Goal: Task Accomplishment & Management: Use online tool/utility

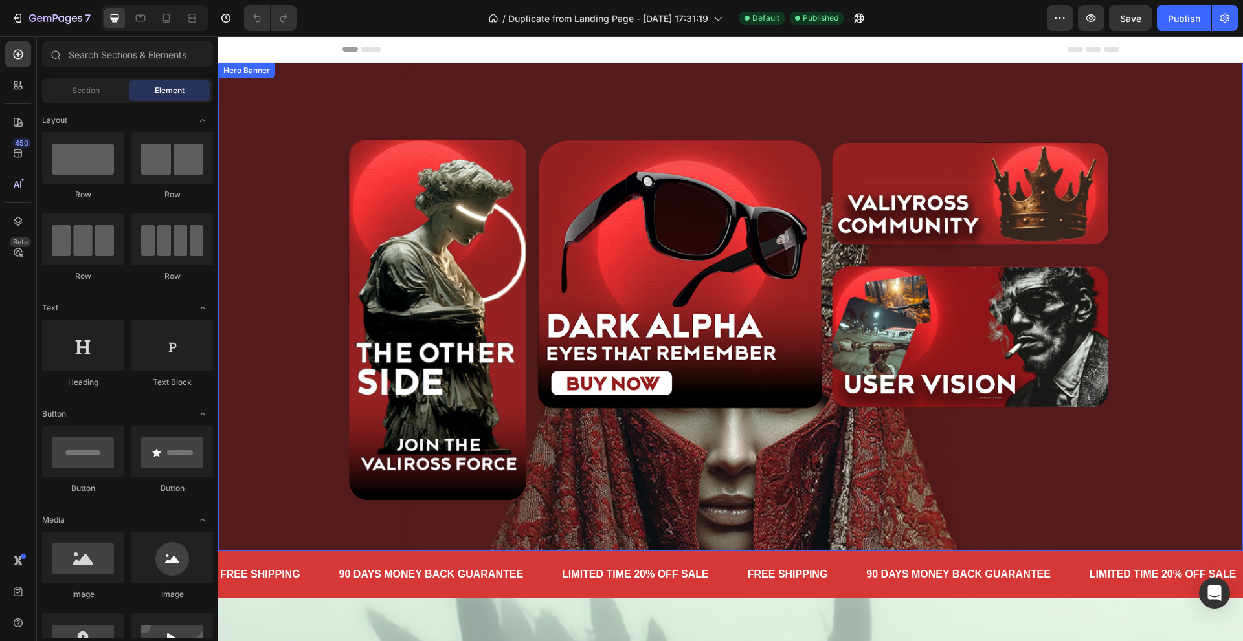
click at [306, 294] on div "Background Image" at bounding box center [730, 418] width 1025 height 733
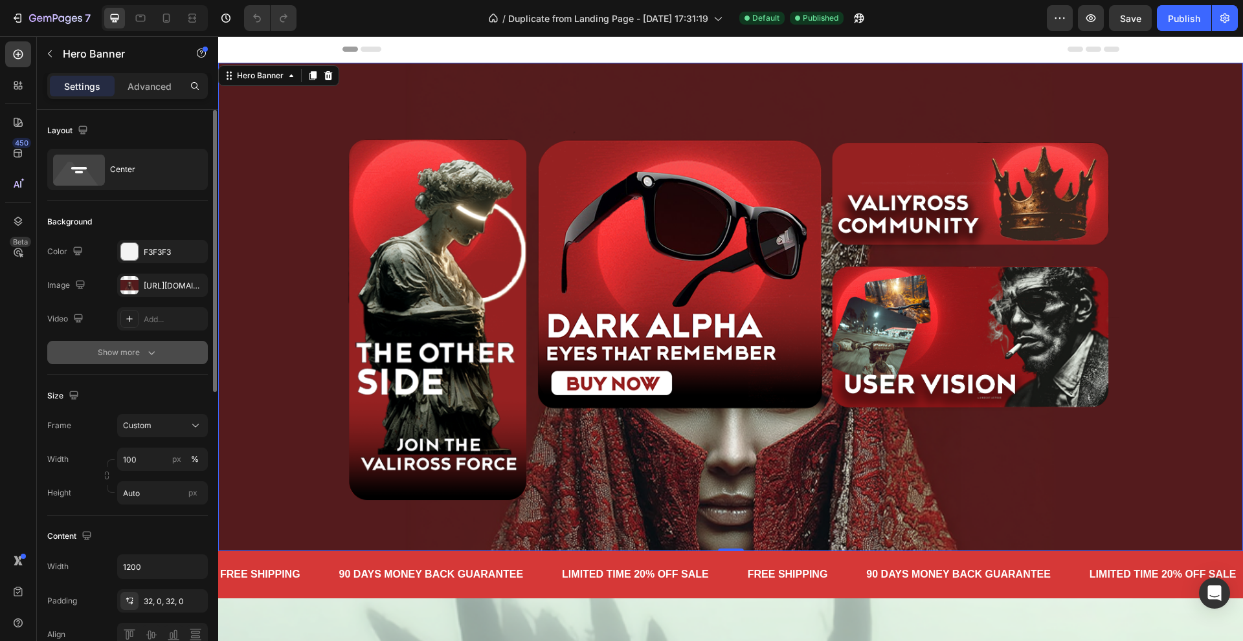
click at [155, 353] on icon "button" at bounding box center [151, 352] width 13 height 13
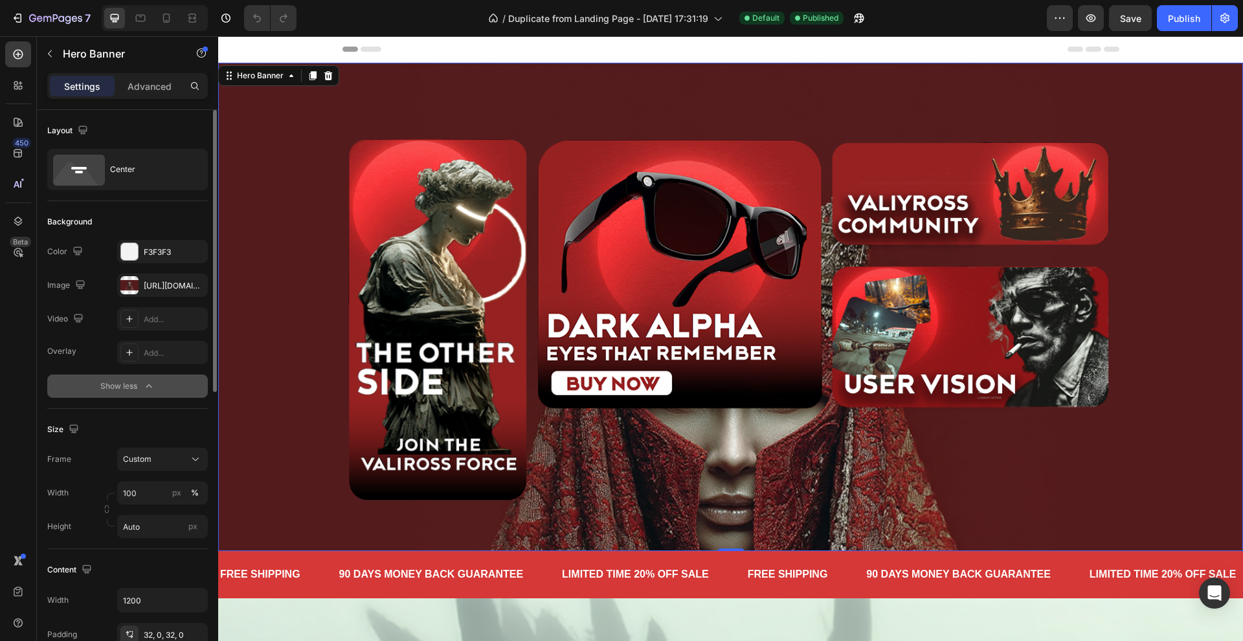
click at [158, 390] on button "Show less" at bounding box center [127, 386] width 161 height 23
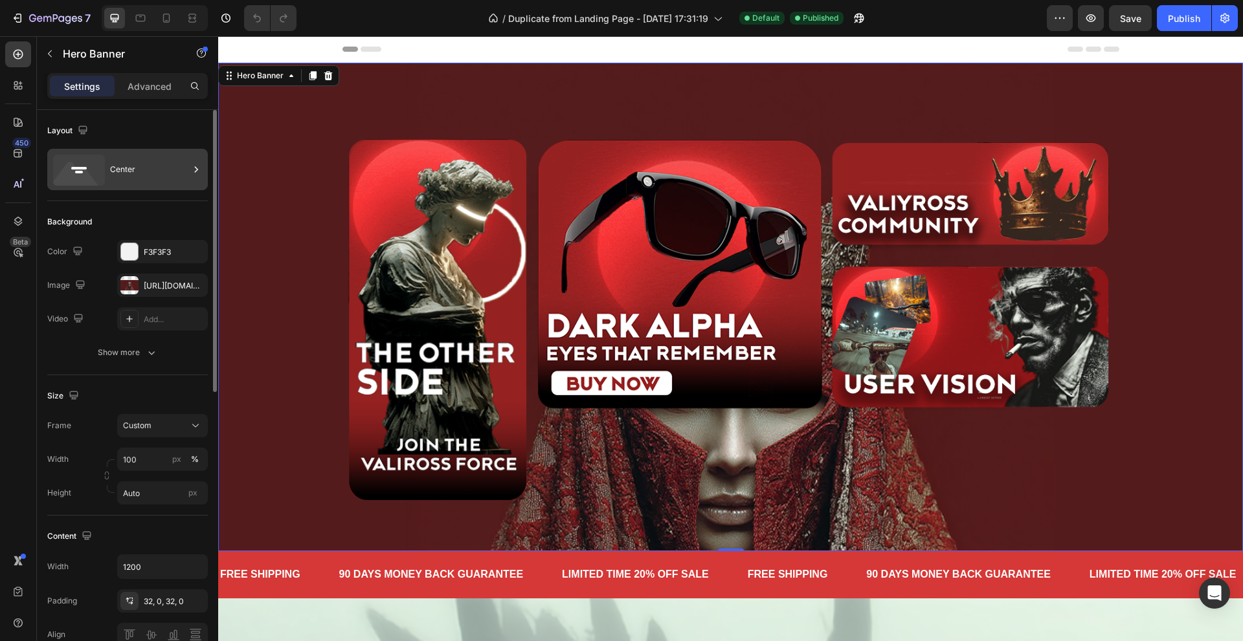
click at [140, 179] on div "Center" at bounding box center [149, 170] width 79 height 30
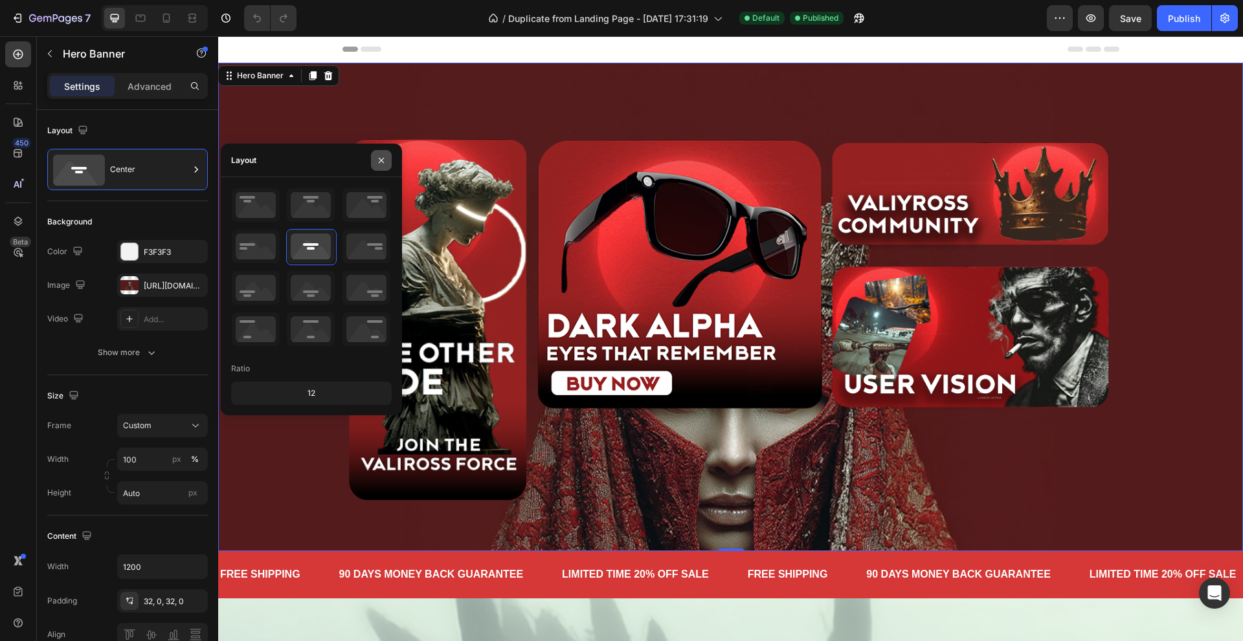
click at [383, 154] on button "button" at bounding box center [381, 160] width 21 height 21
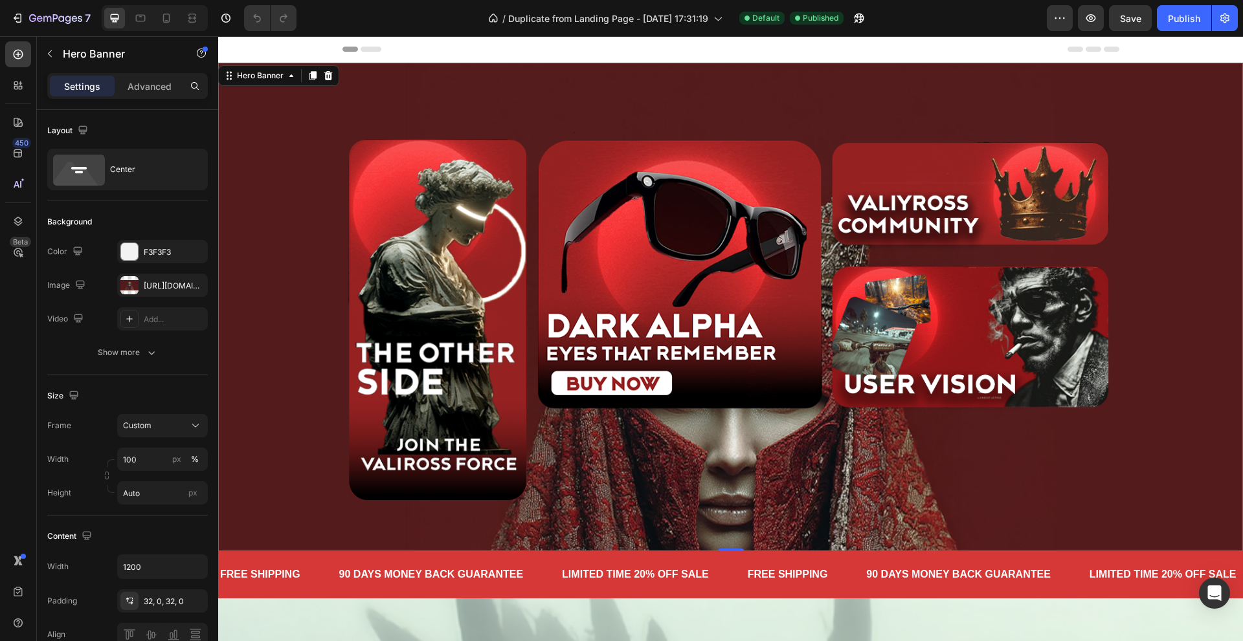
click at [281, 217] on div "Background Image" at bounding box center [730, 418] width 1025 height 733
click at [130, 292] on div at bounding box center [129, 285] width 18 height 18
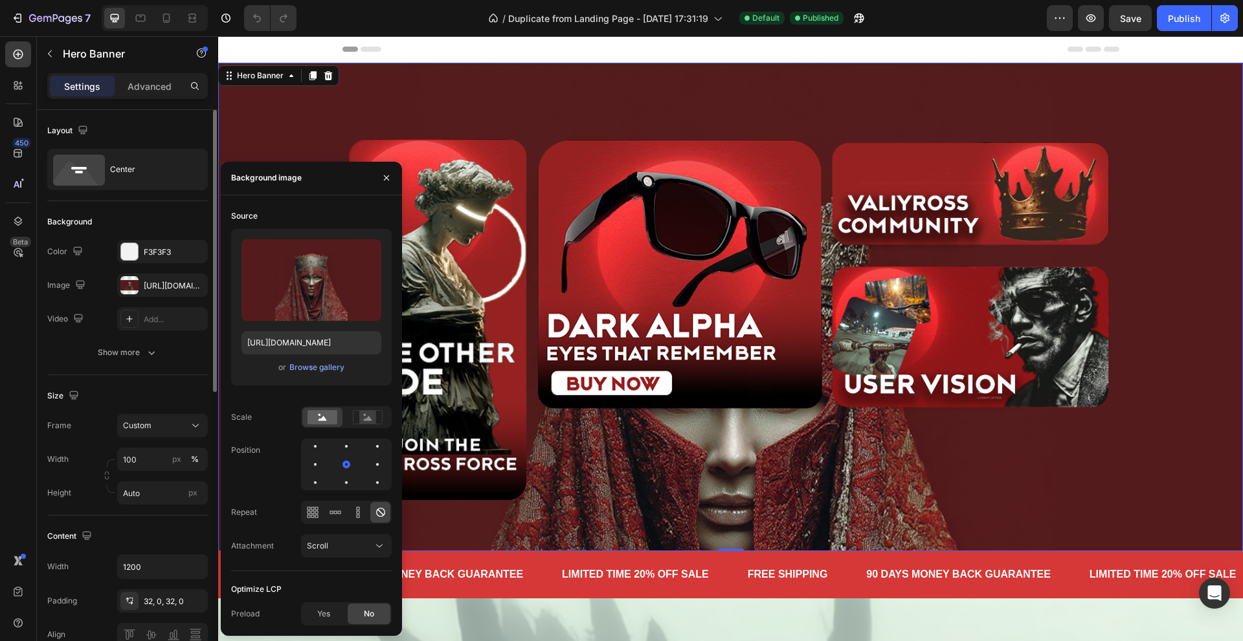
click at [104, 328] on div "Video Add..." at bounding box center [127, 318] width 161 height 23
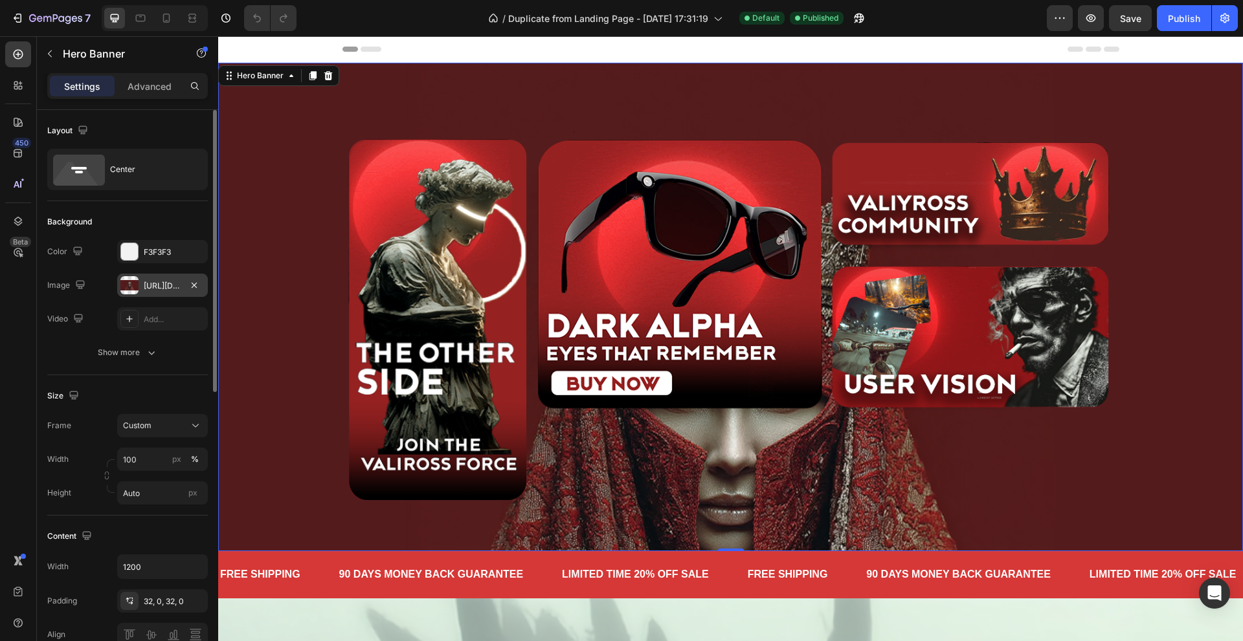
click at [119, 291] on div "[URL][DOMAIN_NAME]" at bounding box center [162, 285] width 91 height 23
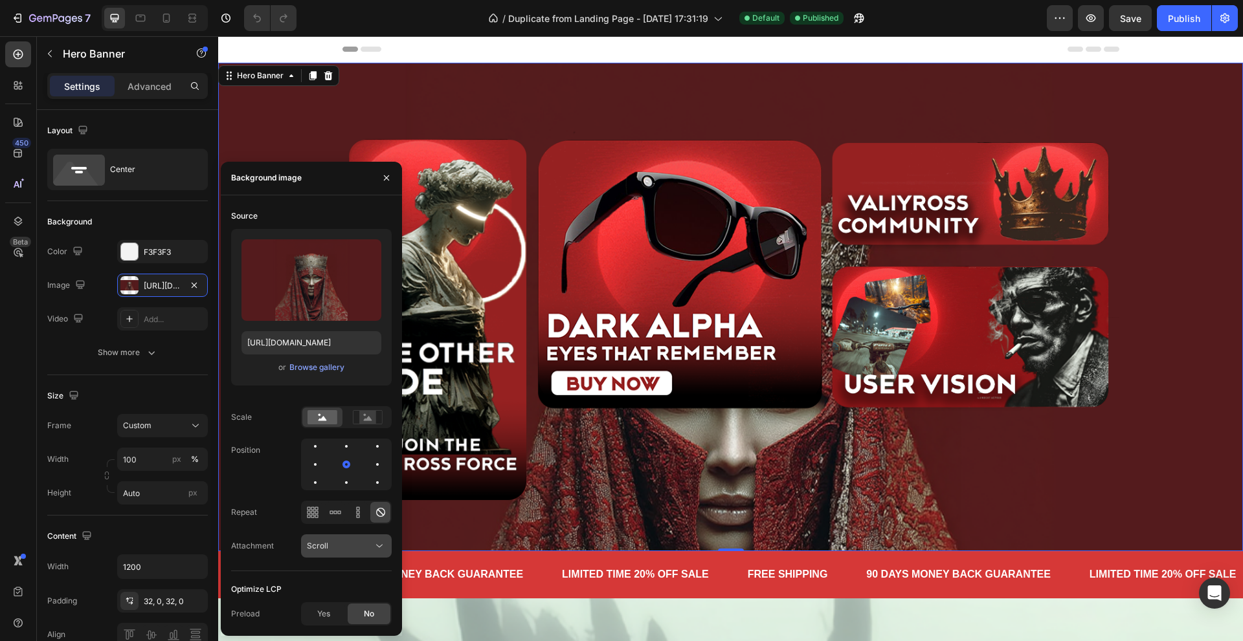
click at [350, 553] on button "Scroll" at bounding box center [346, 546] width 91 height 23
click at [386, 181] on icon "button" at bounding box center [386, 178] width 10 height 10
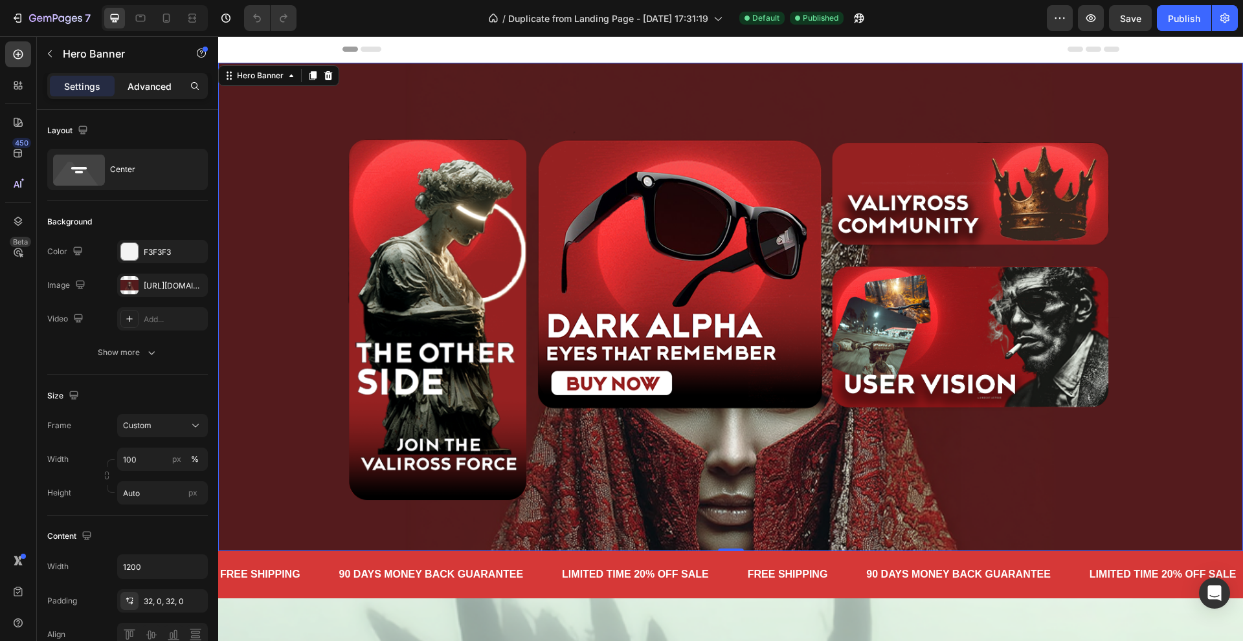
click at [151, 86] on p "Advanced" at bounding box center [150, 87] width 44 height 14
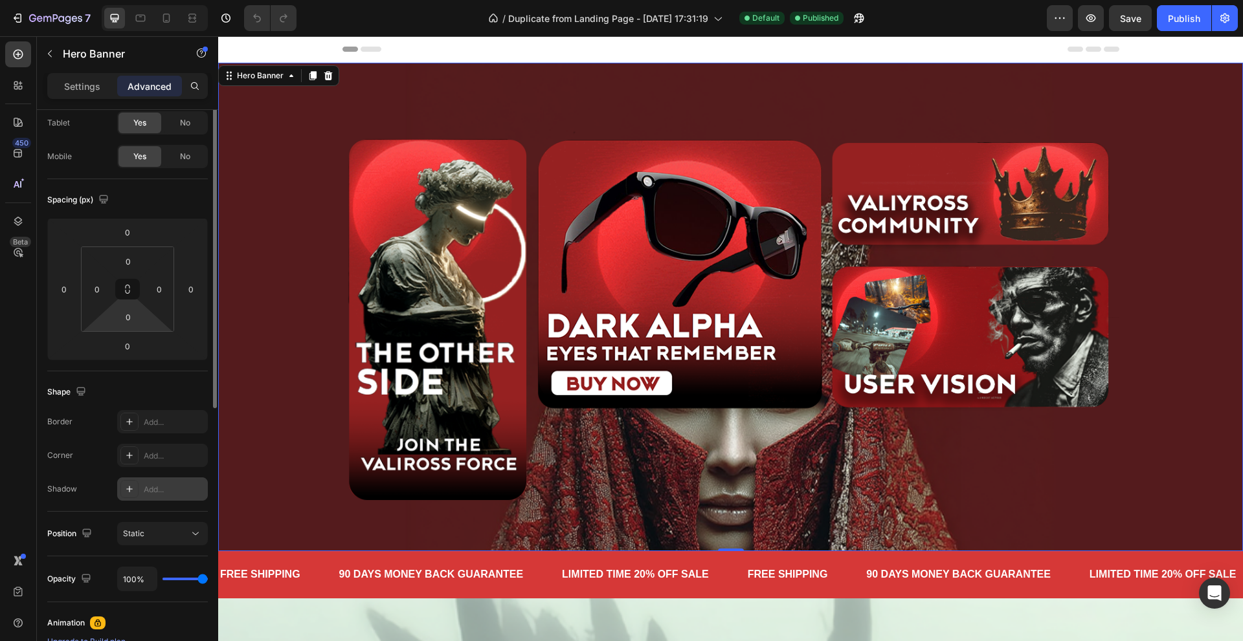
scroll to position [6, 0]
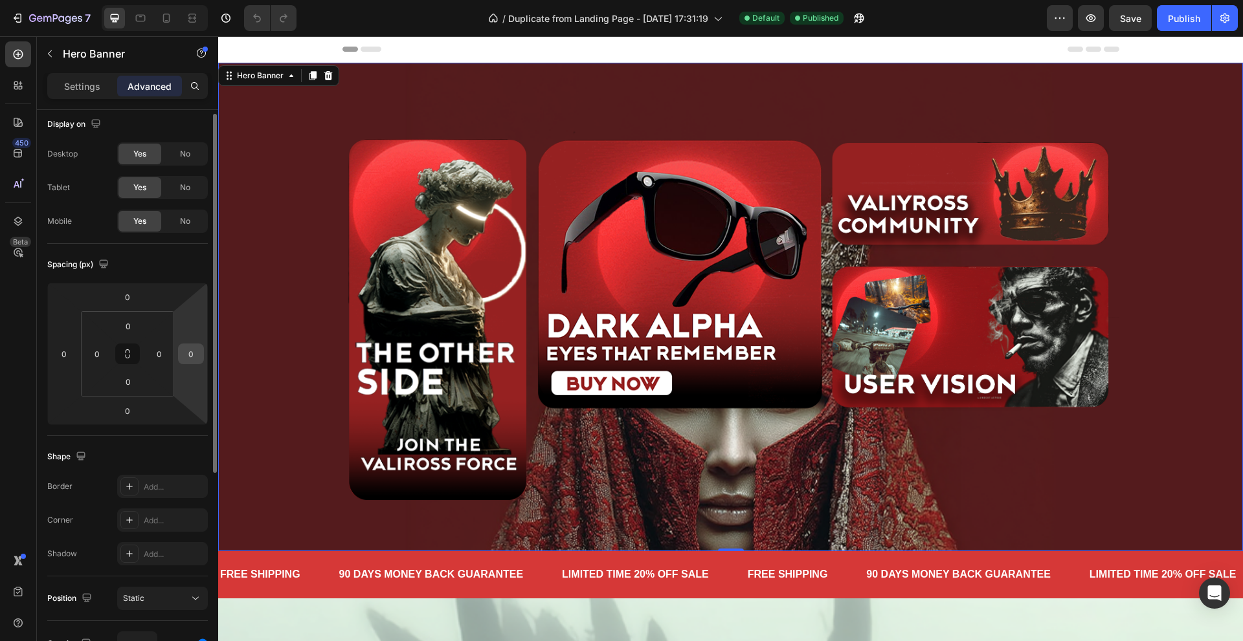
click at [199, 355] on input "0" at bounding box center [190, 353] width 19 height 19
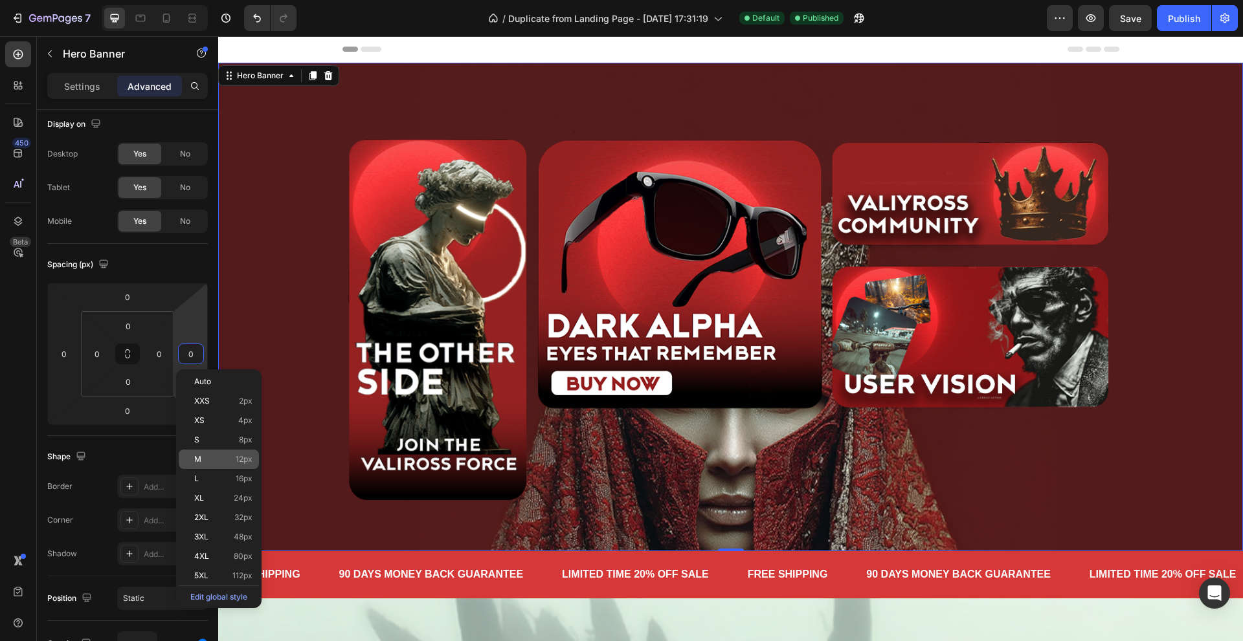
click at [220, 469] on div "M 12px" at bounding box center [219, 459] width 80 height 19
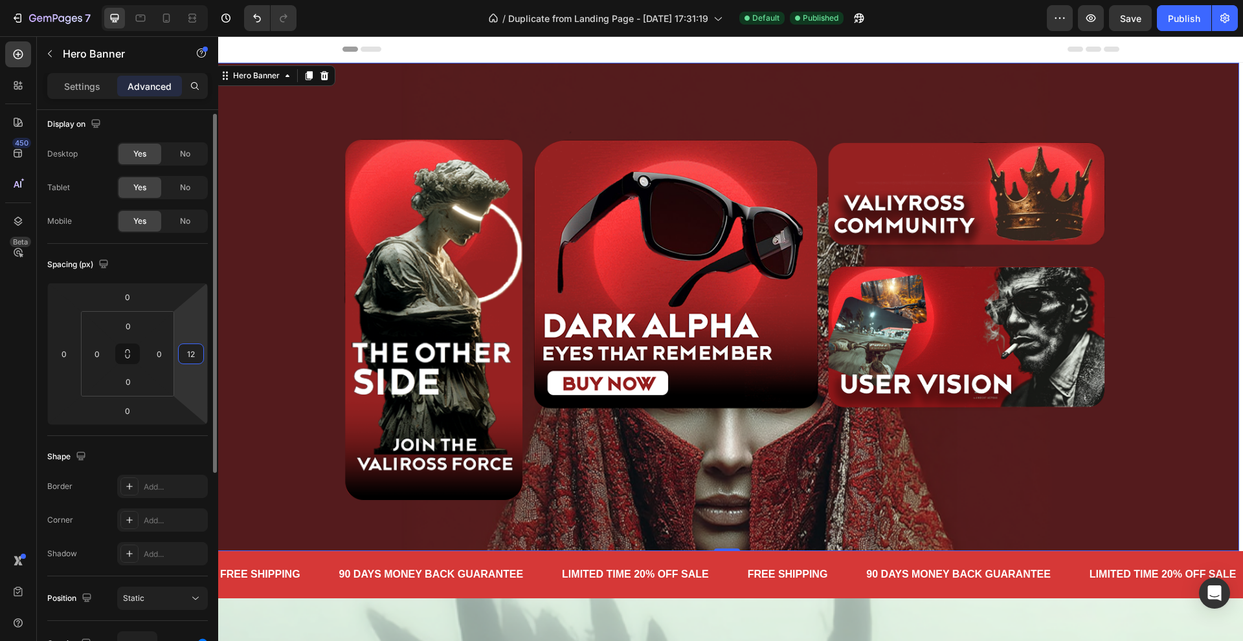
click at [196, 357] on input "12" at bounding box center [190, 353] width 19 height 19
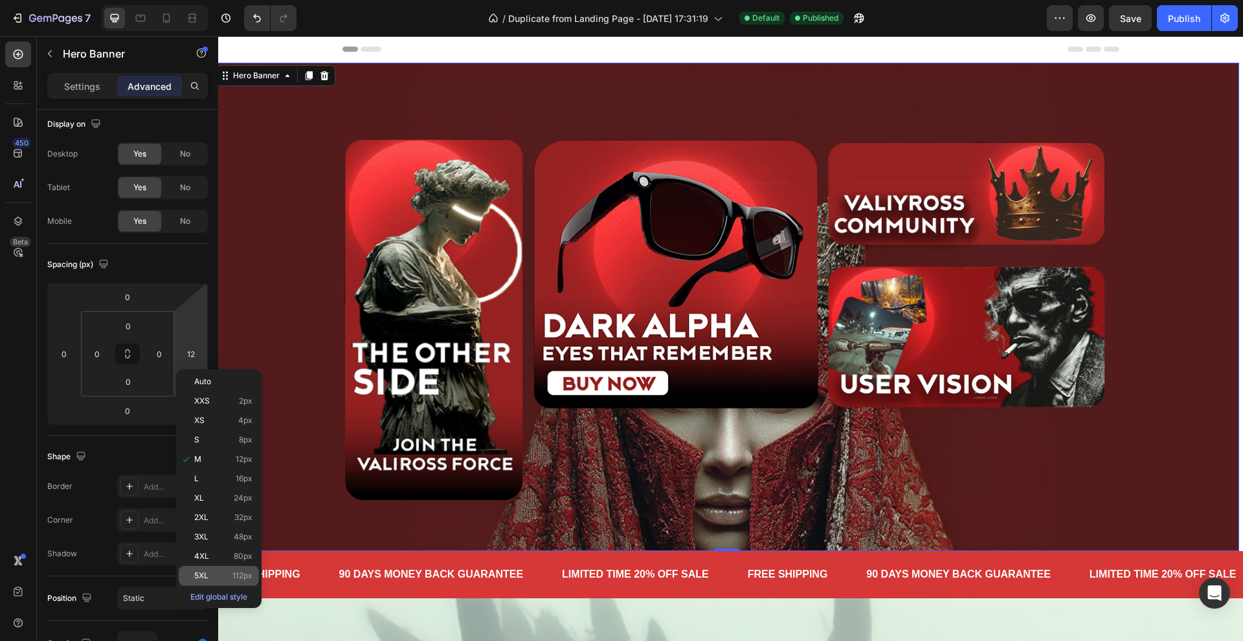
click at [214, 568] on div "5XL 112px" at bounding box center [219, 575] width 80 height 19
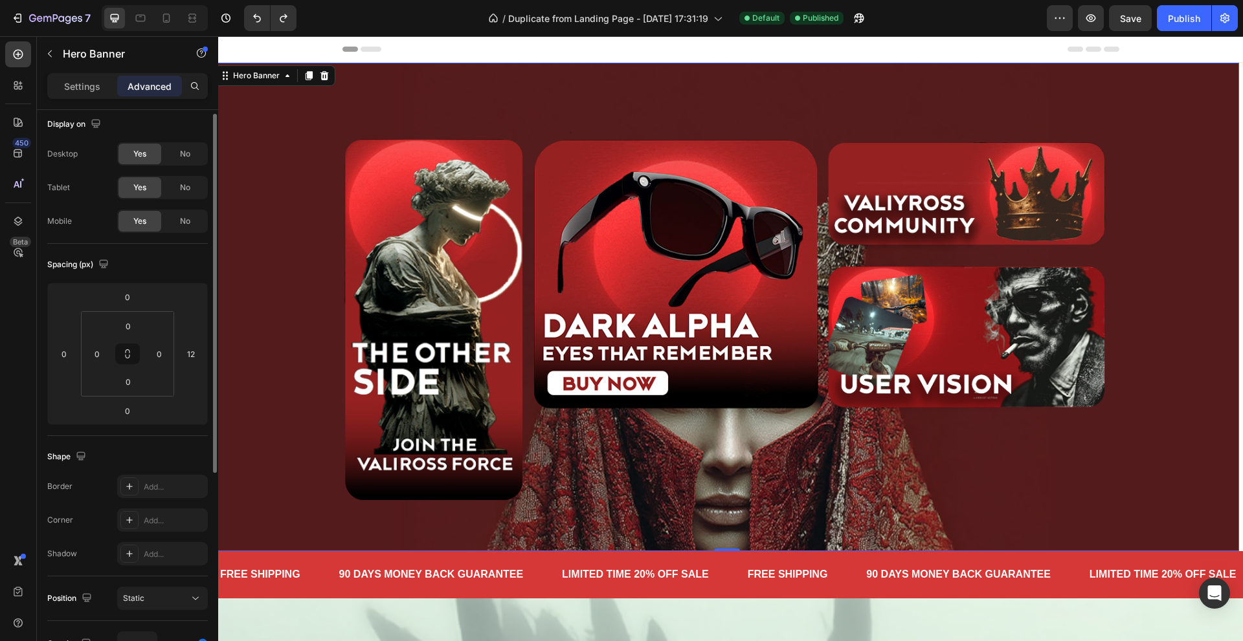
type input "0"
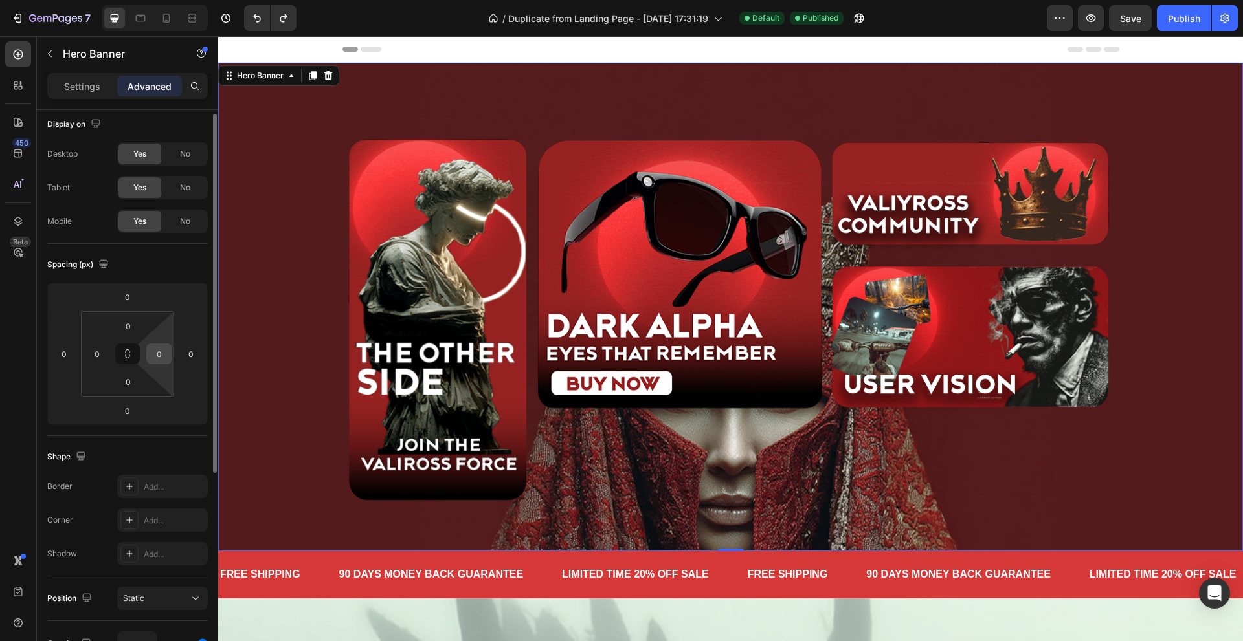
click at [155, 355] on input "0" at bounding box center [159, 353] width 19 height 19
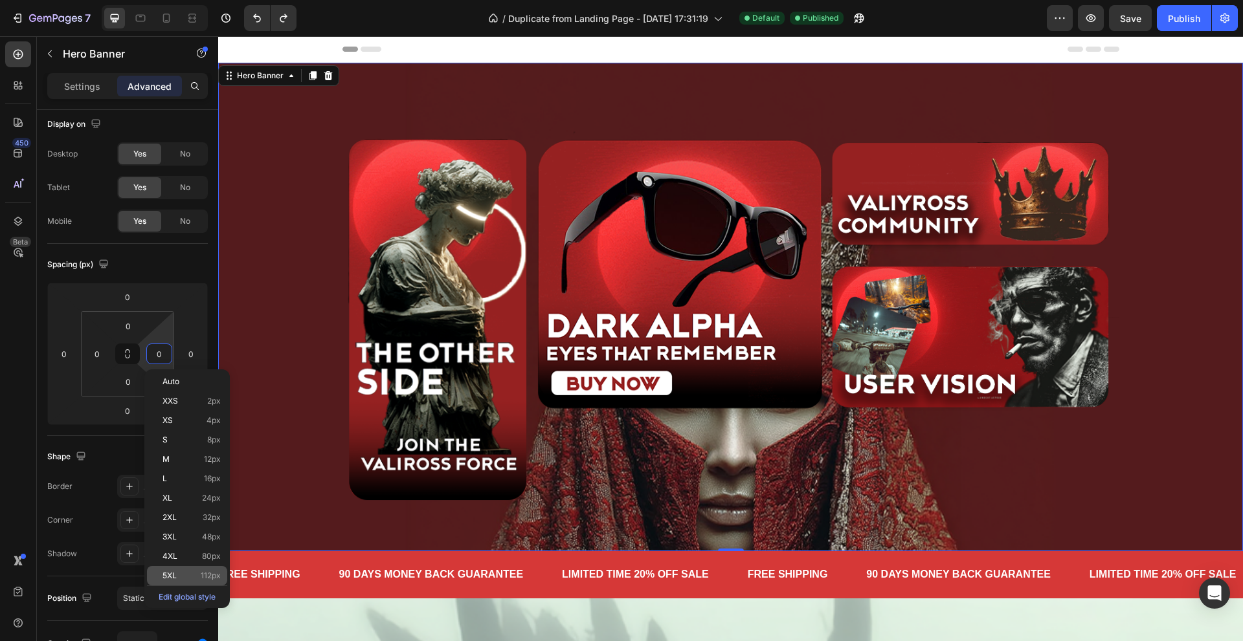
click at [197, 568] on div "5XL 112px" at bounding box center [187, 575] width 80 height 19
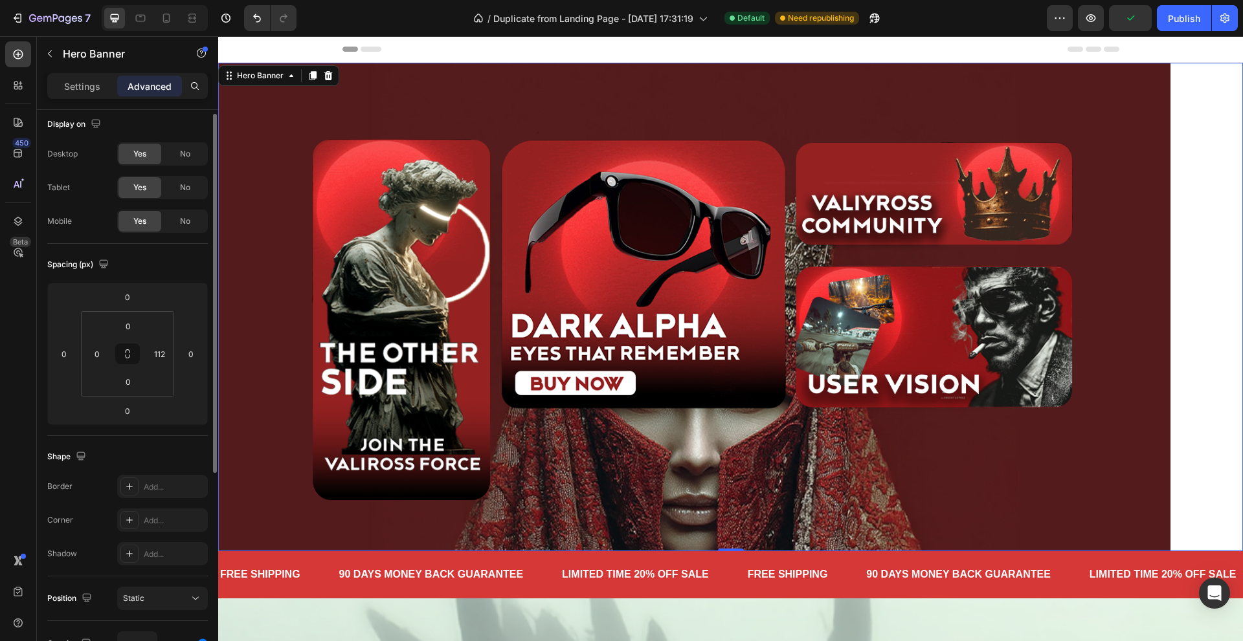
click at [151, 460] on div "Shape" at bounding box center [127, 457] width 161 height 21
type input "0"
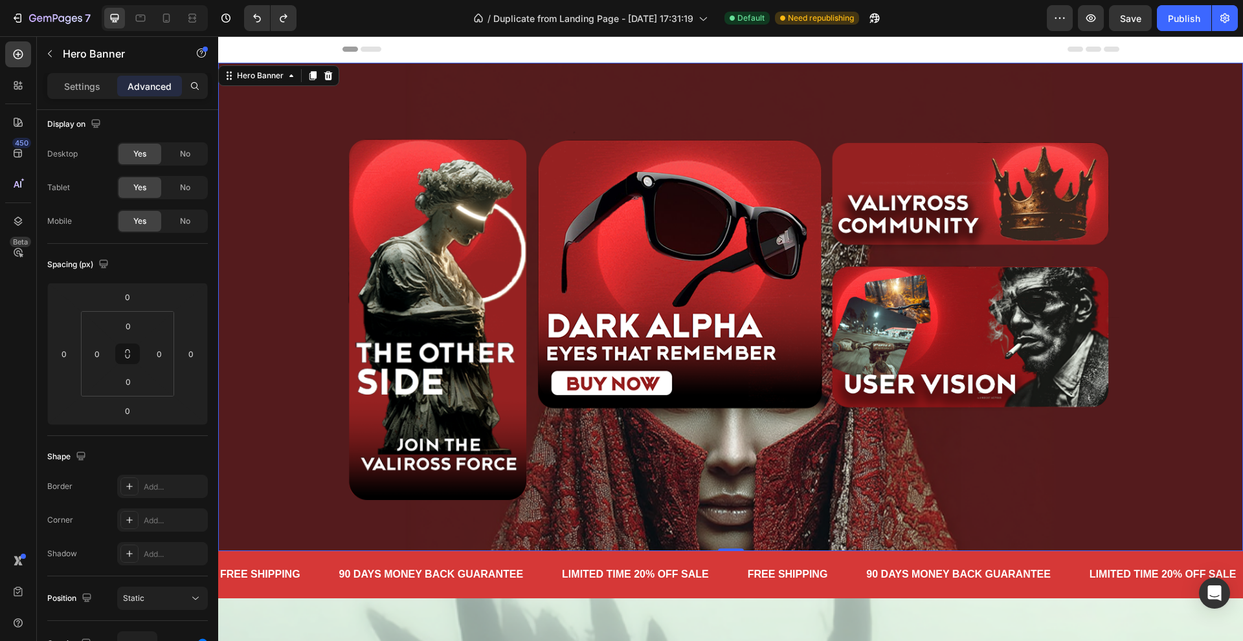
click at [76, 74] on div "Settings Advanced" at bounding box center [127, 86] width 161 height 26
click at [82, 80] on p "Settings" at bounding box center [82, 87] width 36 height 14
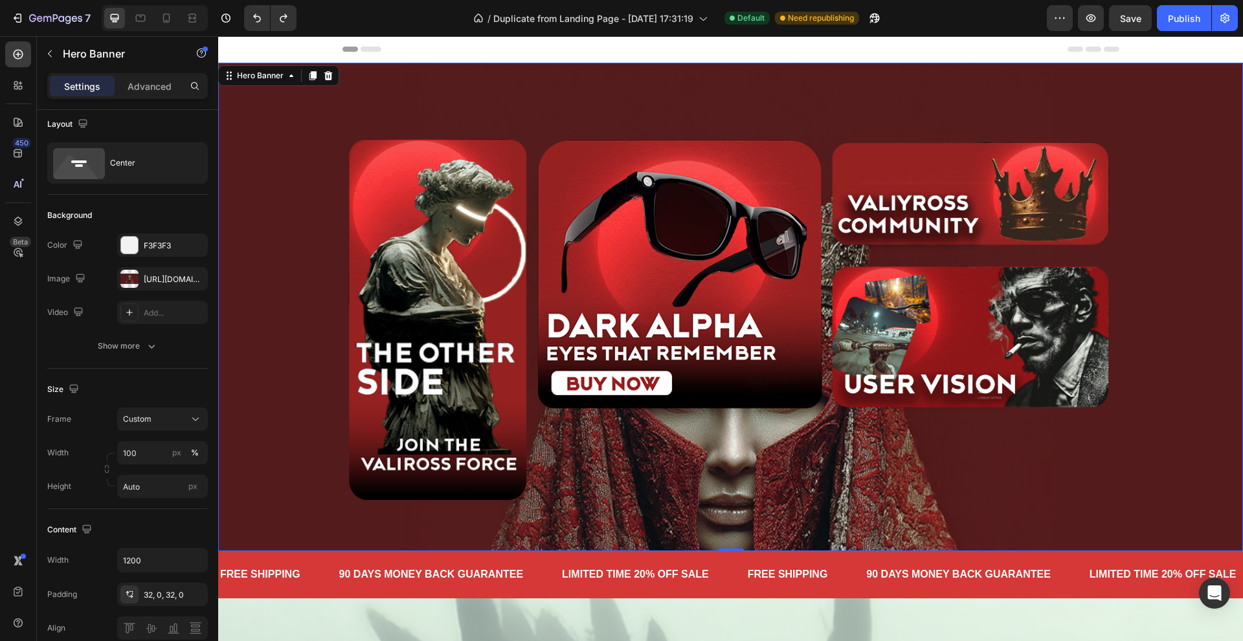
click at [265, 179] on div "Background Image" at bounding box center [730, 418] width 1025 height 733
click at [194, 279] on icon "button" at bounding box center [194, 278] width 5 height 5
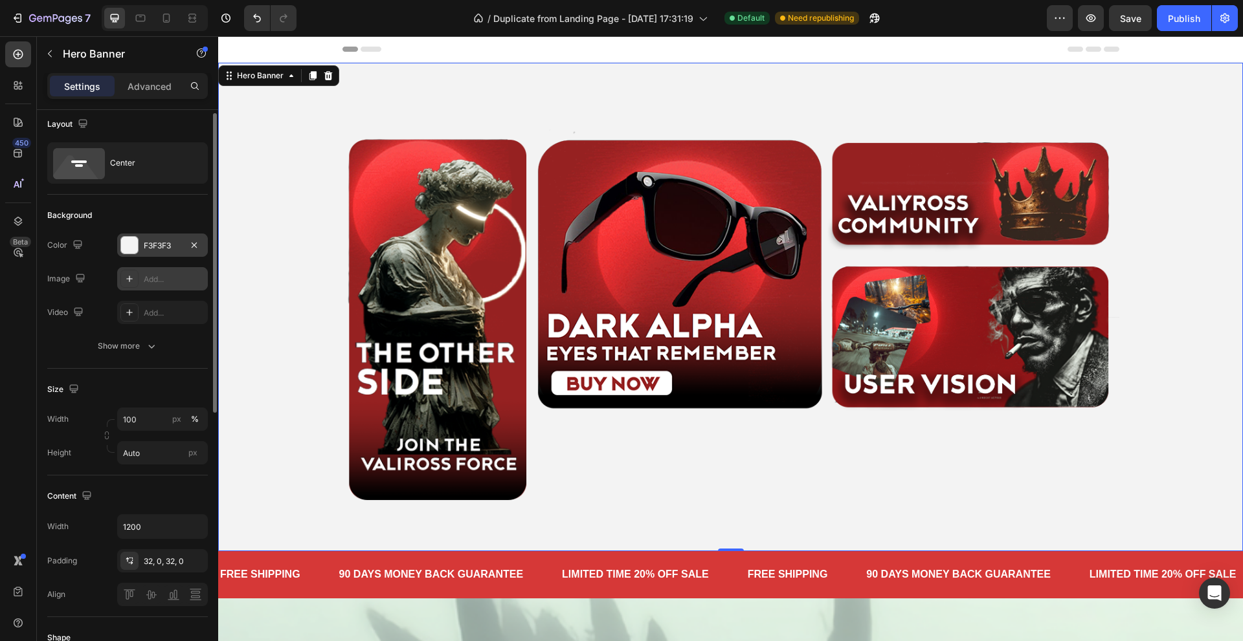
click at [157, 243] on div "F3F3F3" at bounding box center [163, 246] width 38 height 12
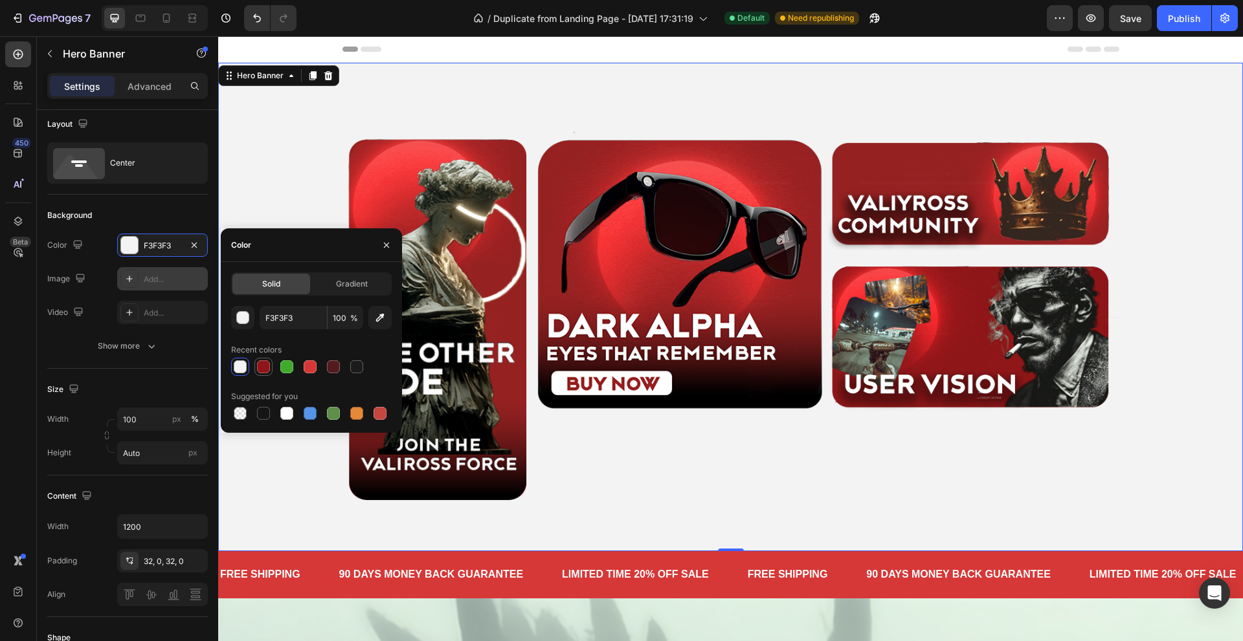
click at [262, 366] on div at bounding box center [263, 367] width 13 height 13
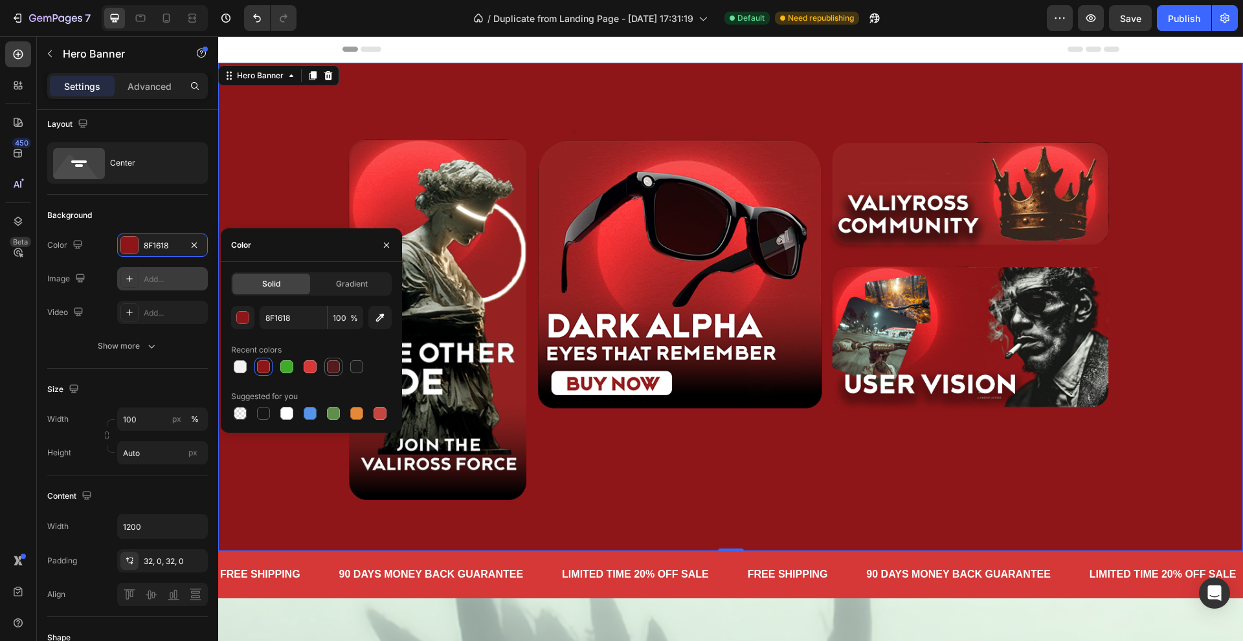
click at [333, 371] on div at bounding box center [333, 367] width 13 height 13
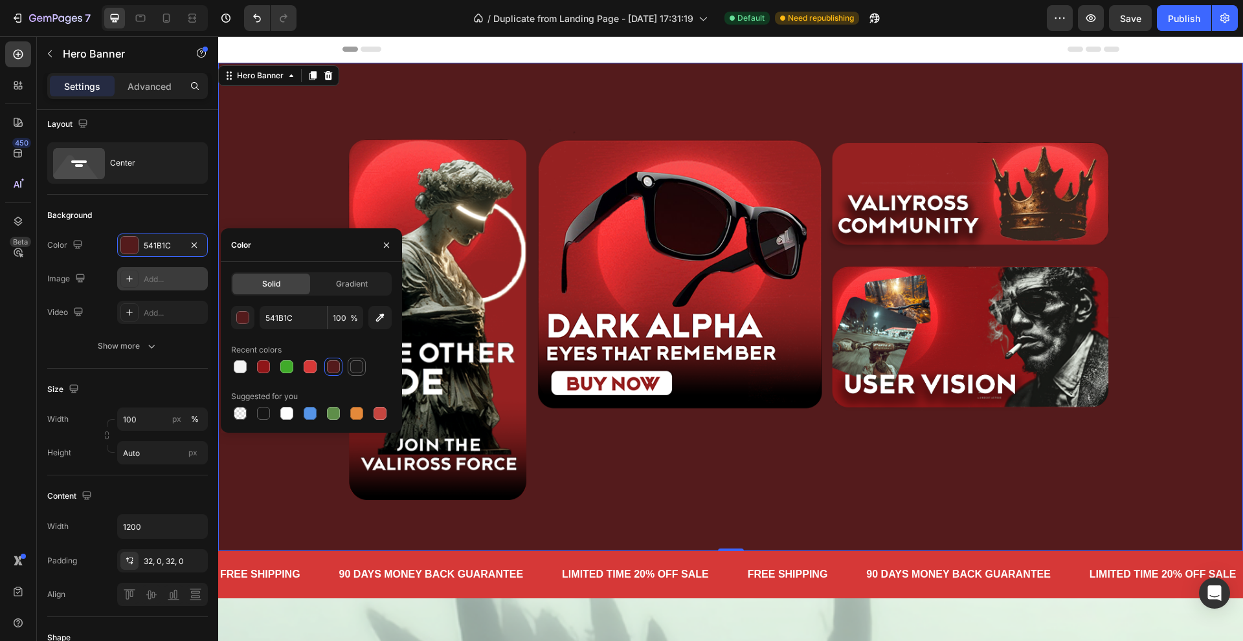
click at [357, 367] on div at bounding box center [356, 367] width 13 height 13
type input "1C1B1B"
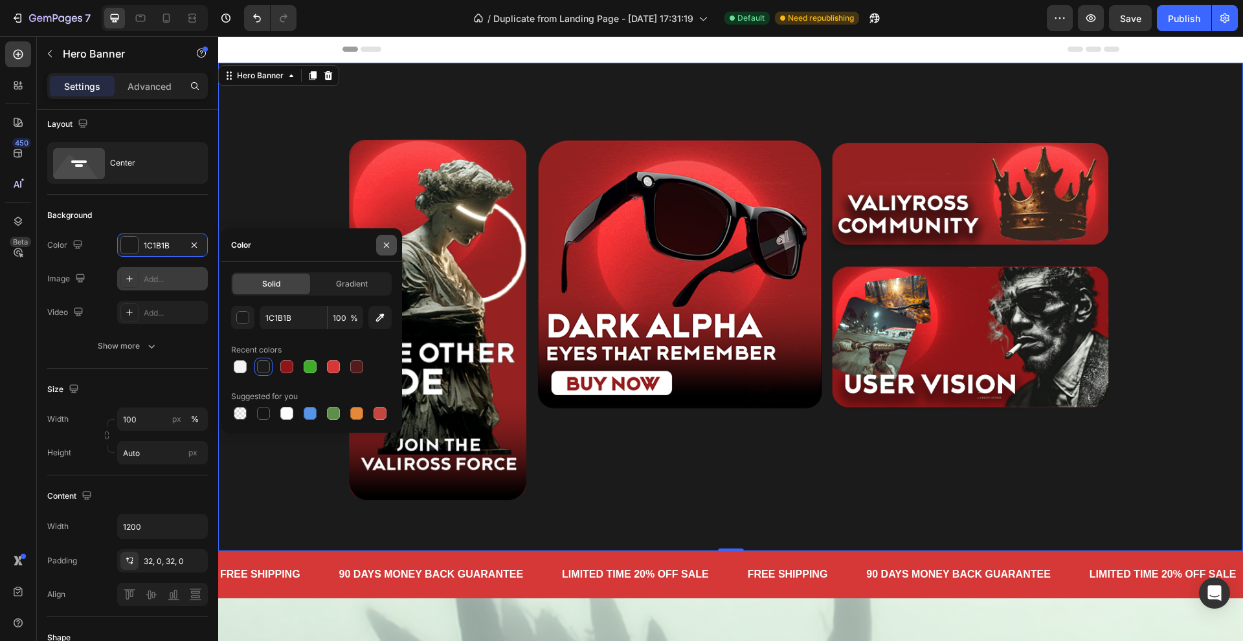
click at [389, 249] on icon "button" at bounding box center [386, 245] width 10 height 10
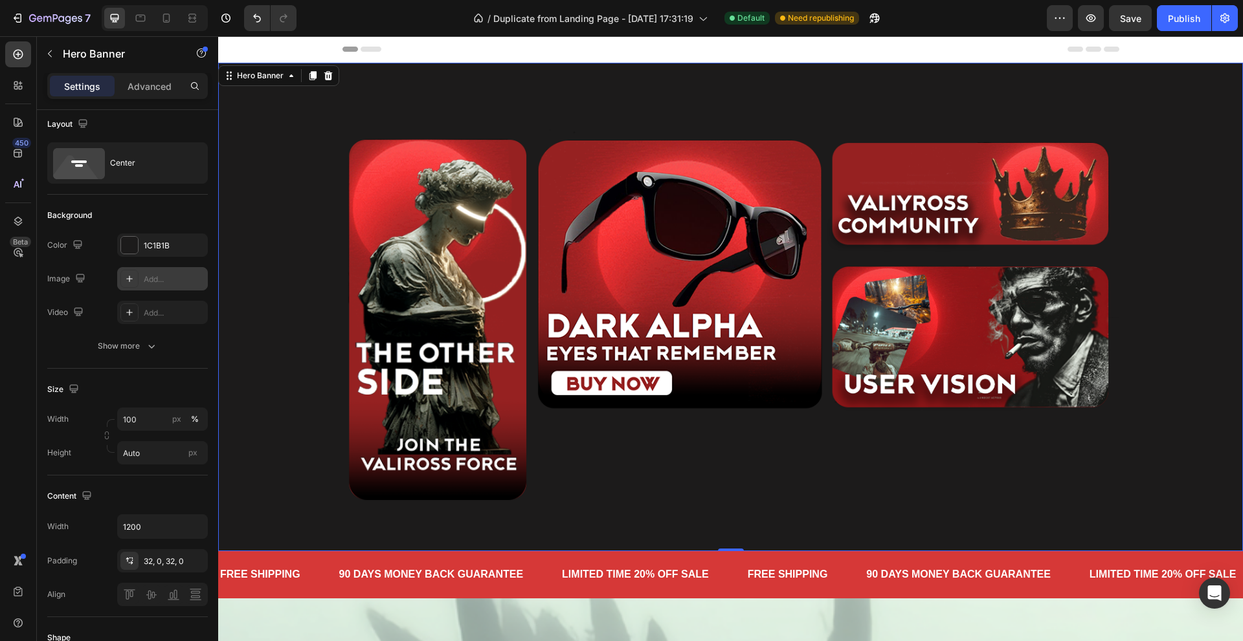
click at [142, 278] on div "Add..." at bounding box center [162, 278] width 91 height 23
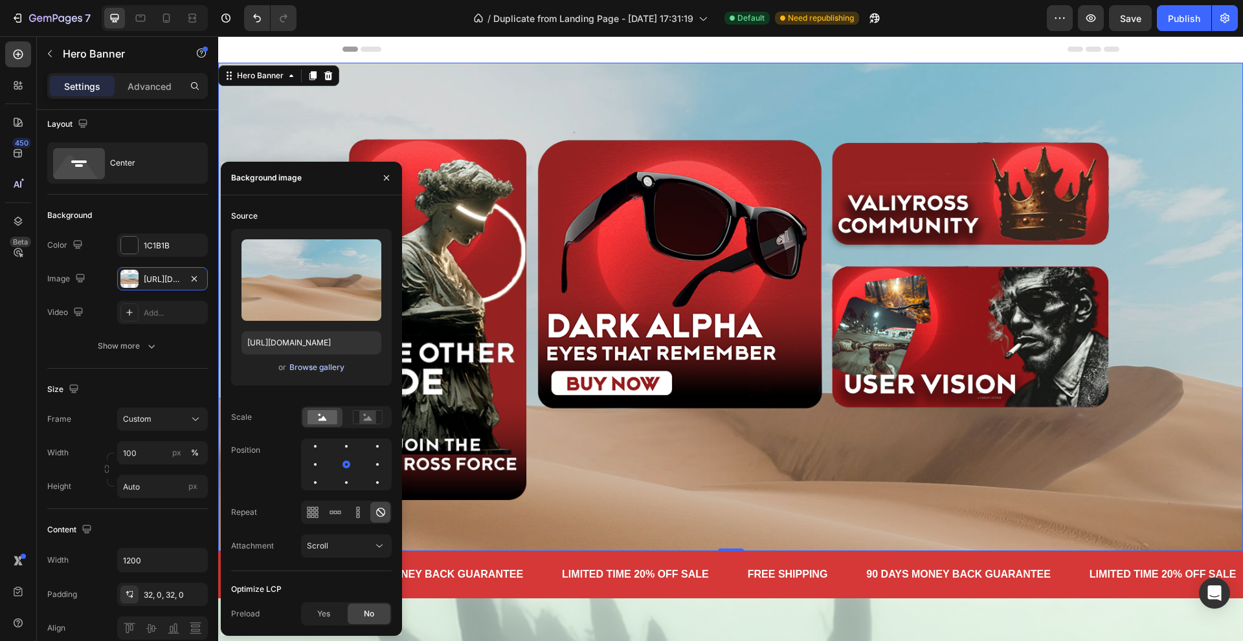
click at [312, 368] on div "Browse gallery" at bounding box center [316, 368] width 55 height 12
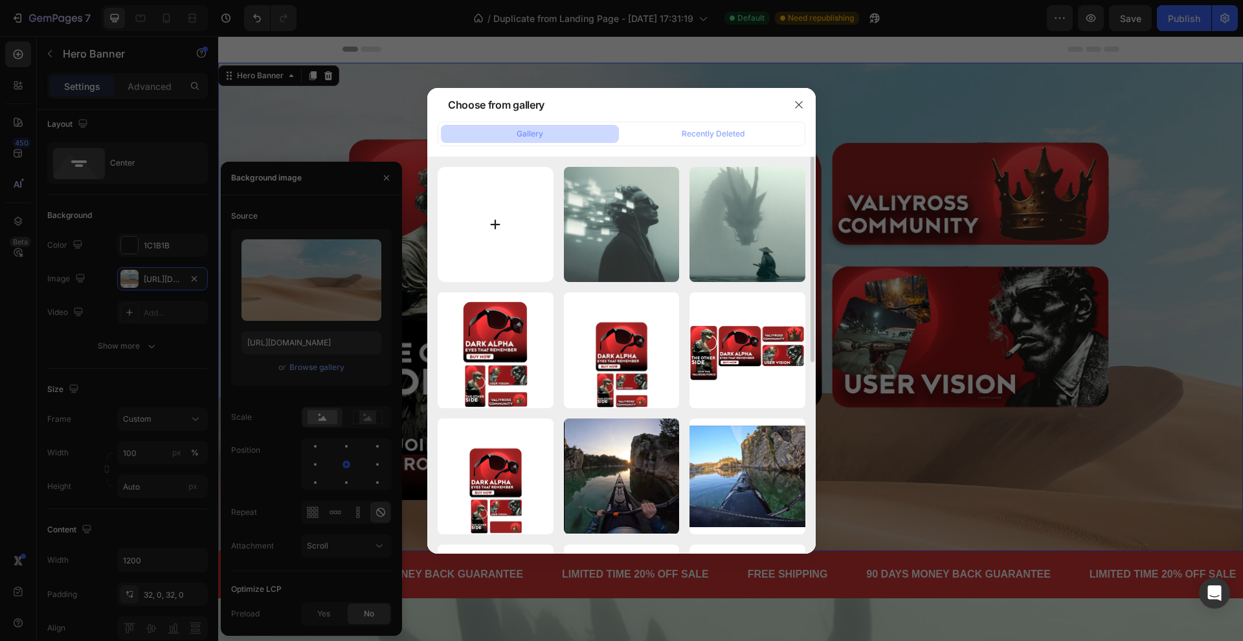
click at [481, 203] on input "file" at bounding box center [496, 225] width 116 height 116
type input "C:\fakepath\WALL.png"
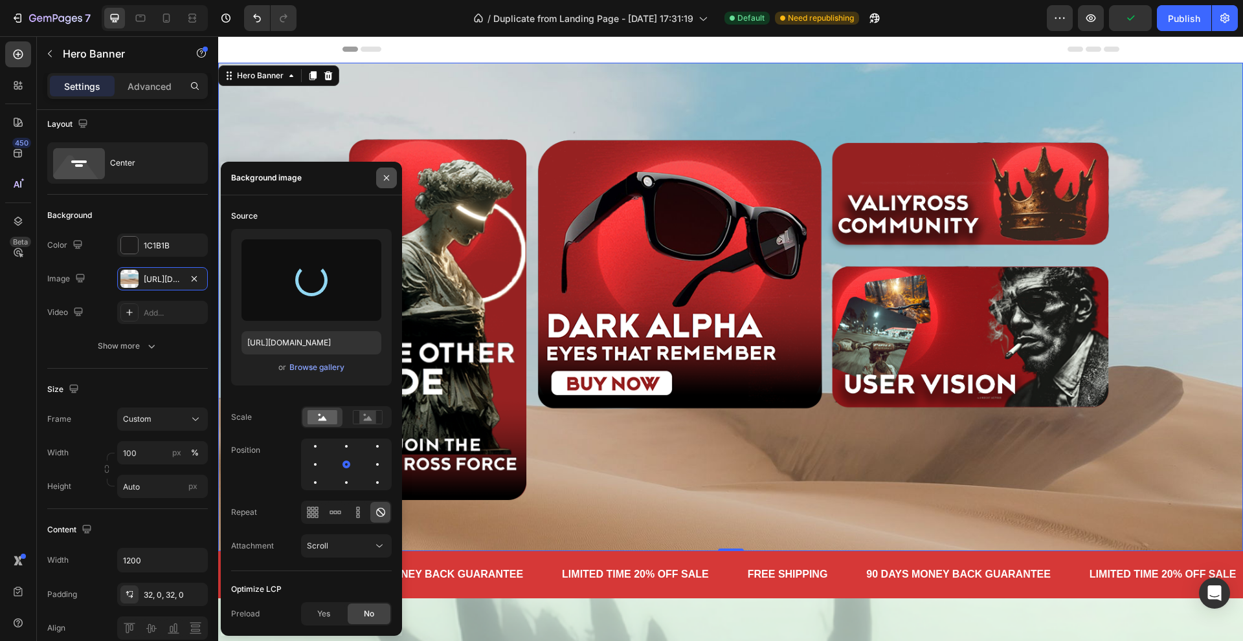
type input "[URL][DOMAIN_NAME]"
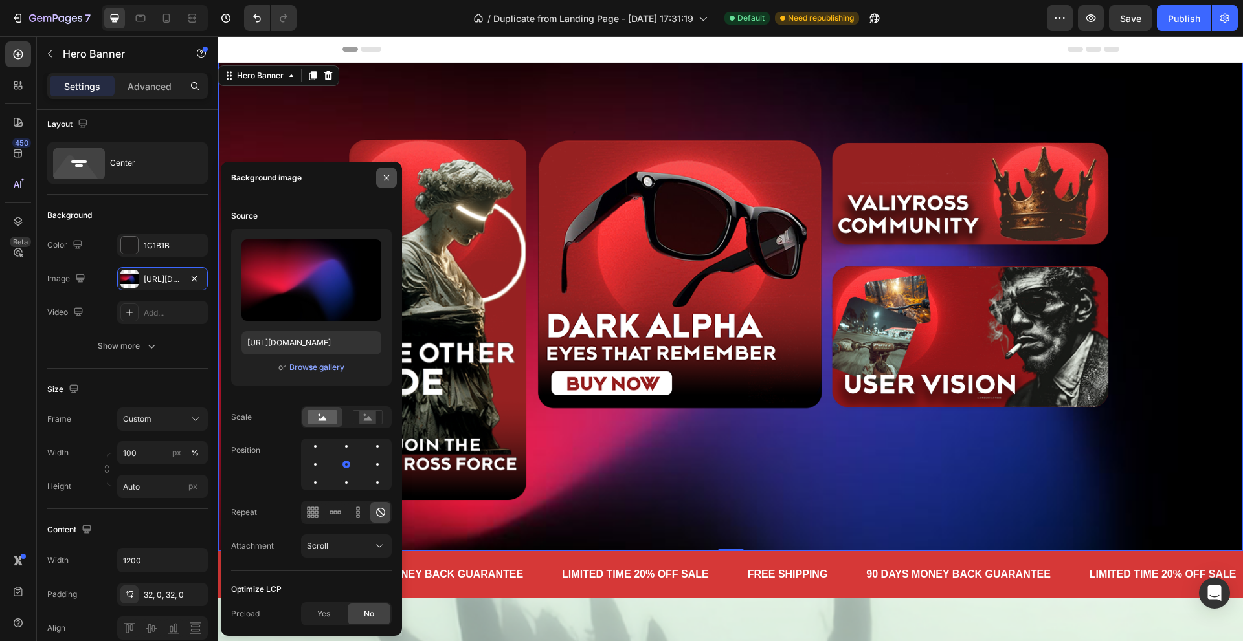
click at [384, 183] on icon "button" at bounding box center [386, 178] width 10 height 10
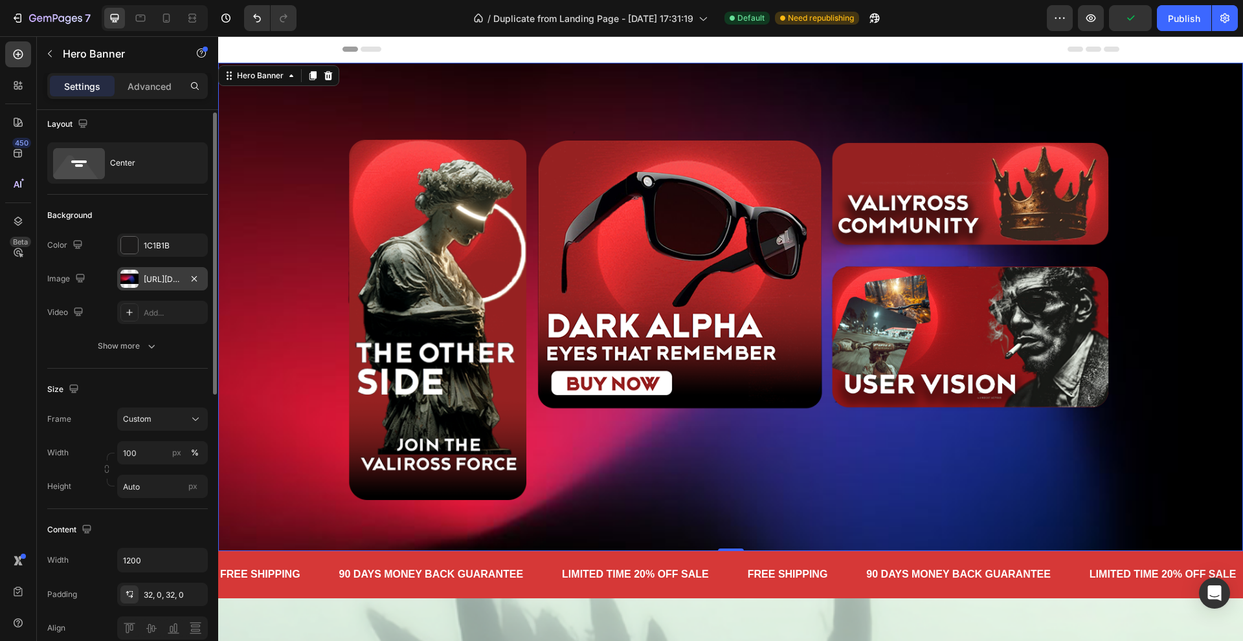
click at [160, 285] on div "[URL][DOMAIN_NAME]" at bounding box center [162, 278] width 91 height 23
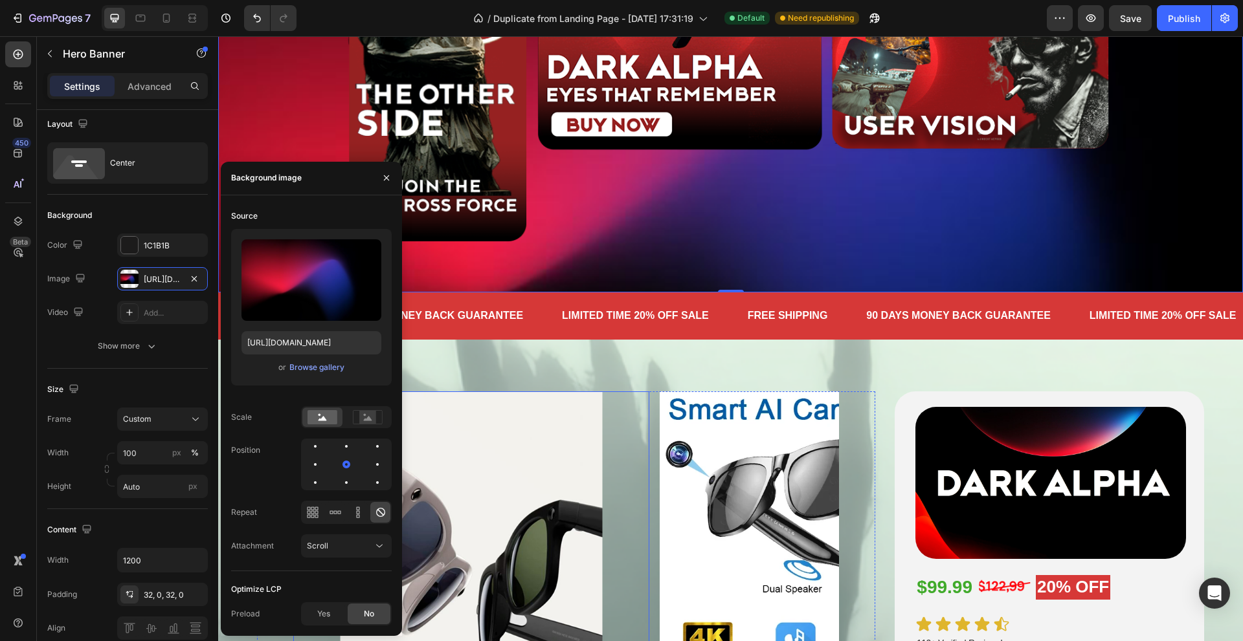
scroll to position [65, 0]
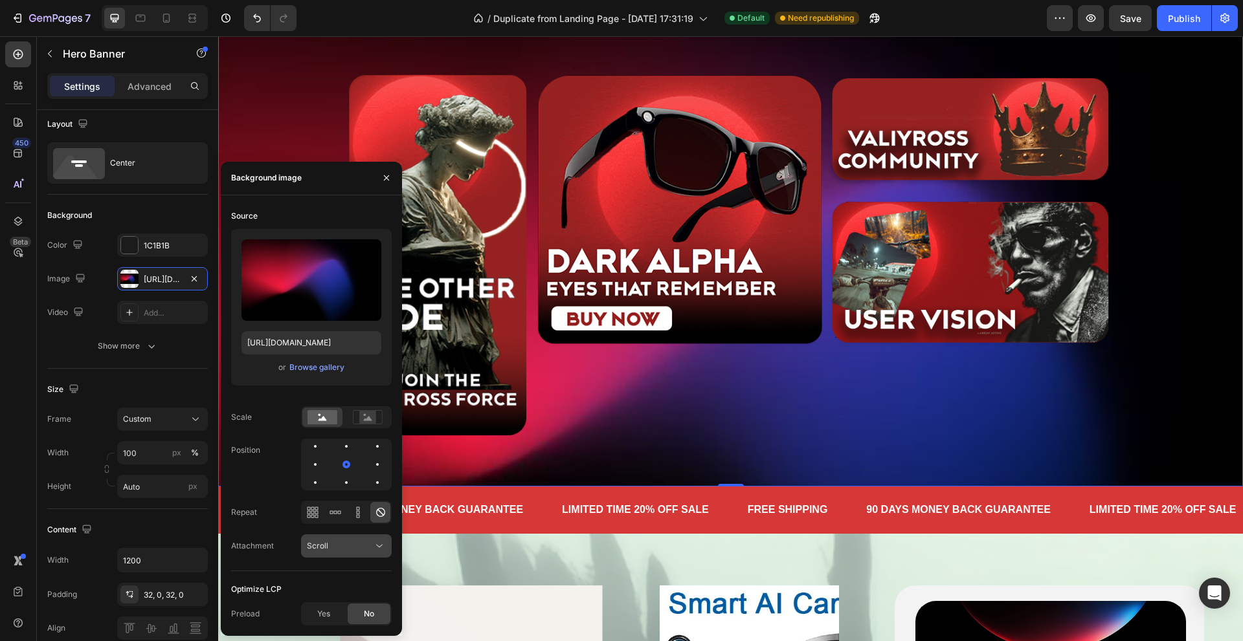
click at [357, 552] on div "Scroll" at bounding box center [340, 547] width 66 height 12
click at [359, 502] on div "Fixed" at bounding box center [333, 514] width 106 height 25
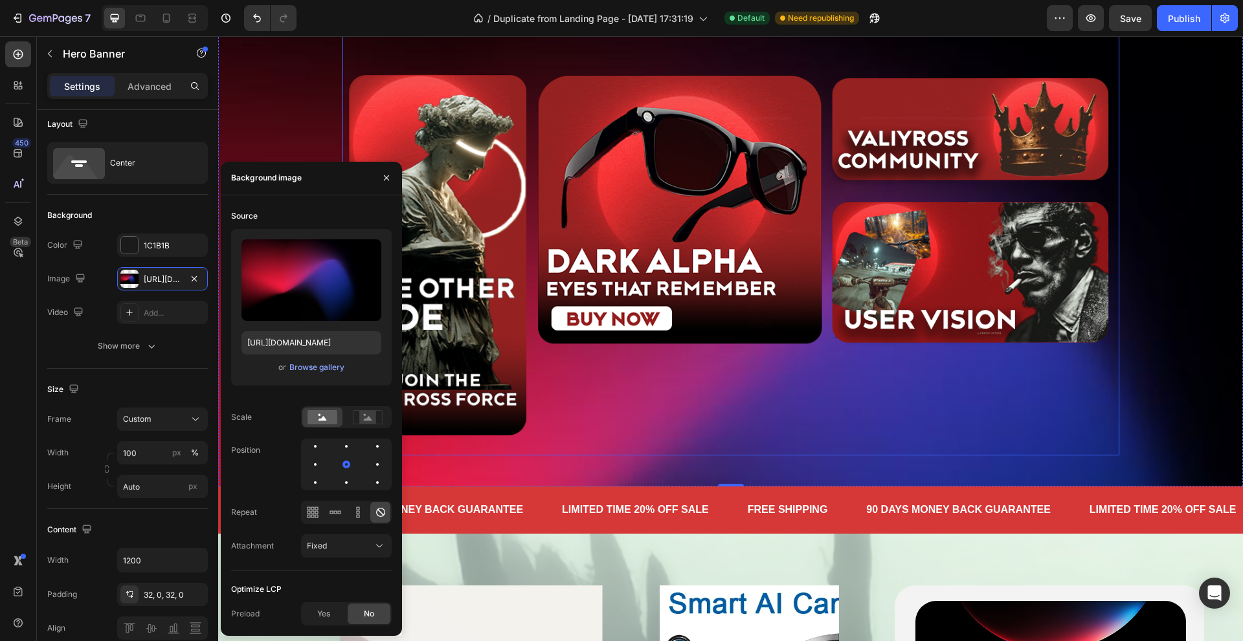
scroll to position [0, 0]
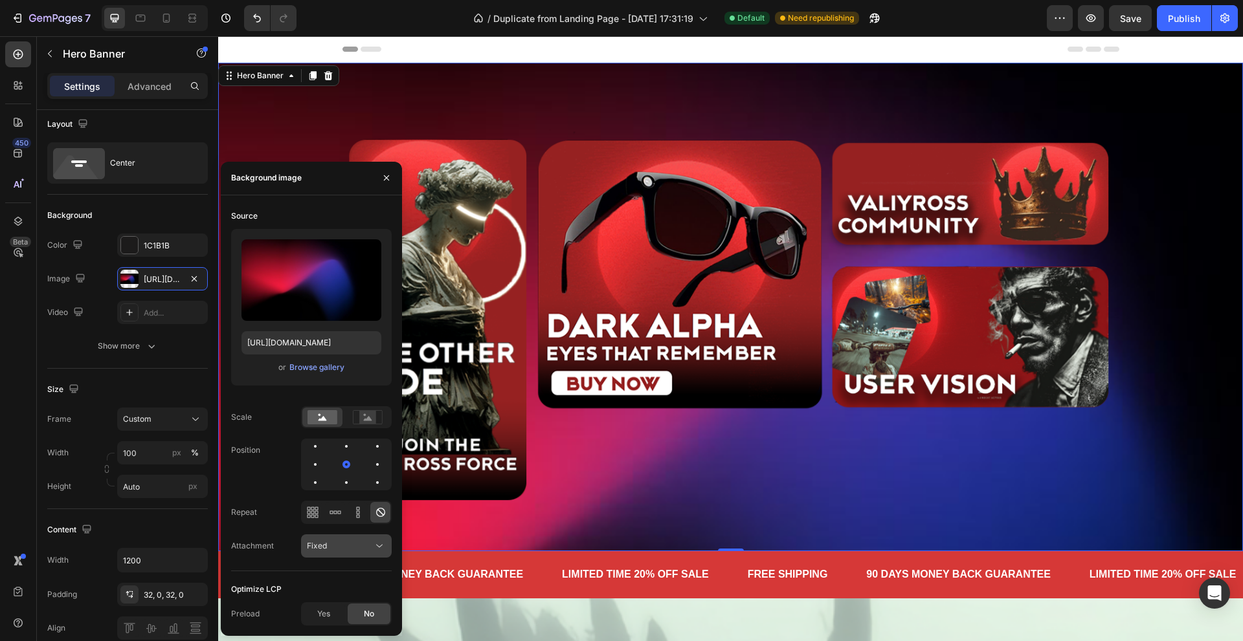
click at [380, 544] on icon at bounding box center [379, 546] width 13 height 13
click at [349, 507] on div "Local" at bounding box center [333, 514] width 106 height 25
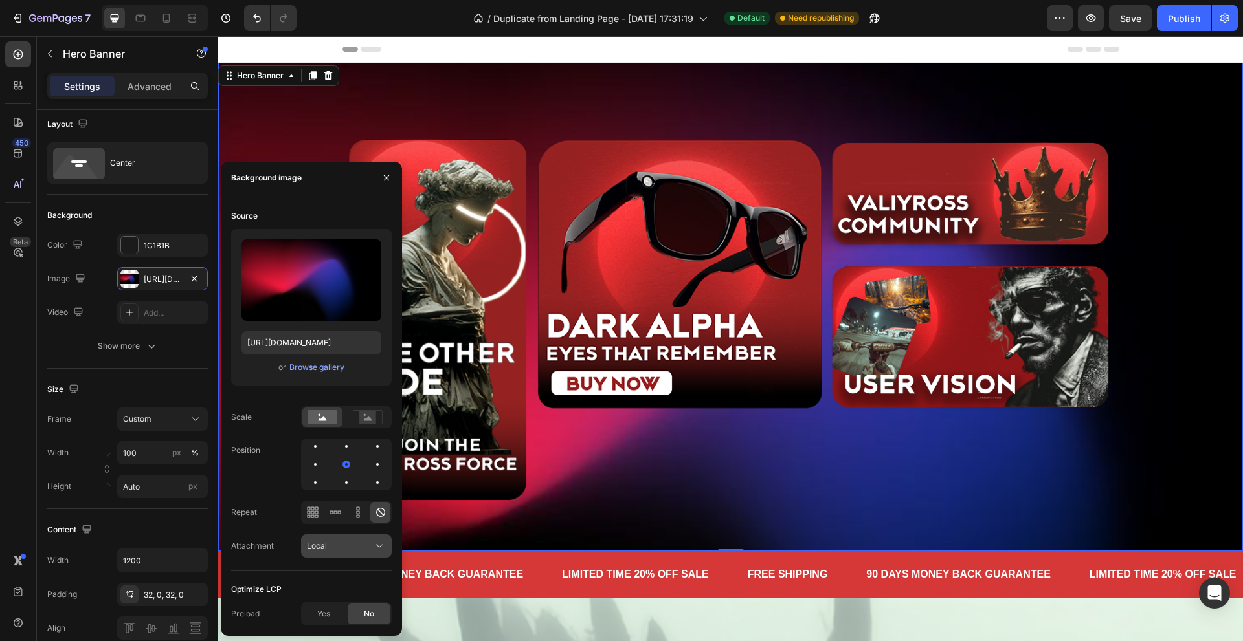
click at [377, 546] on icon at bounding box center [379, 546] width 6 height 3
click at [336, 469] on p "Scroll" at bounding box center [344, 466] width 74 height 12
click at [269, 428] on div "Scale" at bounding box center [311, 418] width 161 height 22
click at [162, 375] on div "Size Frame Custom Width 100 px % Height Auto px" at bounding box center [127, 439] width 161 height 140
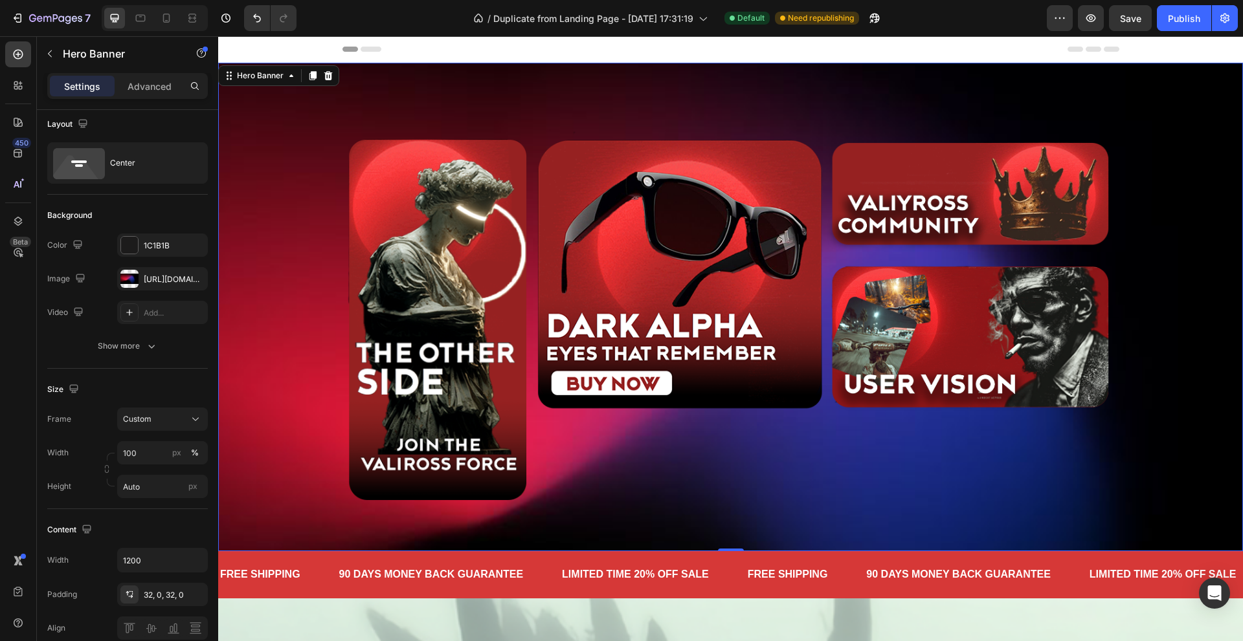
scroll to position [194, 0]
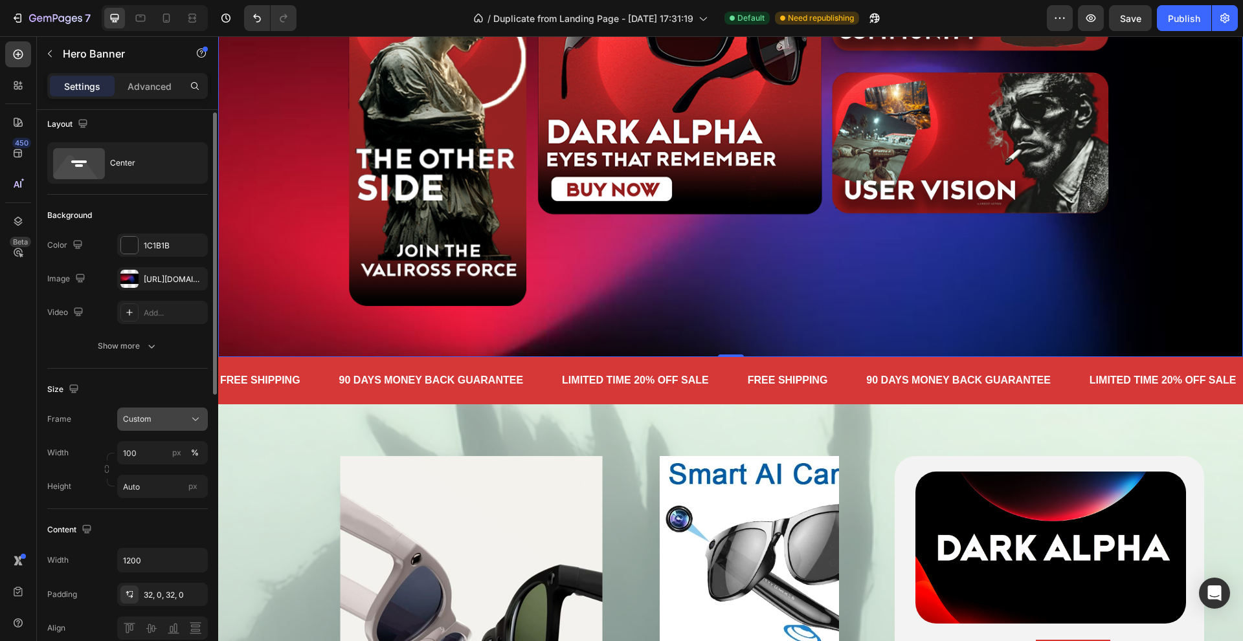
click at [179, 420] on div "Custom" at bounding box center [154, 420] width 63 height 12
click at [181, 456] on span "As banner source" at bounding box center [154, 451] width 64 height 12
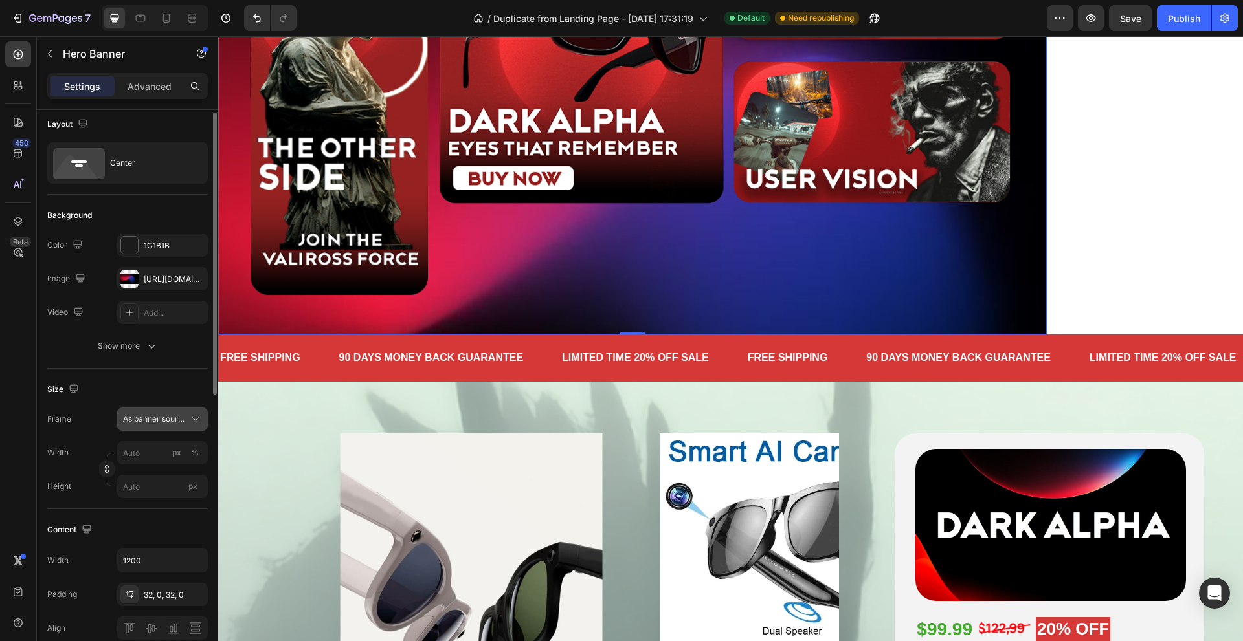
click at [162, 419] on span "As banner source" at bounding box center [154, 420] width 63 height 12
click at [167, 471] on div "Custom" at bounding box center [159, 474] width 75 height 12
type input "100"
type input "Auto"
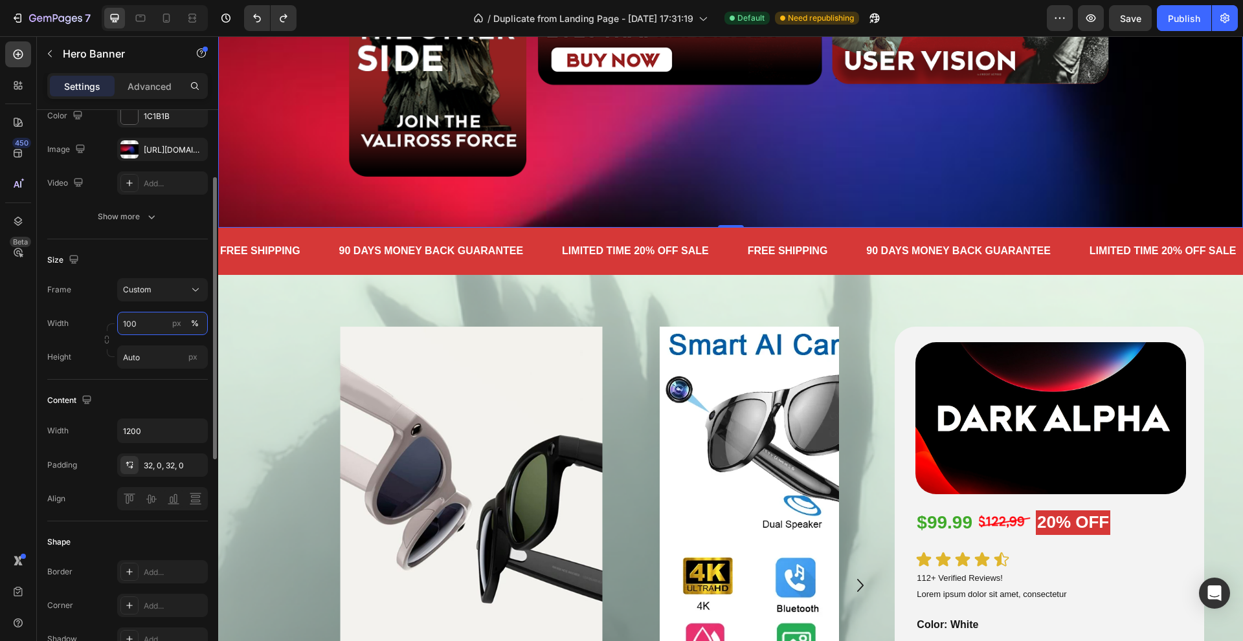
scroll to position [201, 0]
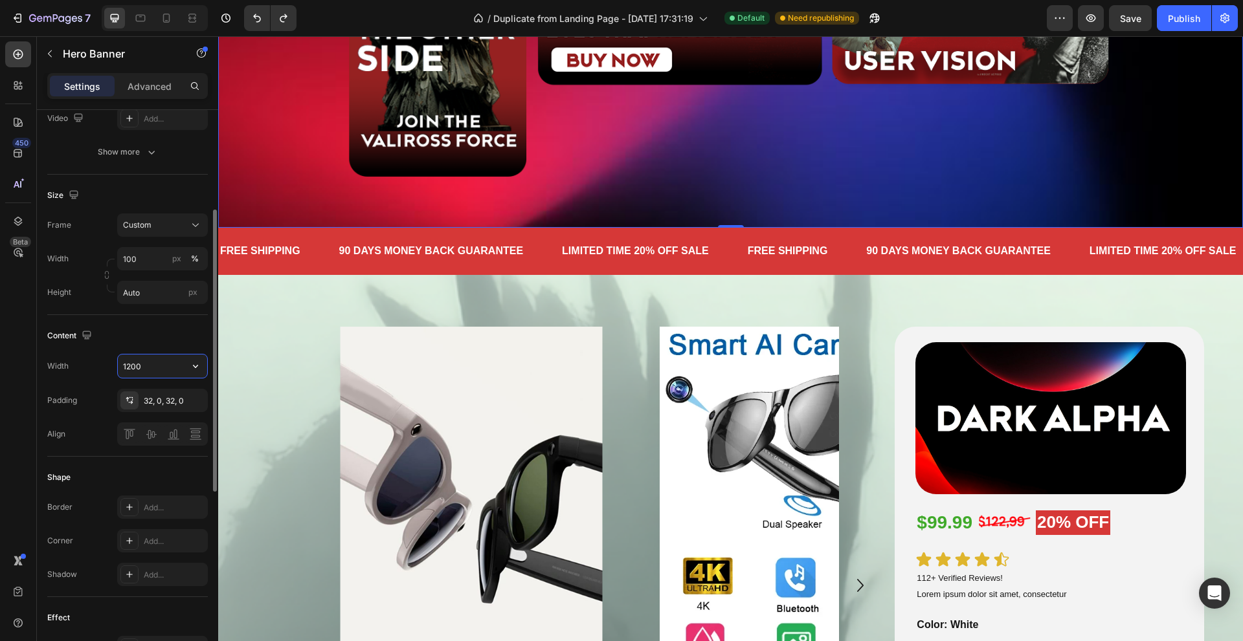
click at [173, 371] on input "1200" at bounding box center [162, 366] width 89 height 23
click at [191, 372] on icon "button" at bounding box center [195, 366] width 13 height 13
click at [170, 394] on p "Full 100%" at bounding box center [159, 400] width 74 height 12
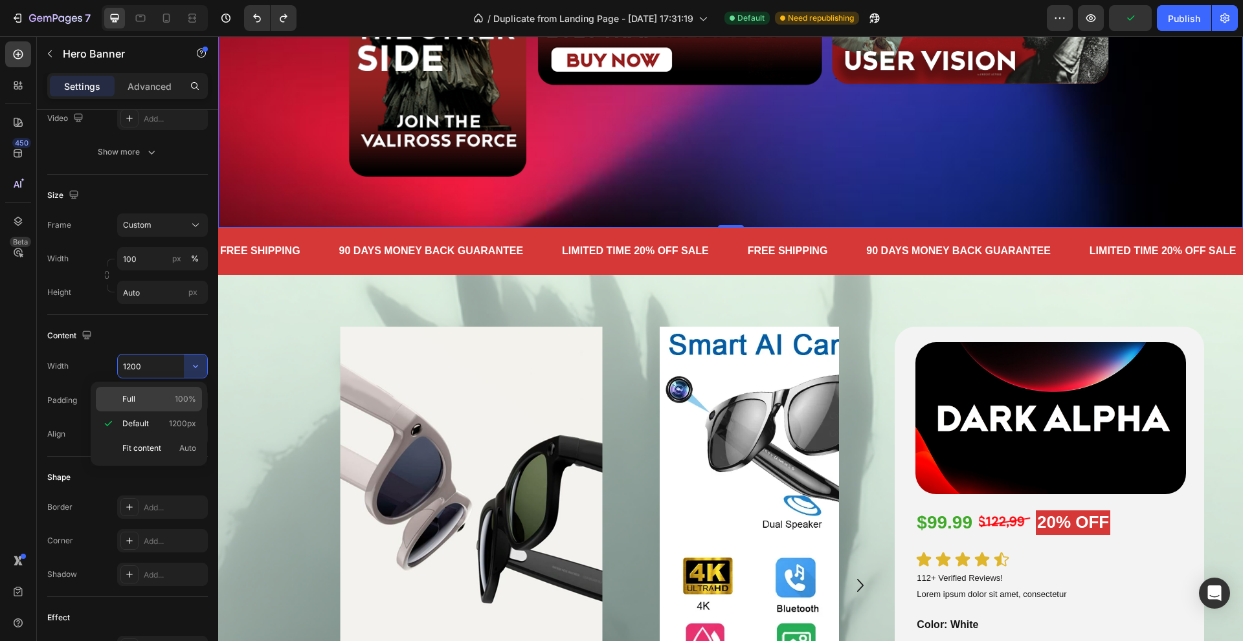
type input "100%"
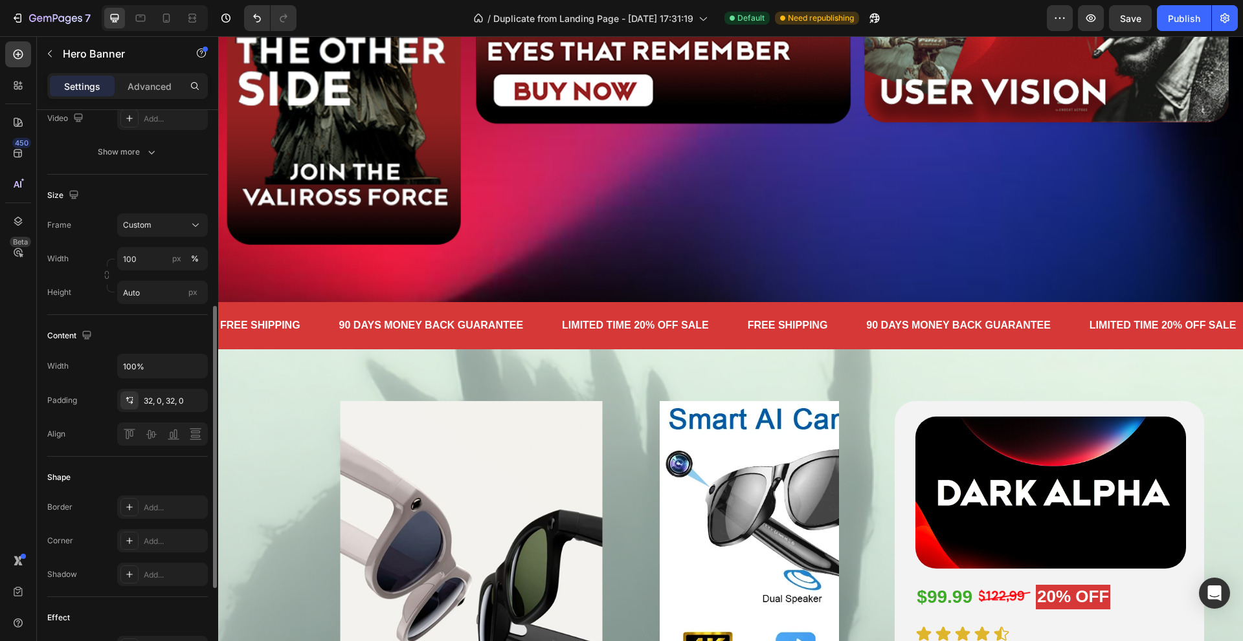
scroll to position [265, 0]
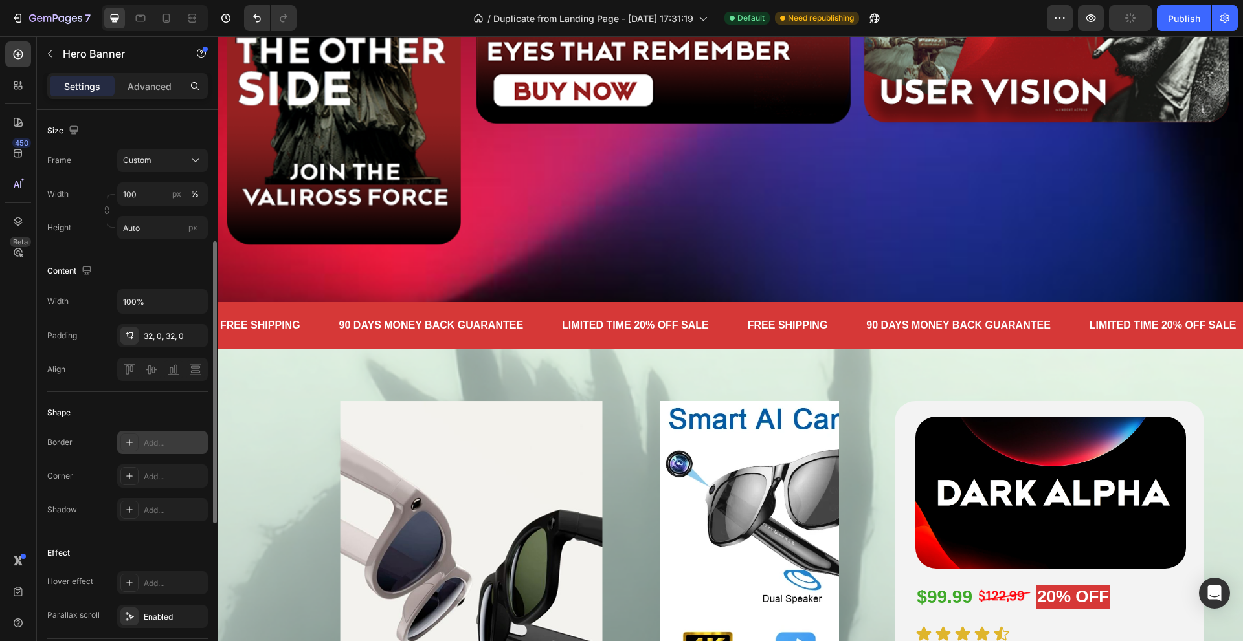
click at [164, 438] on div "Add..." at bounding box center [174, 444] width 61 height 12
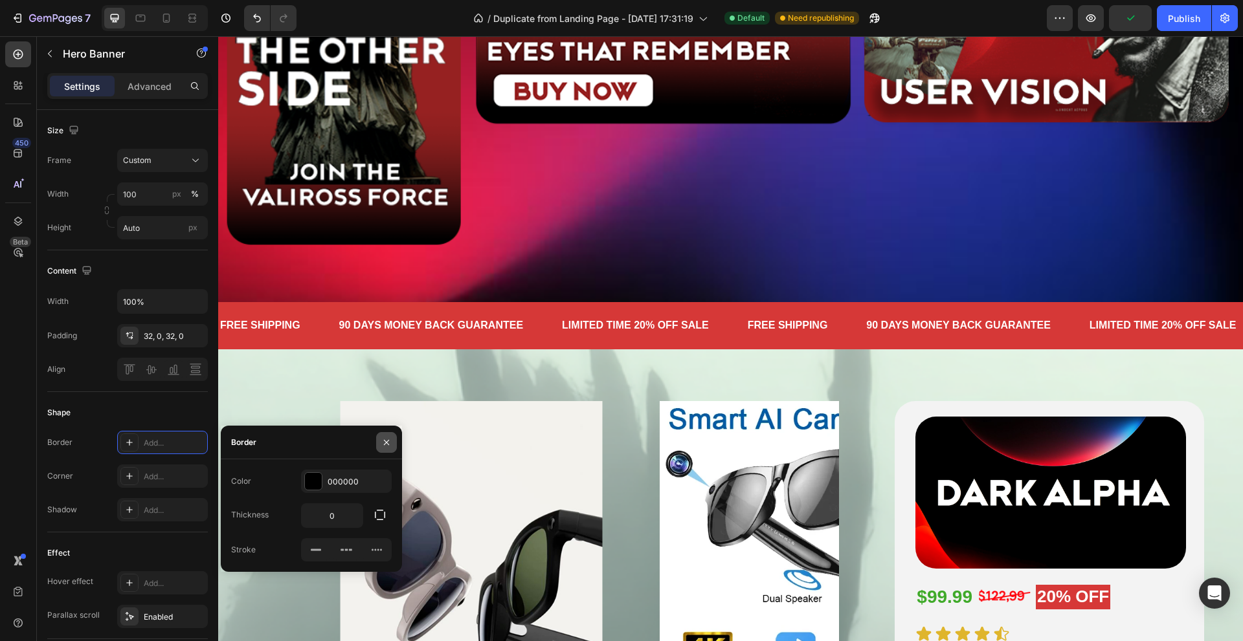
click at [384, 442] on icon "button" at bounding box center [386, 443] width 10 height 10
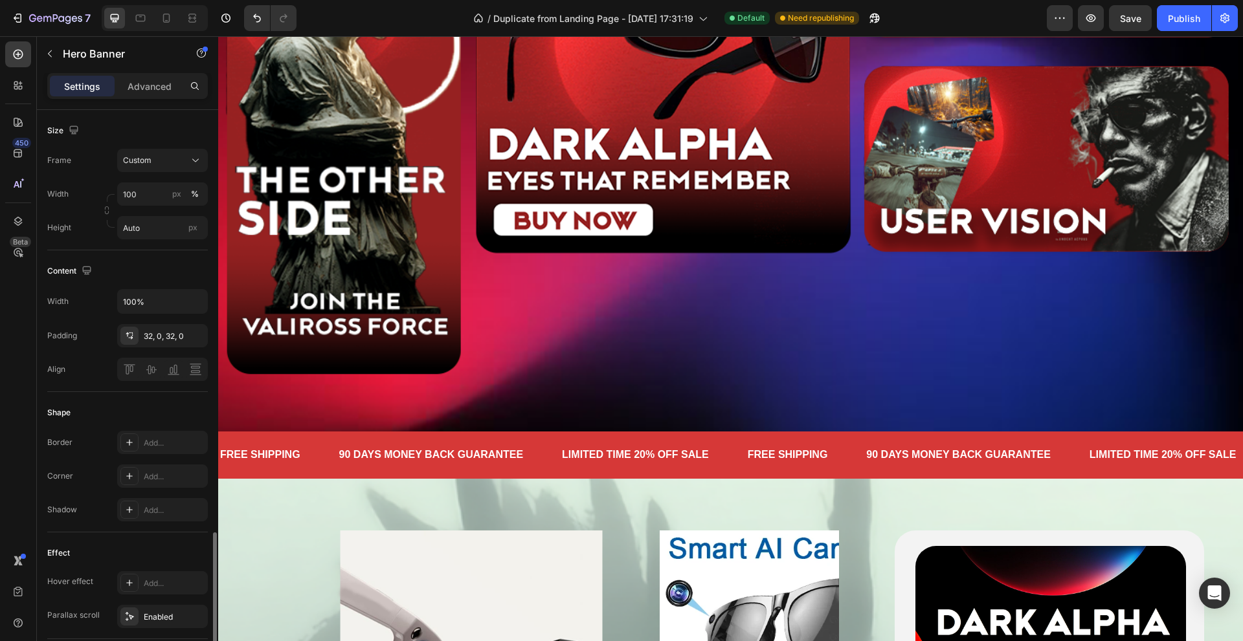
scroll to position [524, 0]
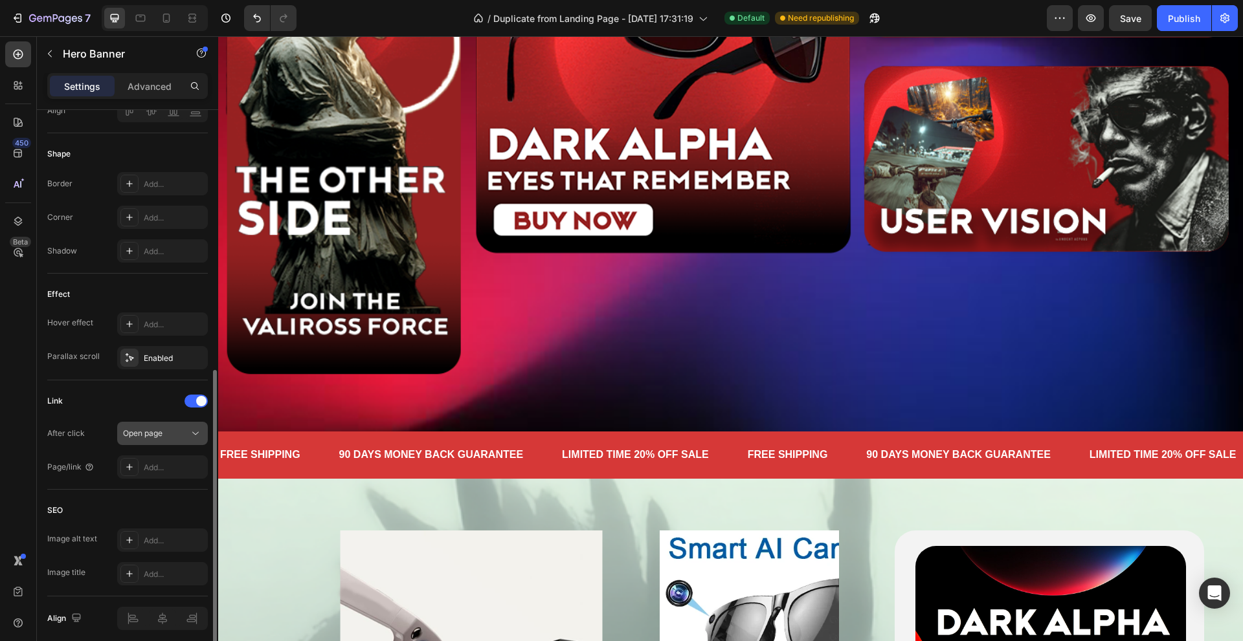
click at [201, 427] on button "Open page" at bounding box center [162, 433] width 91 height 23
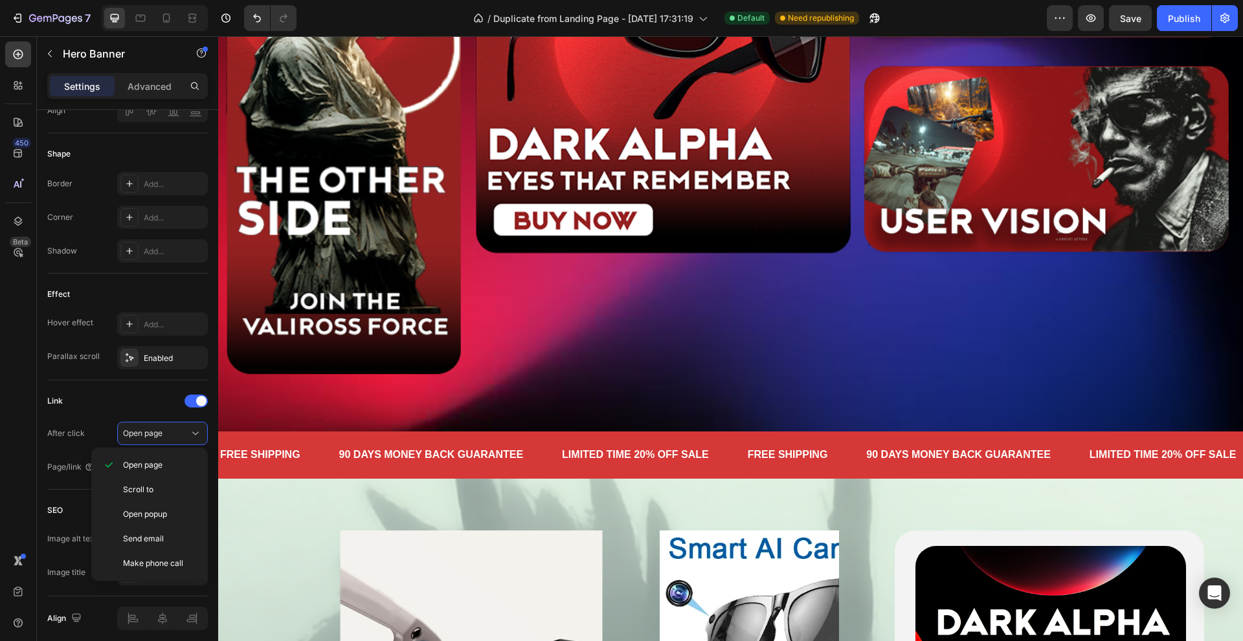
click at [410, 405] on div "Image Get started Button Get started Button Get started Button Get started Butt…" at bounding box center [730, 118] width 1025 height 586
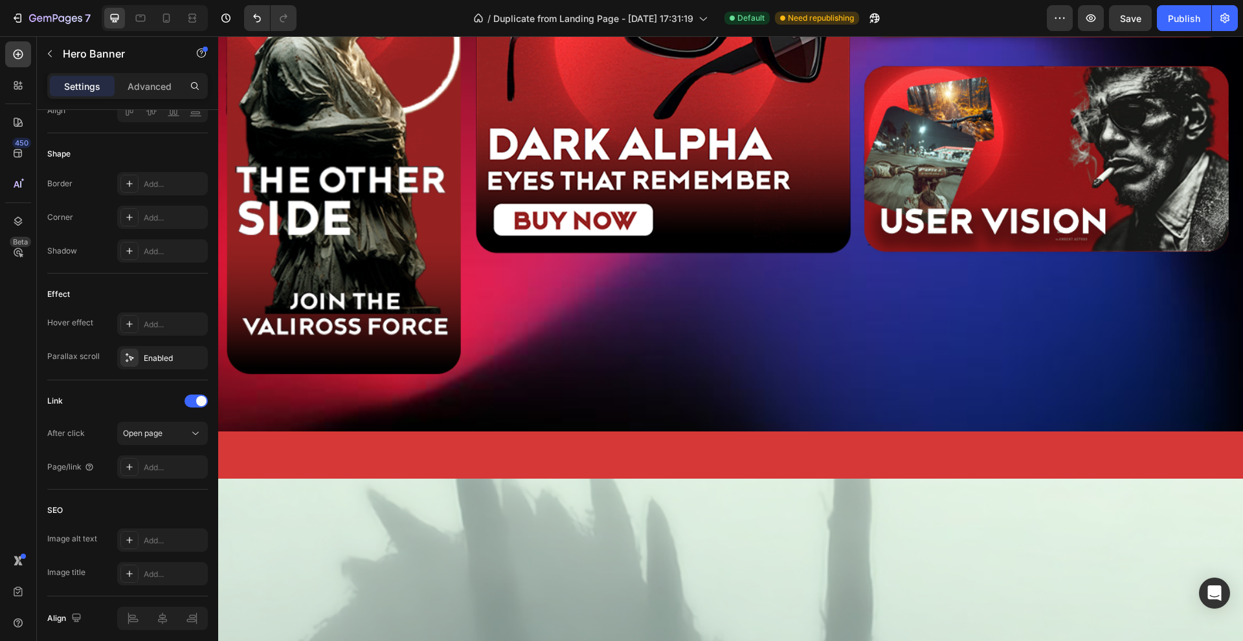
scroll to position [0, 0]
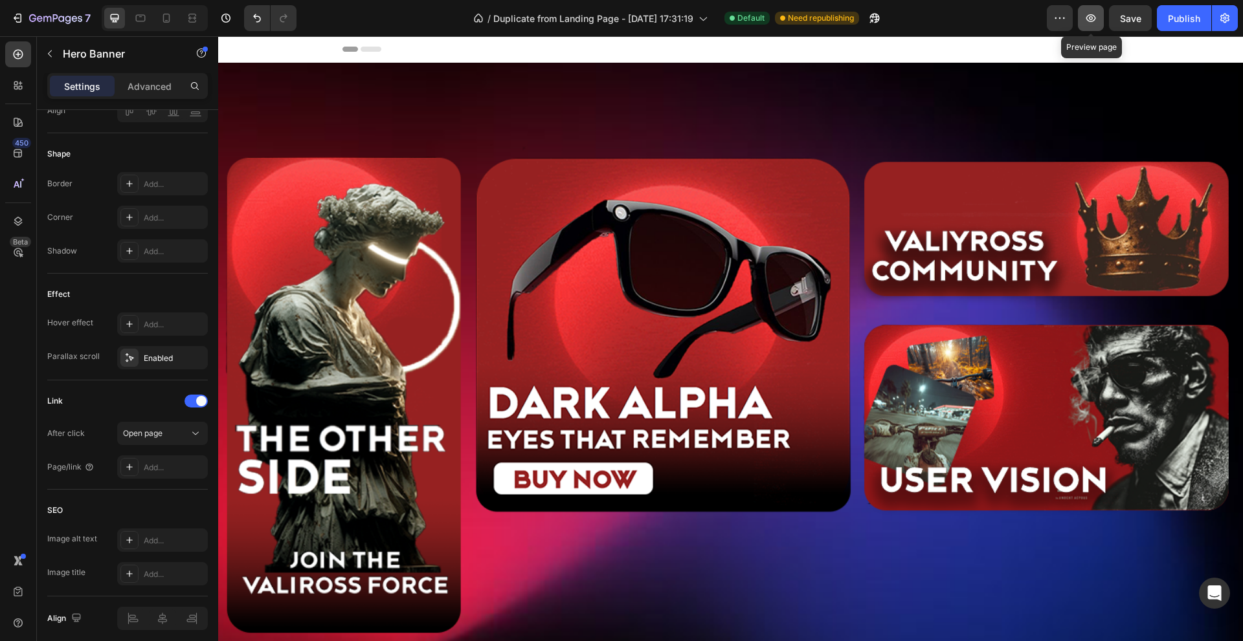
click at [1090, 18] on icon "button" at bounding box center [1091, 18] width 10 height 8
click at [158, 427] on button "Open page" at bounding box center [162, 433] width 91 height 23
click at [49, 373] on div "Effect Hover effect Add... Parallax scroll Enabled" at bounding box center [127, 327] width 161 height 107
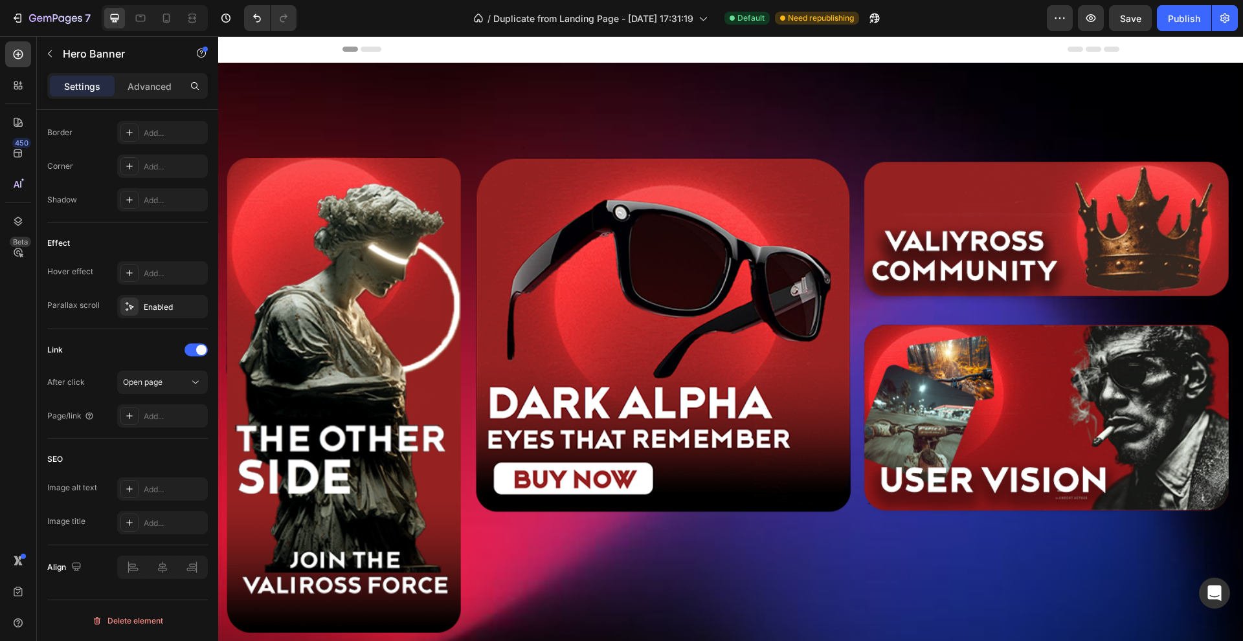
click at [21, 98] on div "450 Beta" at bounding box center [18, 294] width 26 height 507
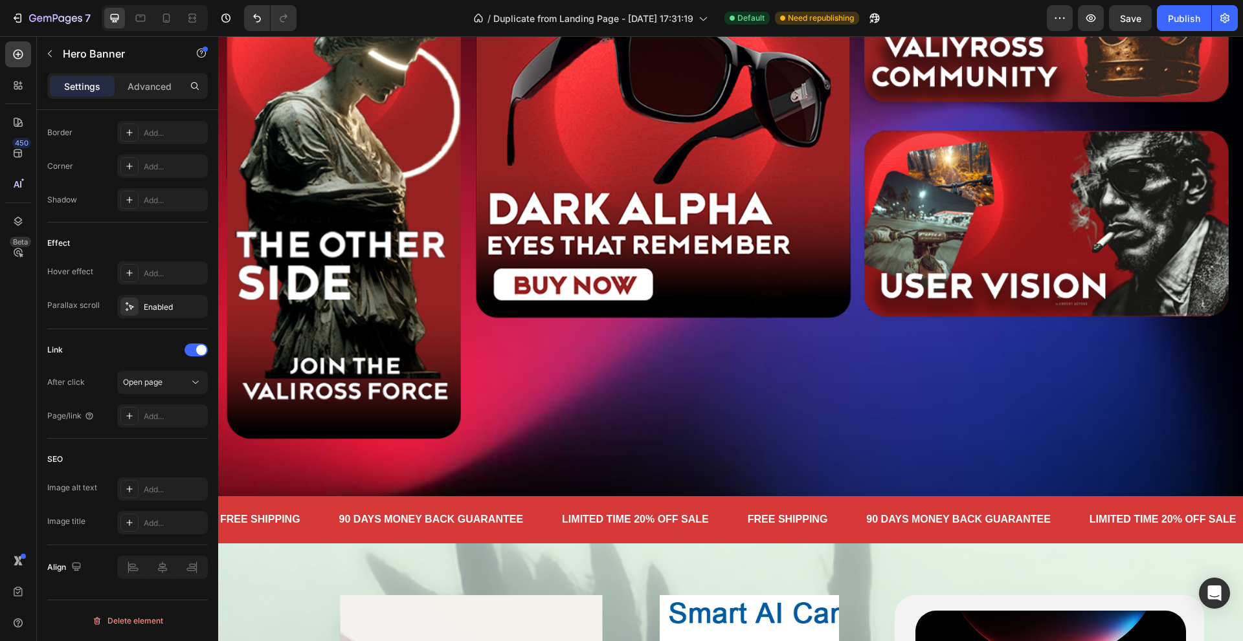
scroll to position [65, 0]
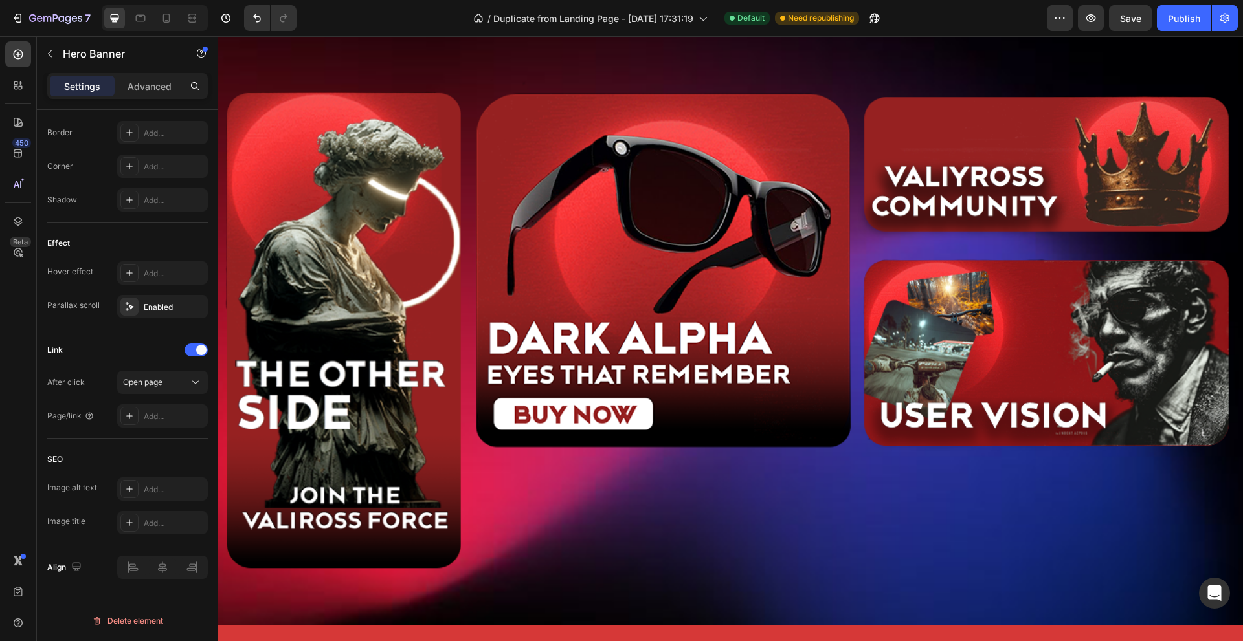
click at [507, 592] on div "Image Get started Button Get started Button Get started Button Get started Butt…" at bounding box center [730, 312] width 1025 height 586
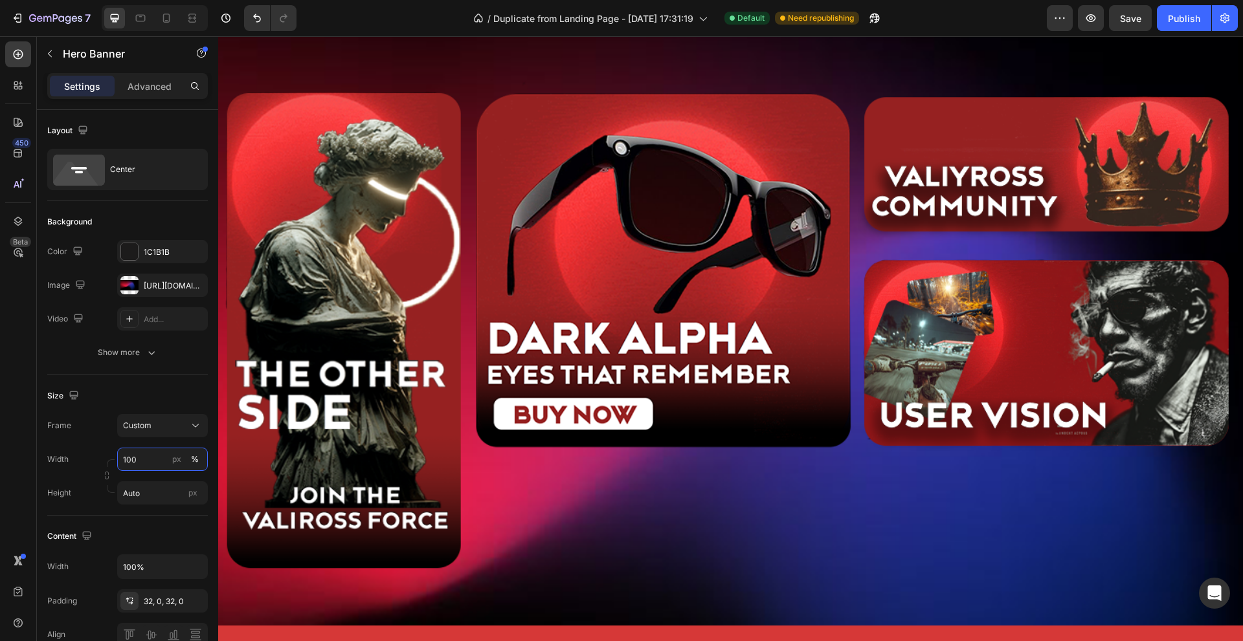
click at [161, 460] on input "100" at bounding box center [162, 459] width 91 height 23
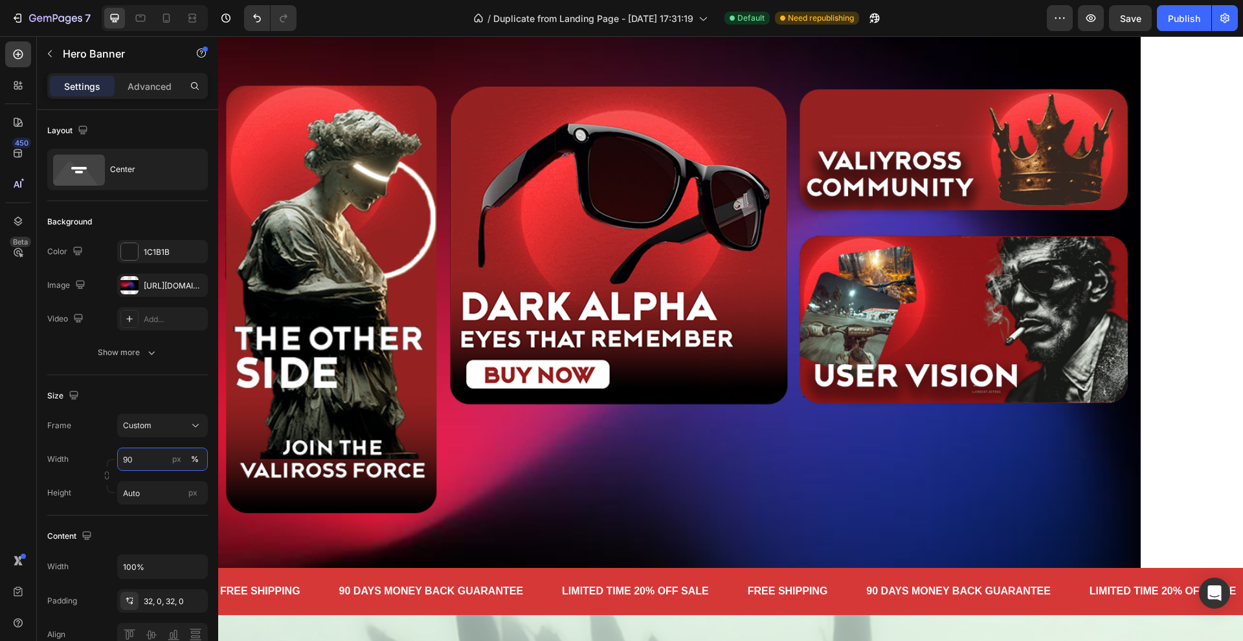
type input "9"
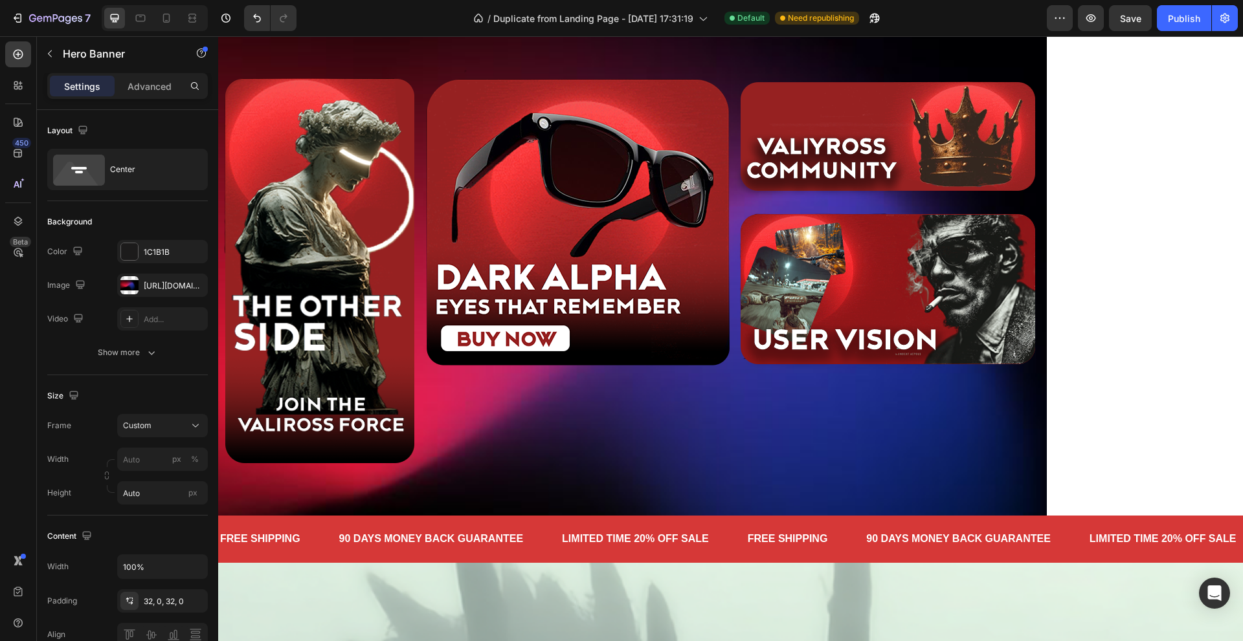
click at [90, 430] on div "Frame Custom" at bounding box center [127, 425] width 161 height 23
click at [186, 438] on div "Frame Custom Width px % Height Auto px" at bounding box center [127, 459] width 161 height 91
click at [186, 423] on div "Custom" at bounding box center [162, 425] width 79 height 13
click at [195, 447] on div "As banner source" at bounding box center [151, 456] width 104 height 23
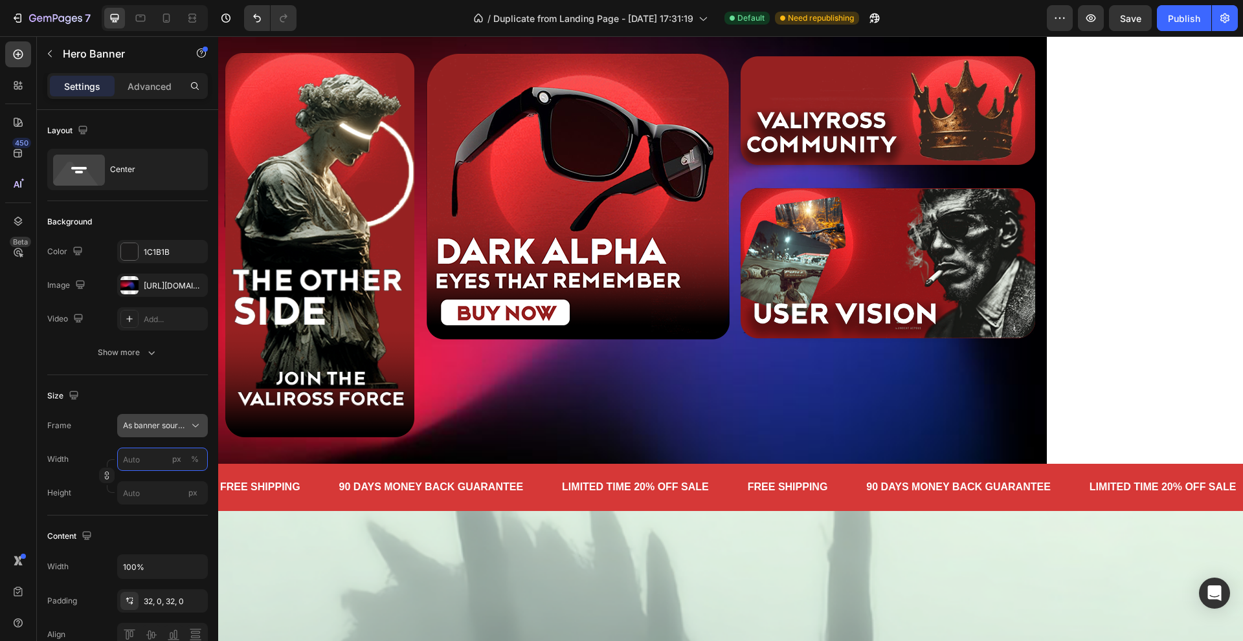
type input "9"
type input "Auto"
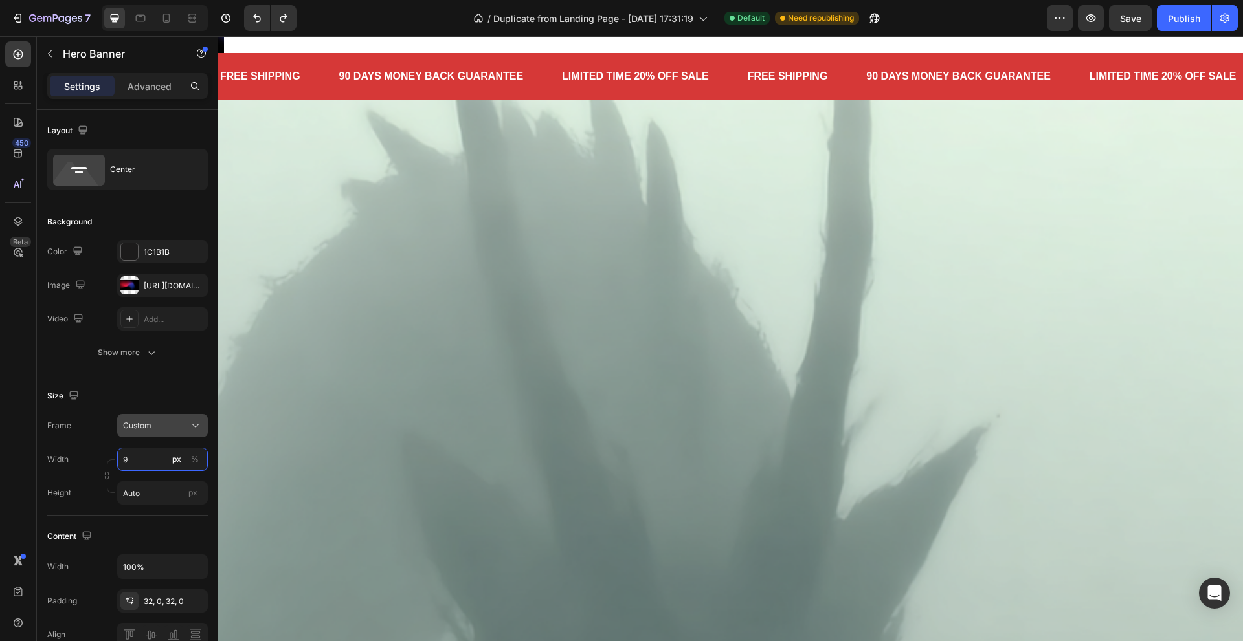
type input "100"
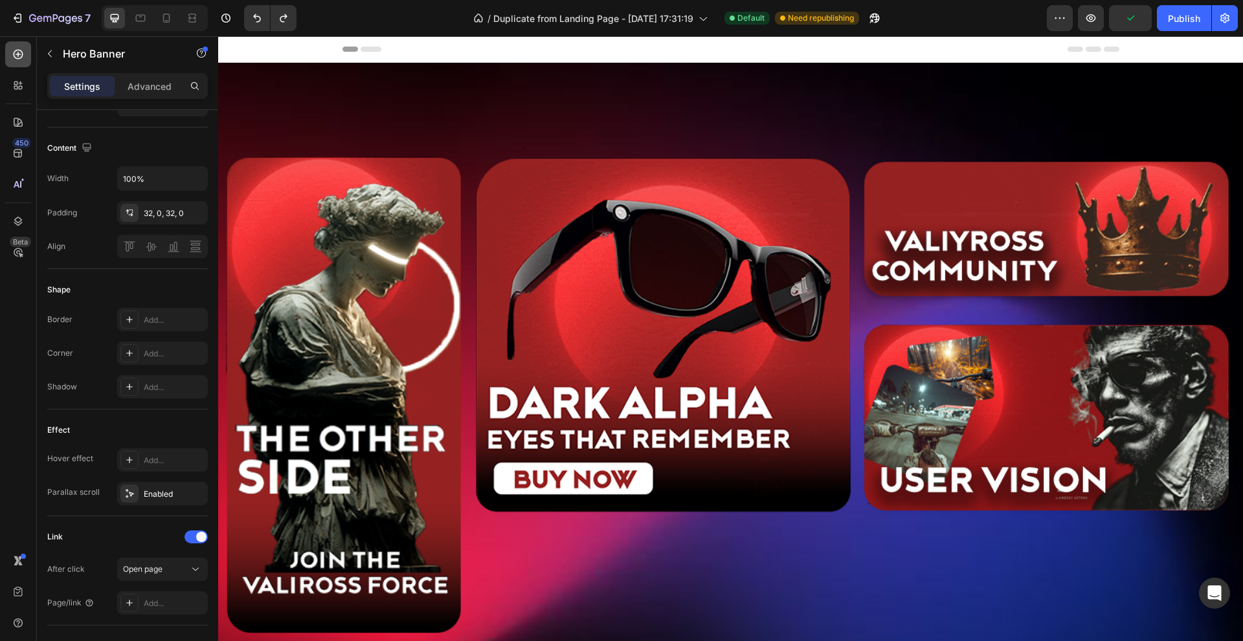
click at [23, 59] on icon at bounding box center [18, 54] width 13 height 13
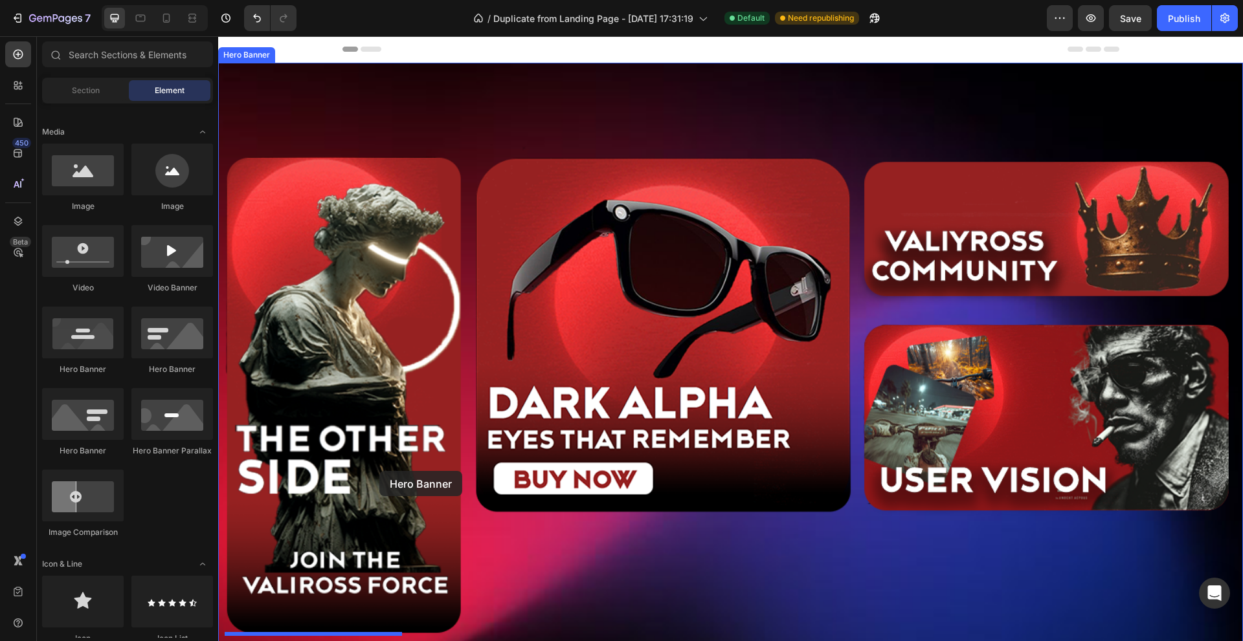
scroll to position [324, 0]
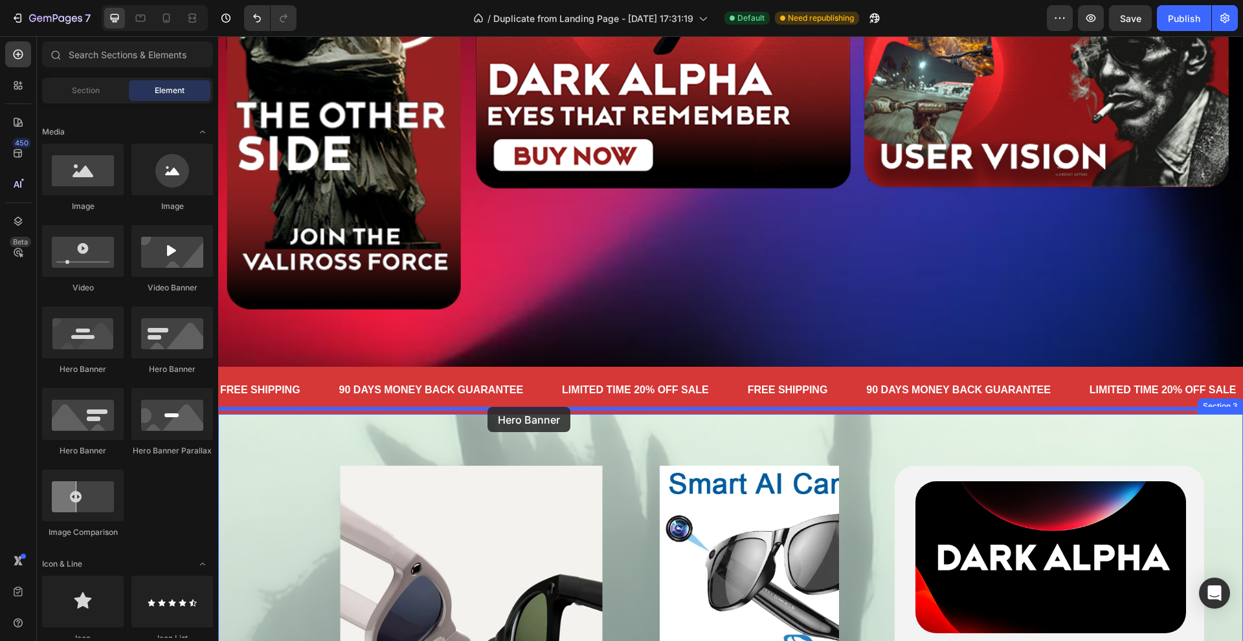
drag, startPoint x: 307, startPoint y: 375, endPoint x: 487, endPoint y: 407, distance: 182.8
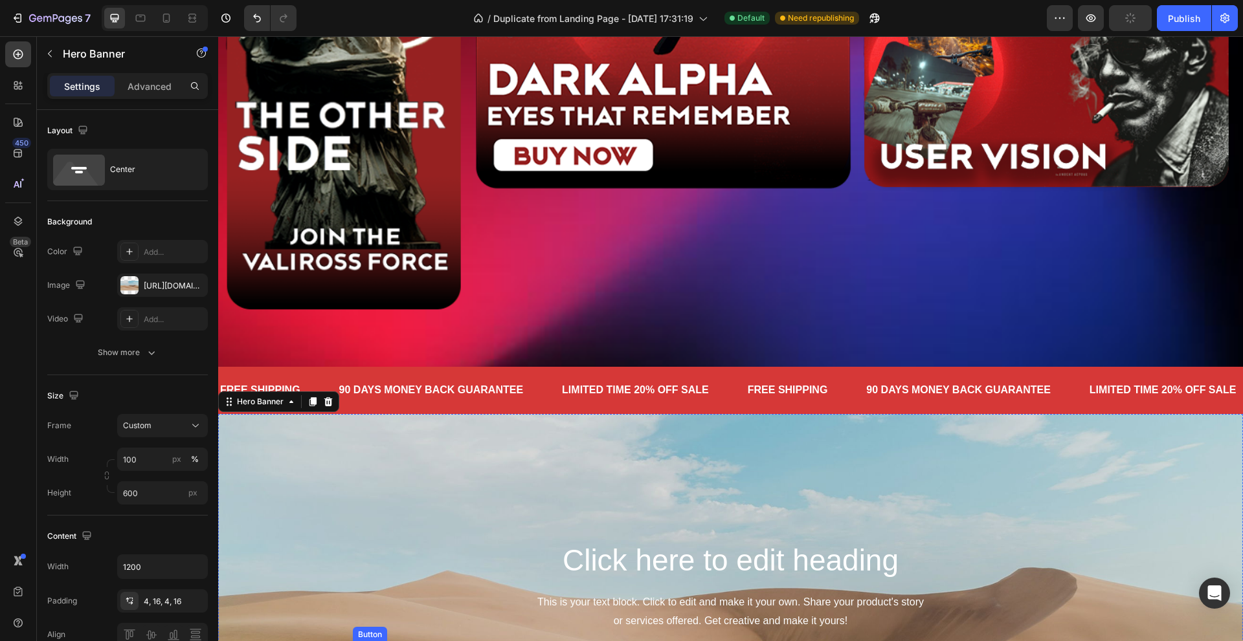
scroll to position [583, 0]
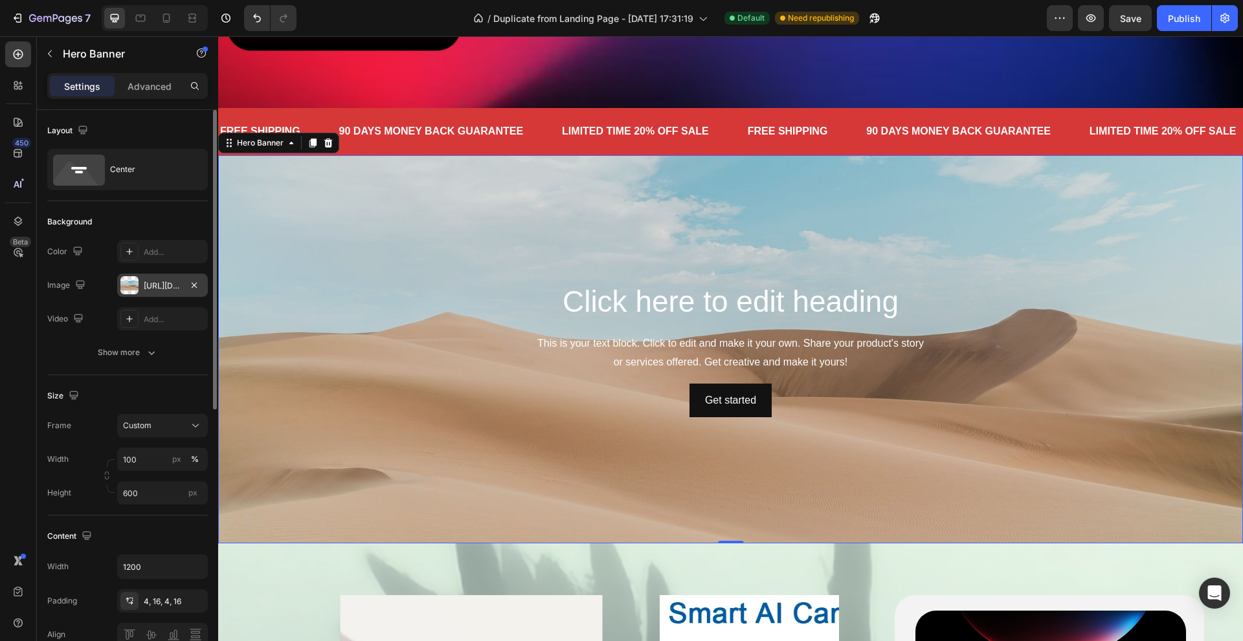
click at [133, 286] on div at bounding box center [129, 285] width 18 height 18
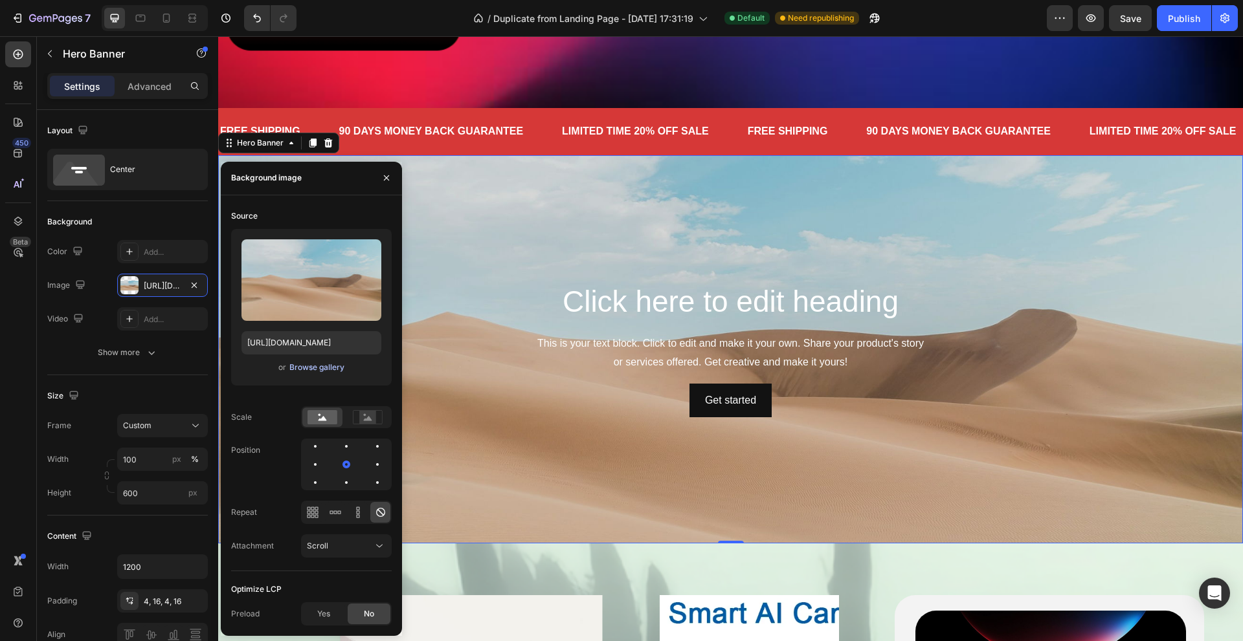
click at [306, 371] on div "Browse gallery" at bounding box center [316, 368] width 55 height 12
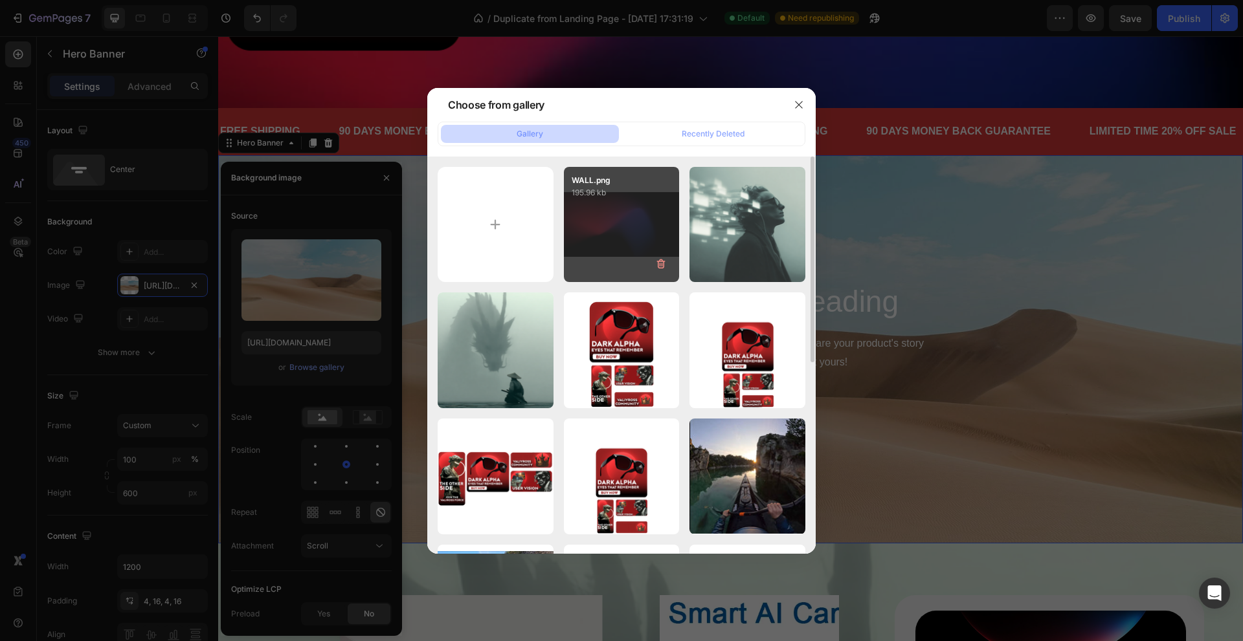
click at [596, 236] on div "WALL.png 195.96 kb" at bounding box center [622, 225] width 116 height 116
type input "[URL][DOMAIN_NAME]"
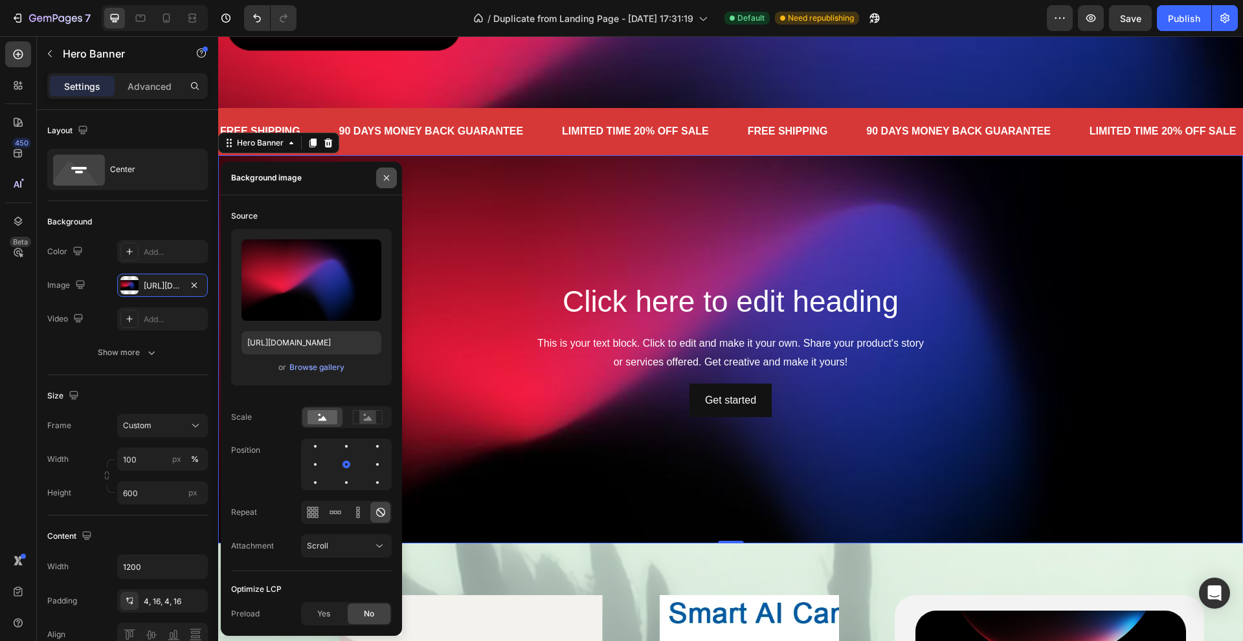
click at [387, 181] on icon "button" at bounding box center [386, 178] width 10 height 10
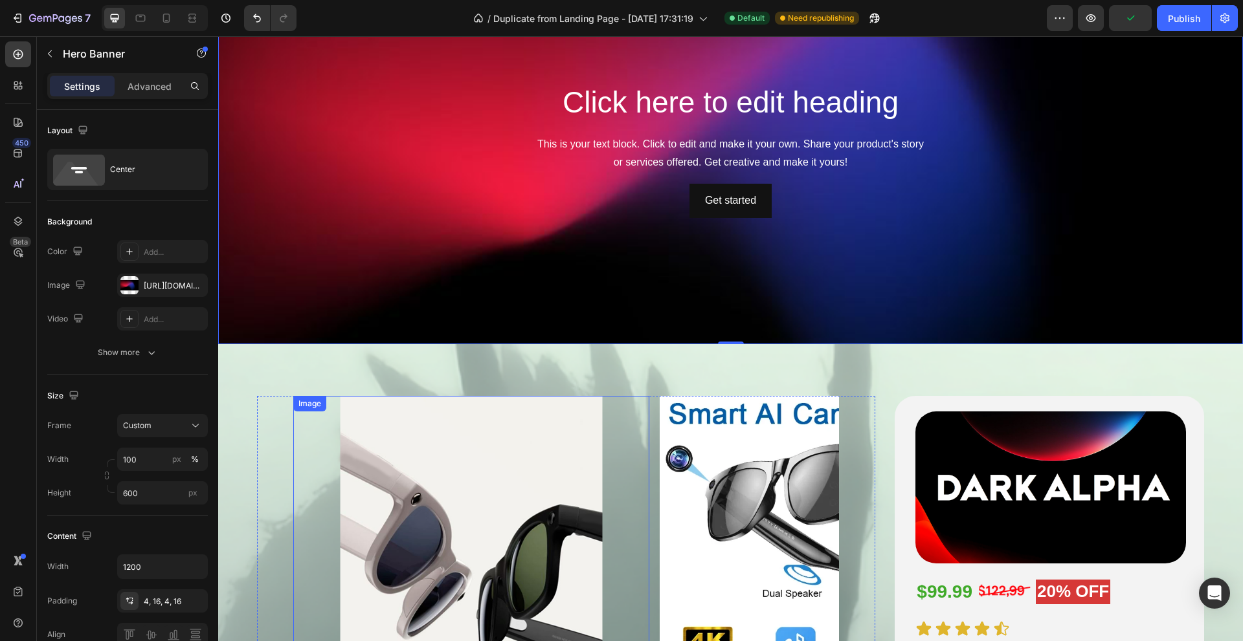
scroll to position [647, 0]
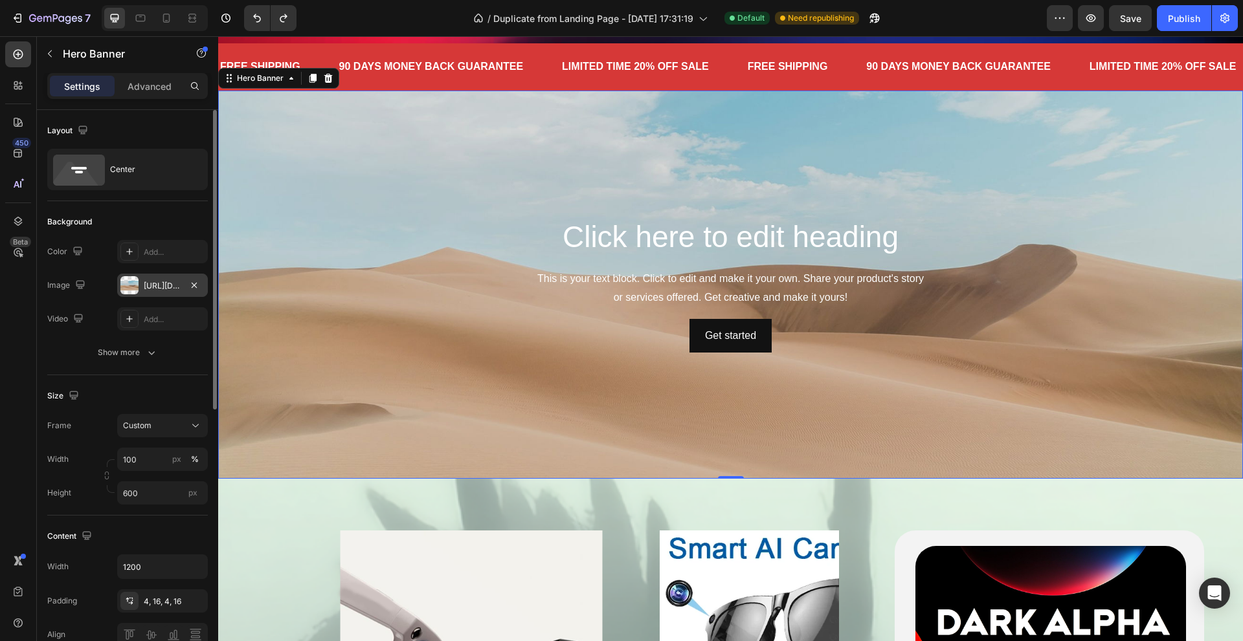
click at [151, 282] on div "[URL][DOMAIN_NAME]" at bounding box center [163, 286] width 38 height 12
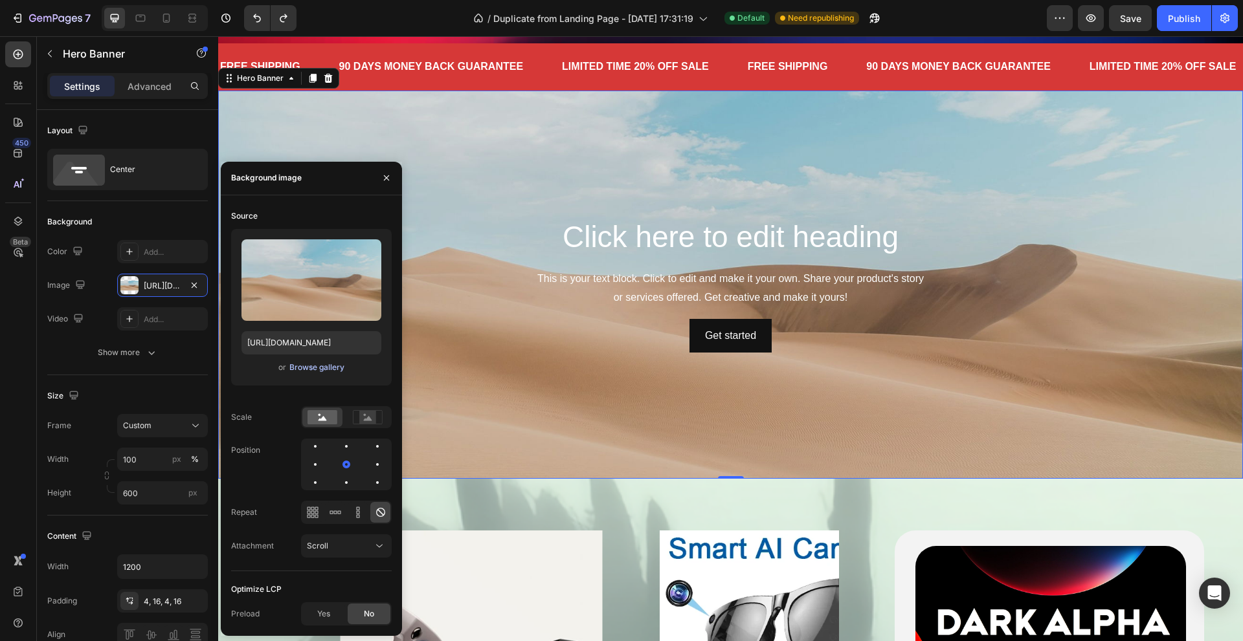
click at [311, 368] on div "Browse gallery" at bounding box center [316, 368] width 55 height 12
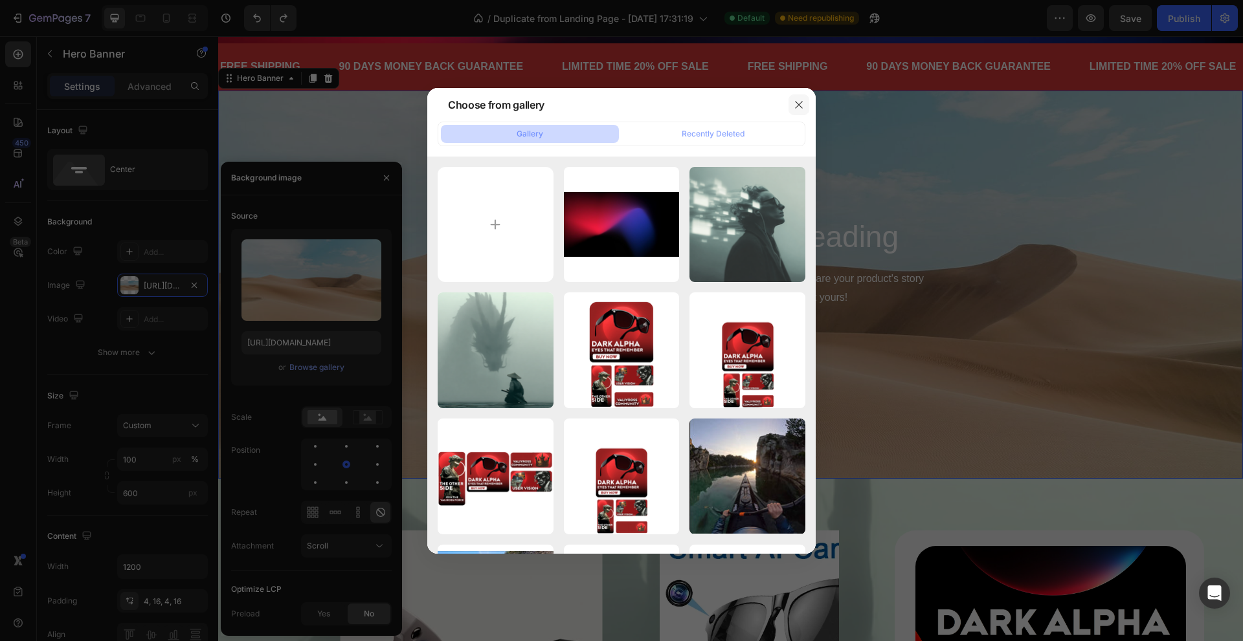
click at [801, 100] on icon "button" at bounding box center [799, 105] width 10 height 10
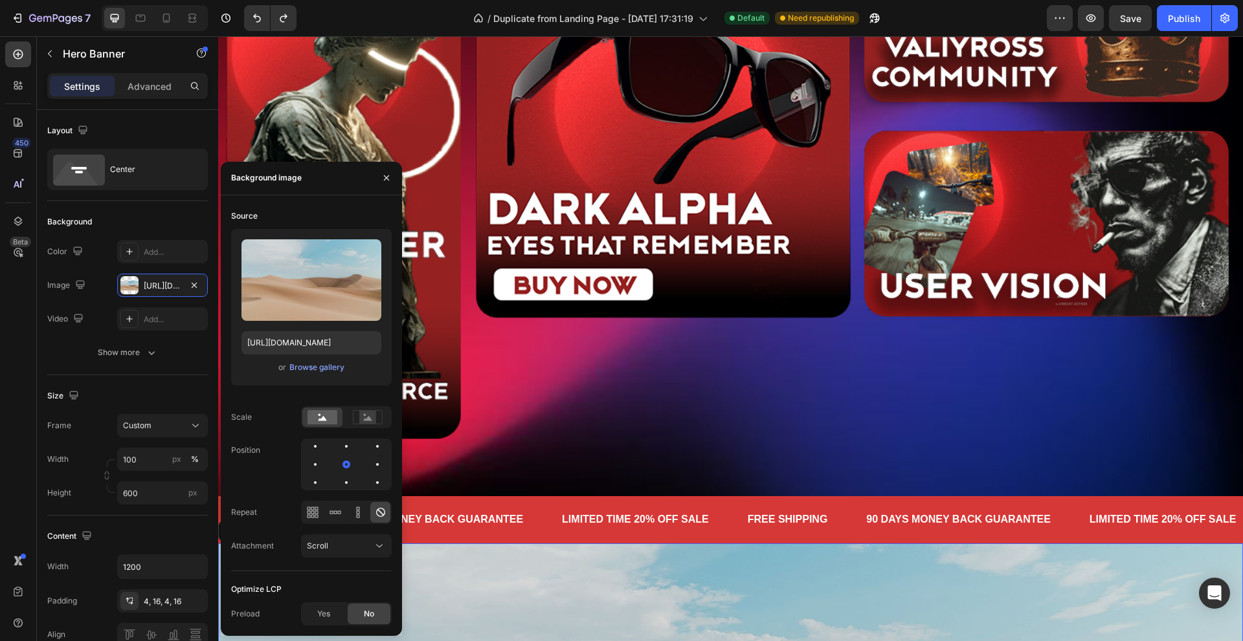
scroll to position [0, 0]
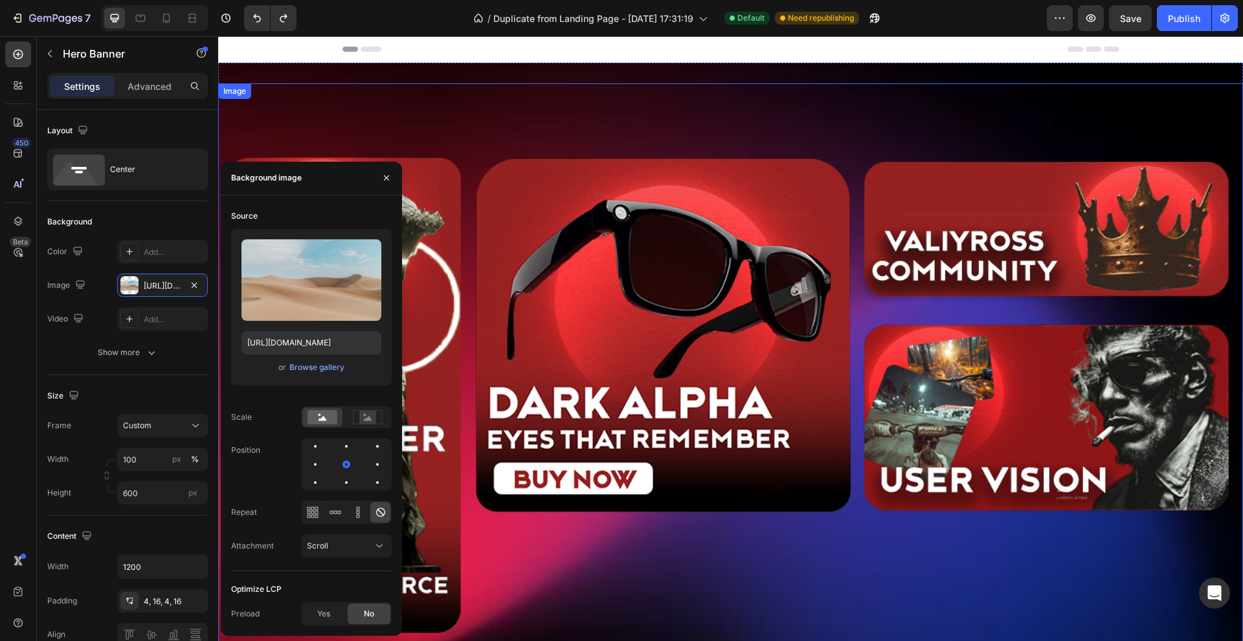
click at [678, 603] on img at bounding box center [730, 372] width 1025 height 576
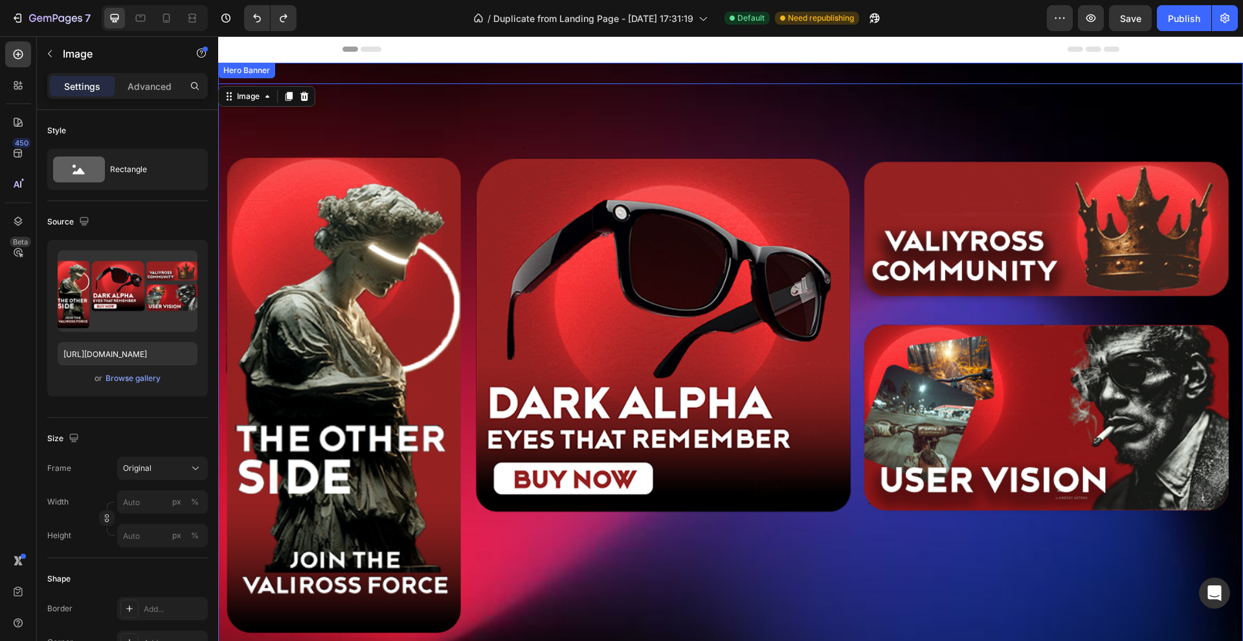
click at [342, 67] on div "Image 16 Get started Button Get started Button Get started Button Get started B…" at bounding box center [730, 377] width 1025 height 628
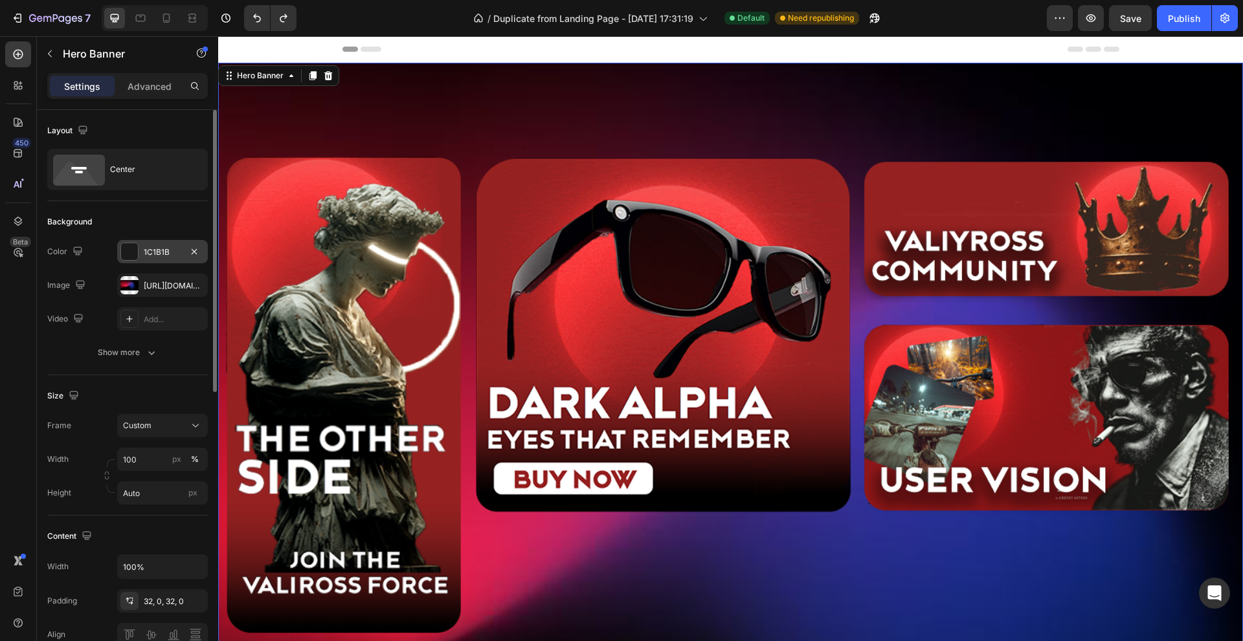
click at [137, 249] on div at bounding box center [129, 251] width 17 height 17
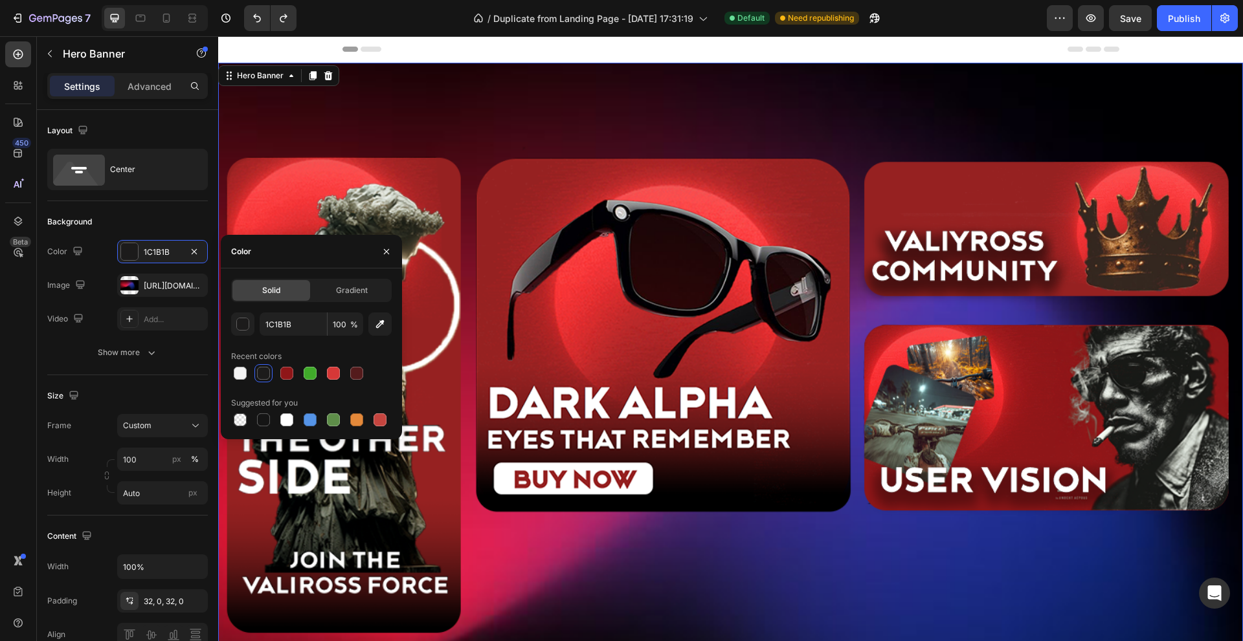
click at [266, 378] on div at bounding box center [263, 373] width 13 height 13
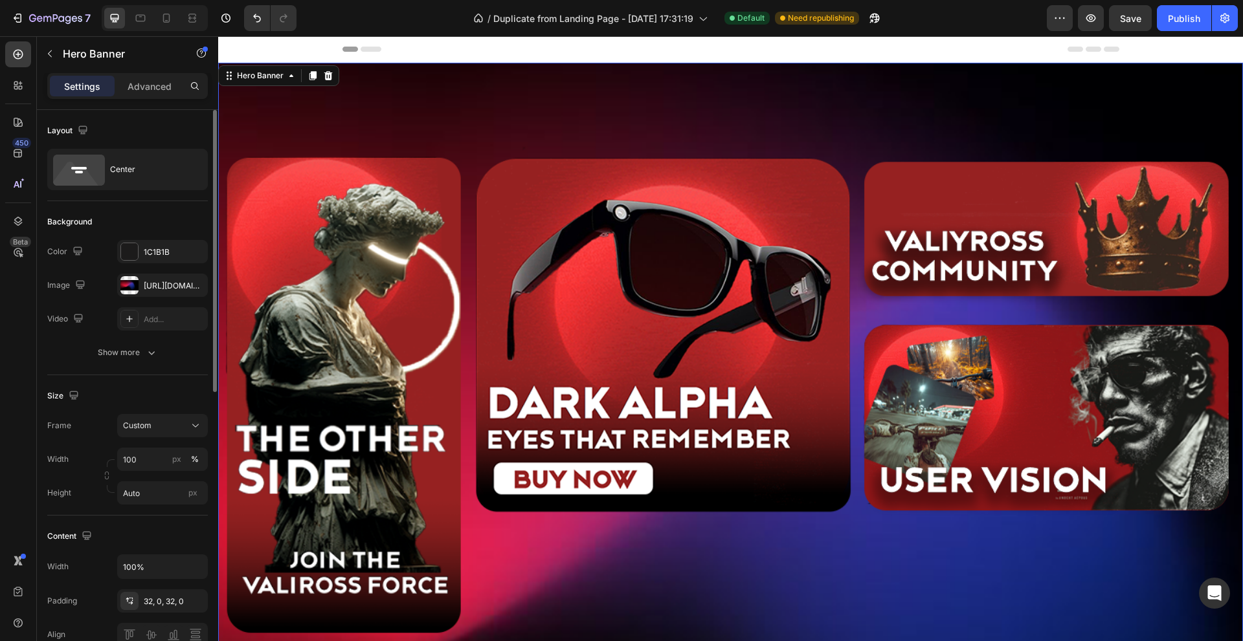
click at [102, 335] on div "The changes might be hidden by the image and the video. Color 1C1B1B Image [URL…" at bounding box center [127, 302] width 161 height 124
click at [201, 280] on button "button" at bounding box center [194, 286] width 16 height 16
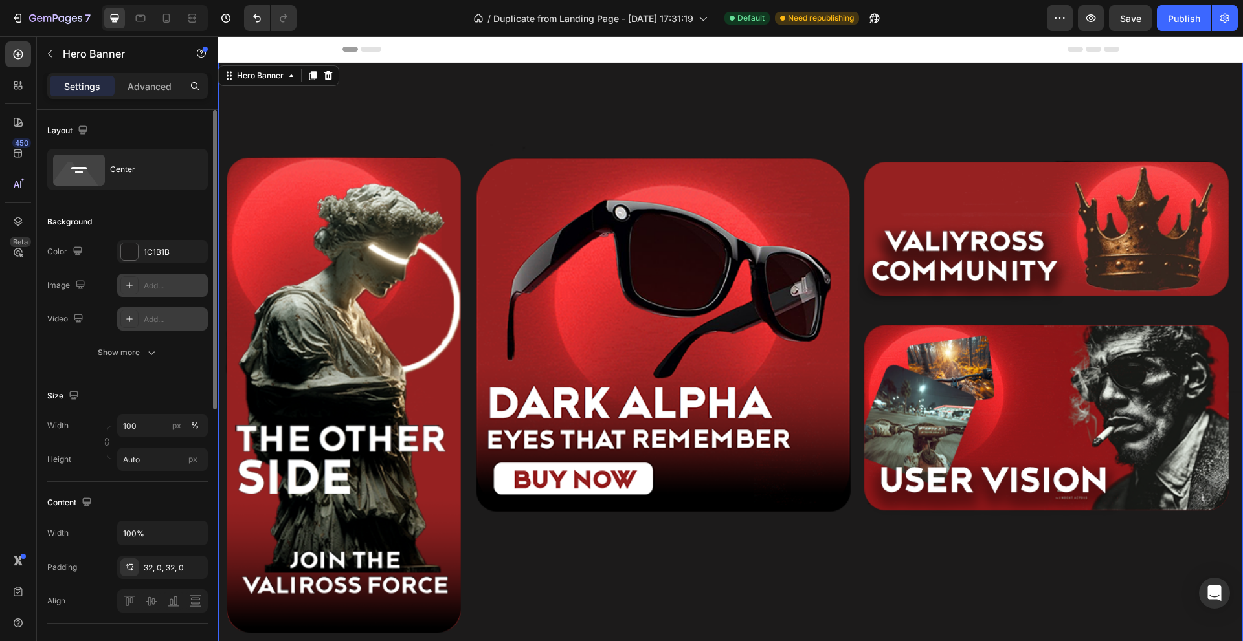
click at [133, 323] on icon at bounding box center [129, 319] width 10 height 10
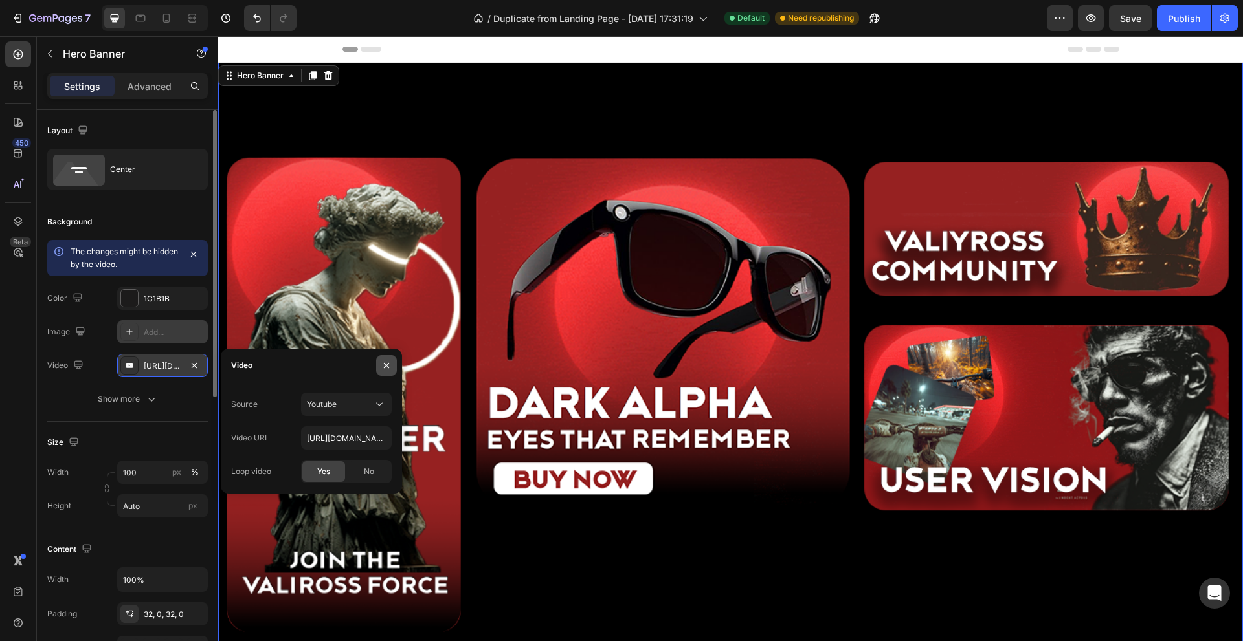
click at [386, 362] on icon "button" at bounding box center [386, 366] width 10 height 10
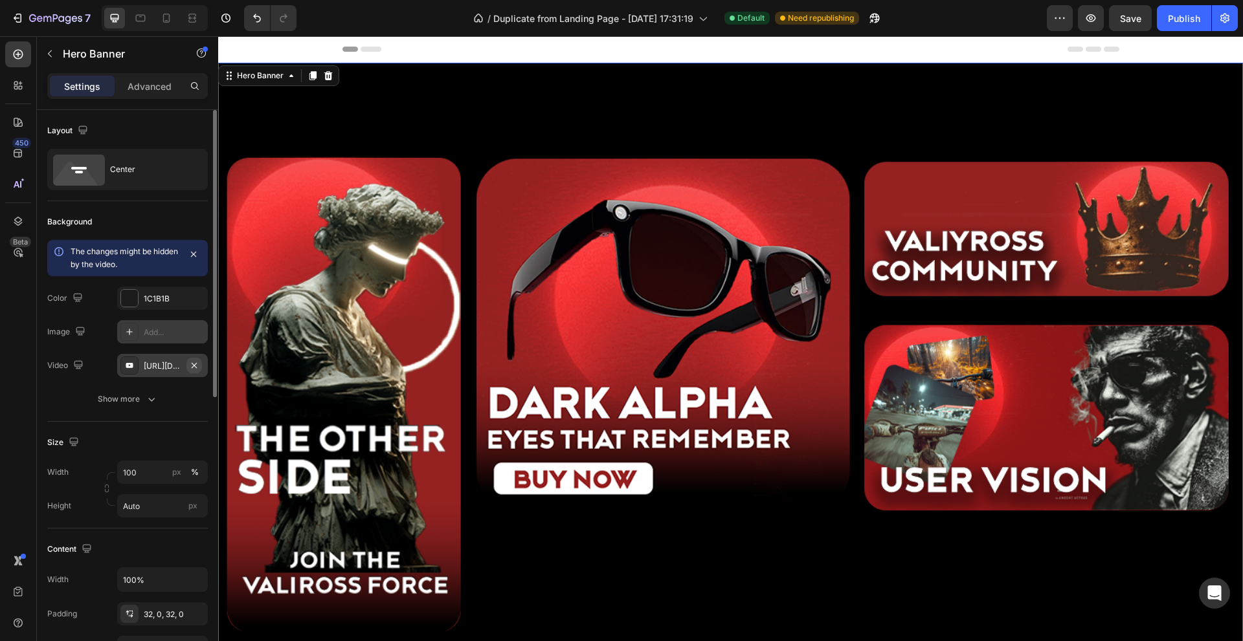
click at [199, 364] on icon "button" at bounding box center [194, 366] width 10 height 10
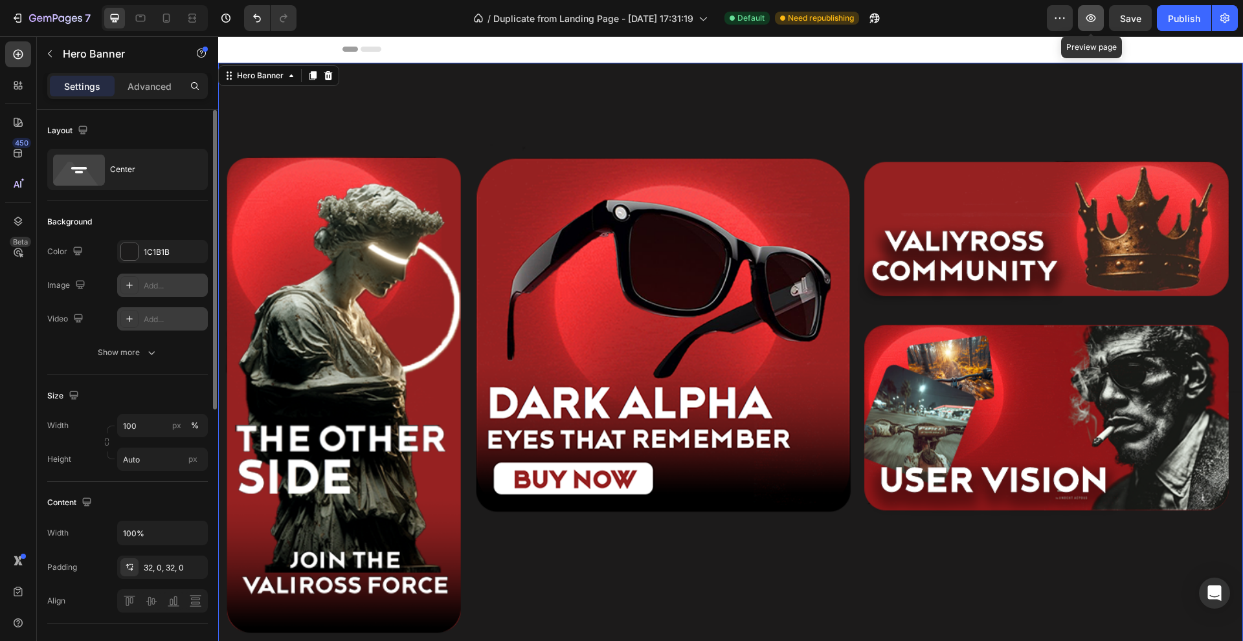
click at [1081, 23] on button "button" at bounding box center [1091, 18] width 26 height 26
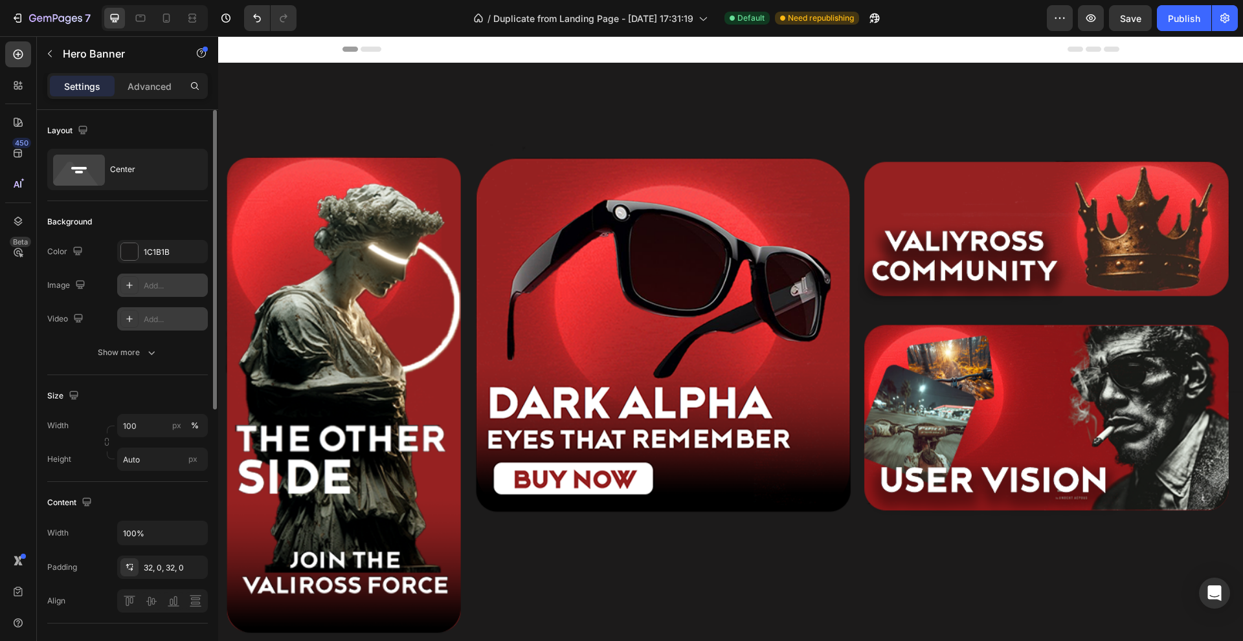
click at [385, 72] on div "Image Get started Button Get started Button Get started Button Get started Butt…" at bounding box center [730, 377] width 1025 height 628
click at [135, 287] on div at bounding box center [129, 285] width 18 height 18
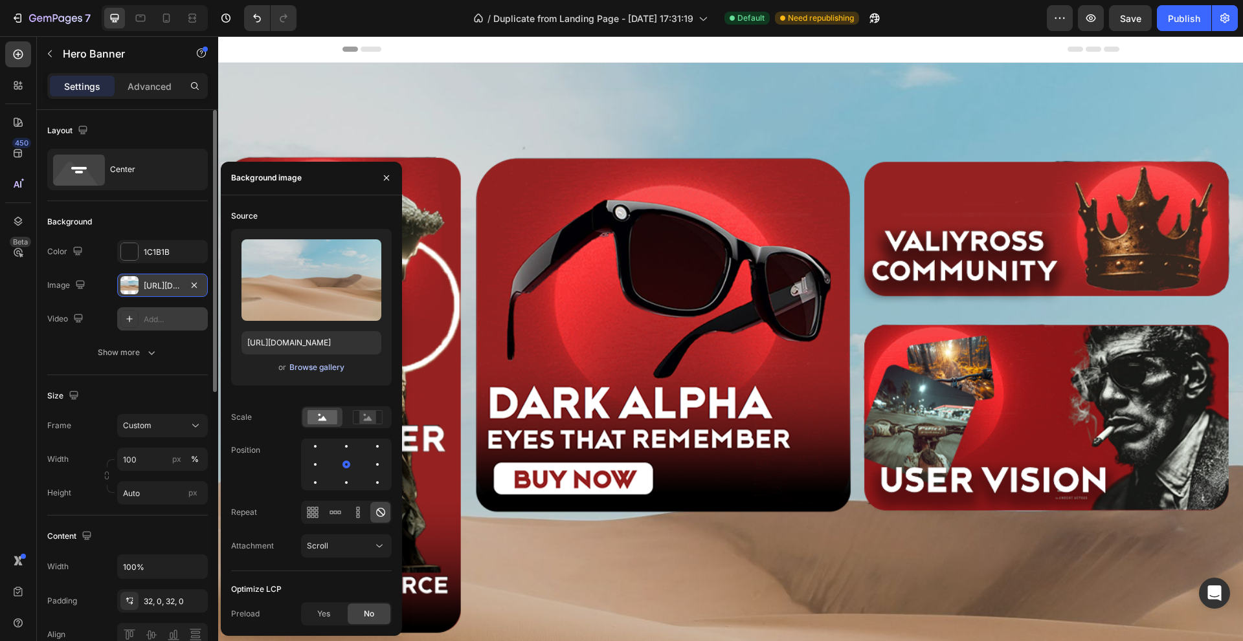
click at [327, 372] on div "Browse gallery" at bounding box center [316, 368] width 55 height 12
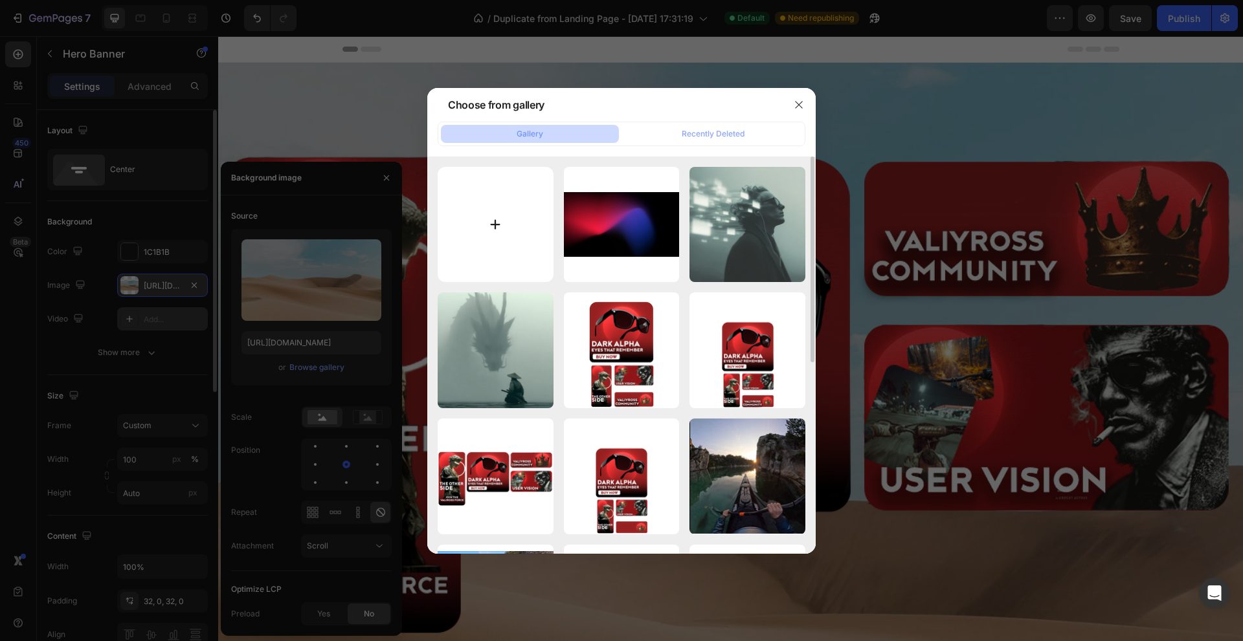
click at [520, 234] on input "file" at bounding box center [496, 225] width 116 height 116
type input "C:\fakepath\anime-cityscape-sunset.jpg"
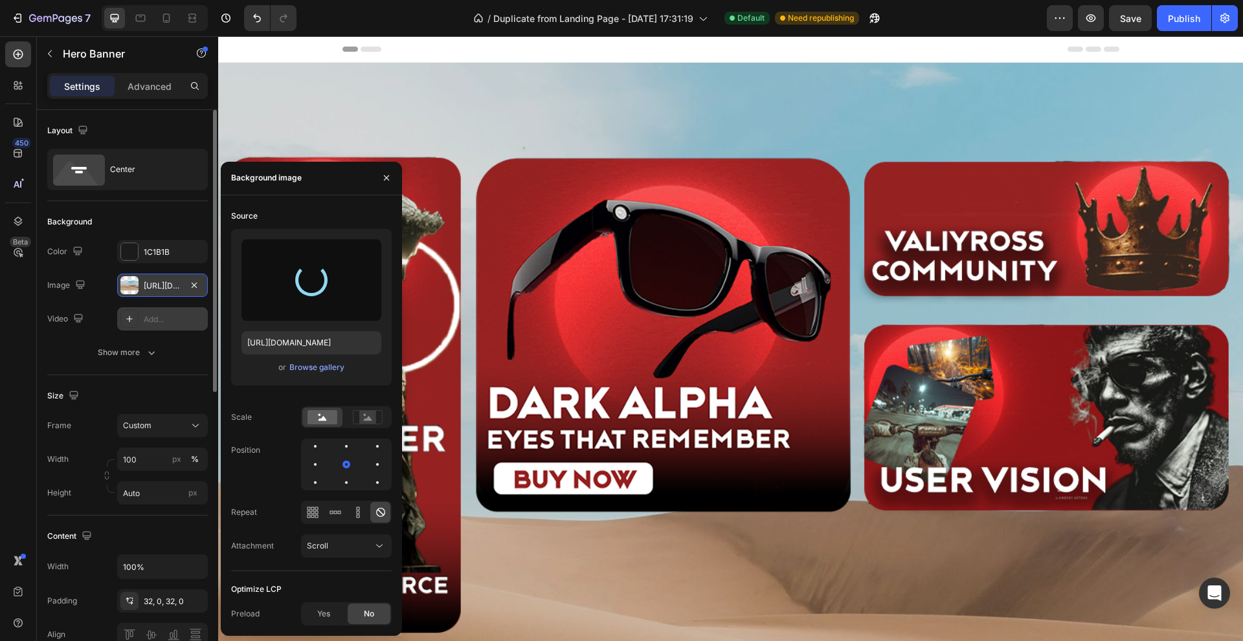
type input "[URL][DOMAIN_NAME]"
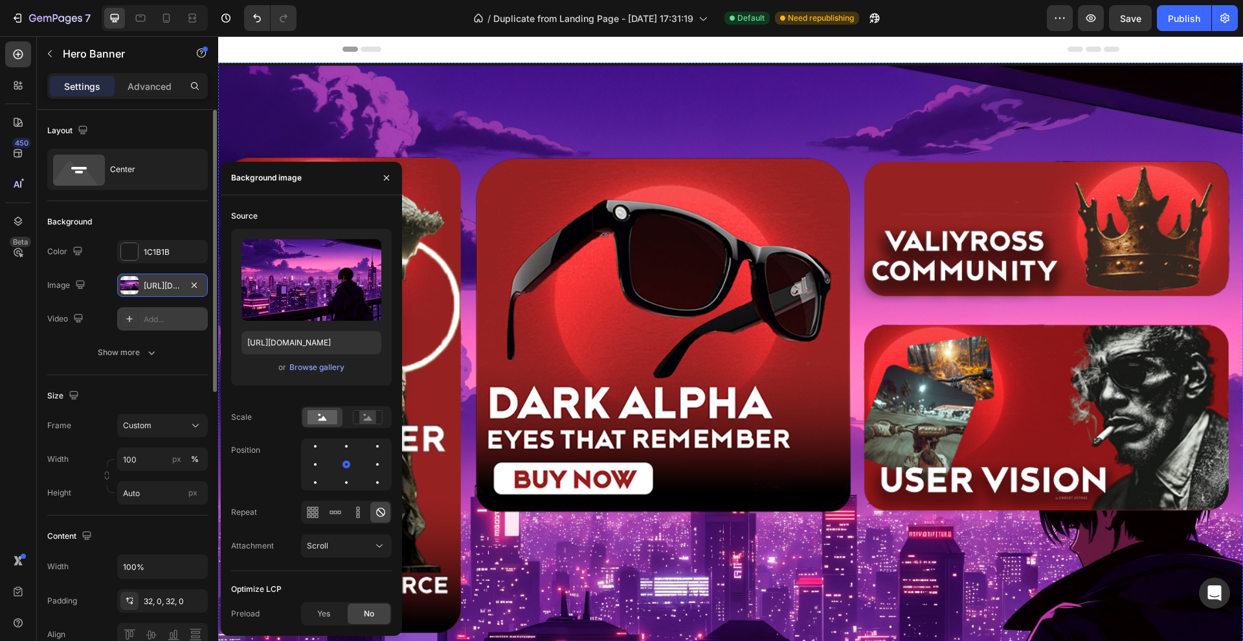
scroll to position [259, 0]
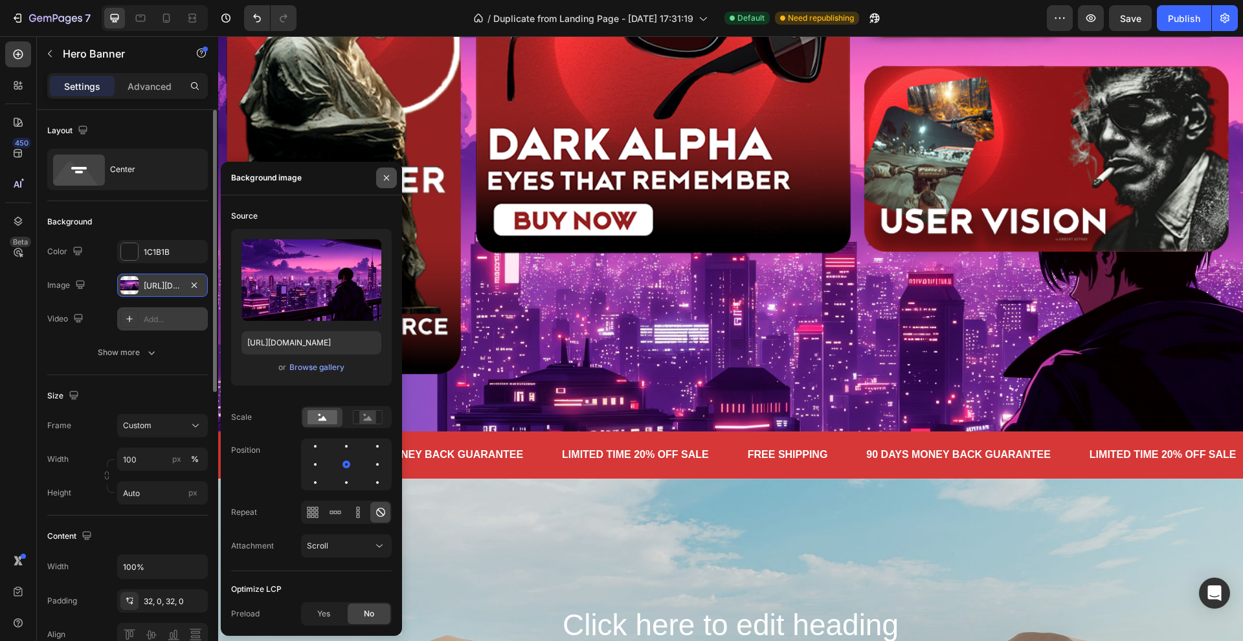
click at [390, 174] on icon "button" at bounding box center [386, 178] width 10 height 10
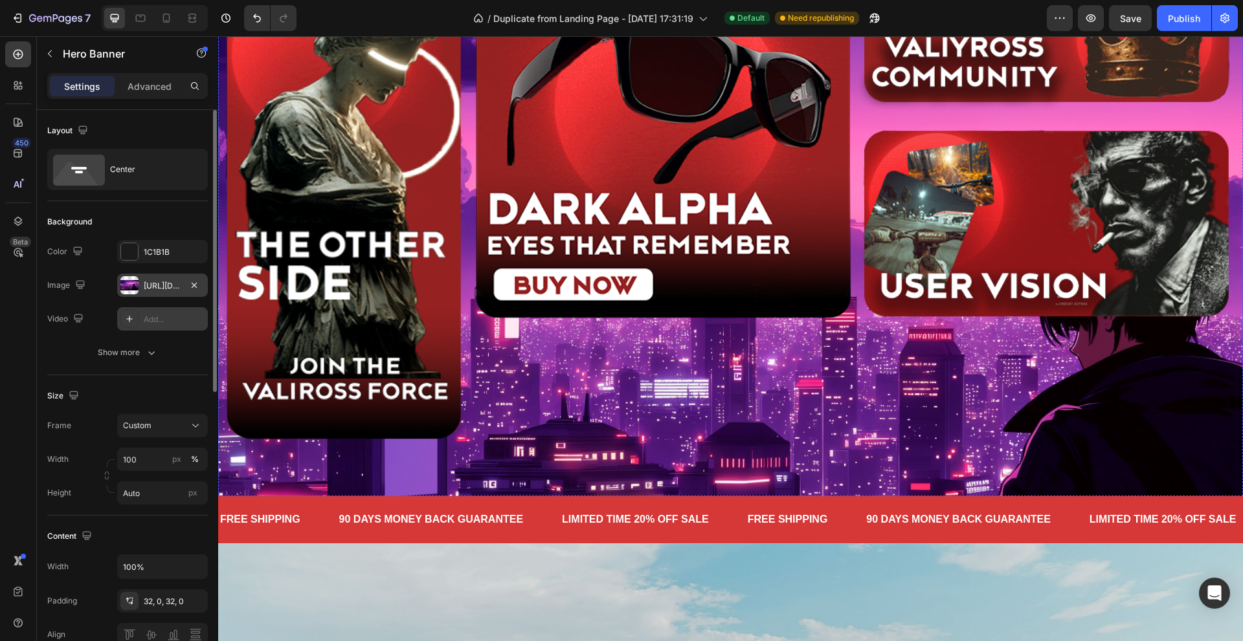
scroll to position [0, 0]
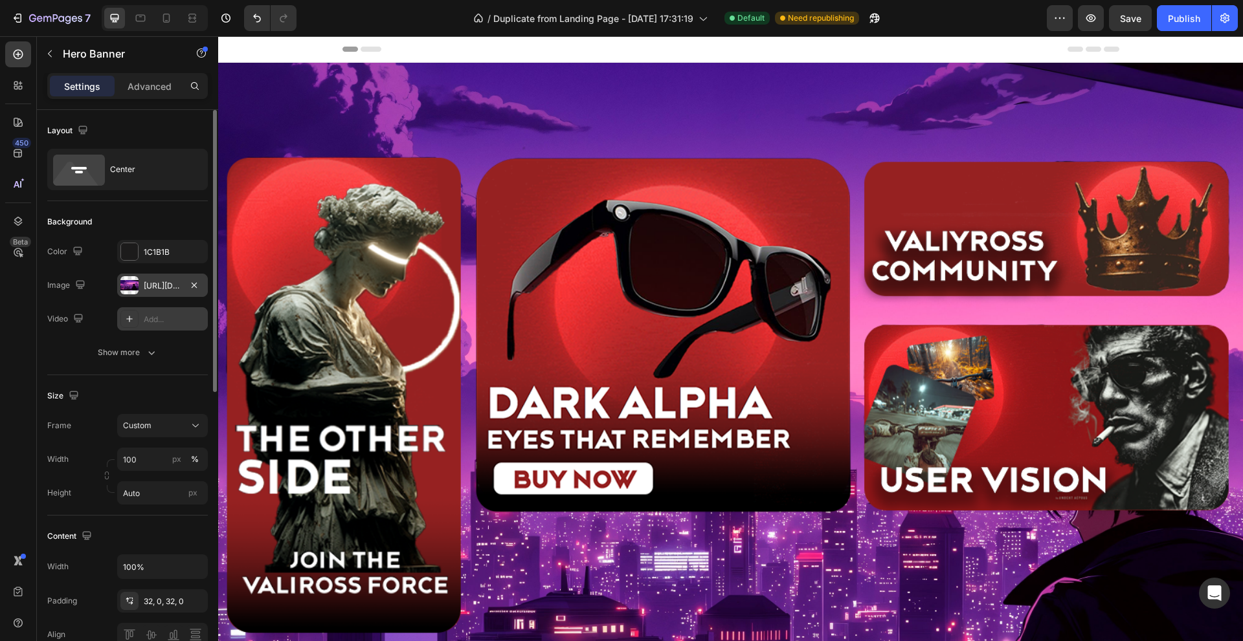
click at [164, 293] on div "[URL][DOMAIN_NAME]" at bounding box center [162, 285] width 91 height 23
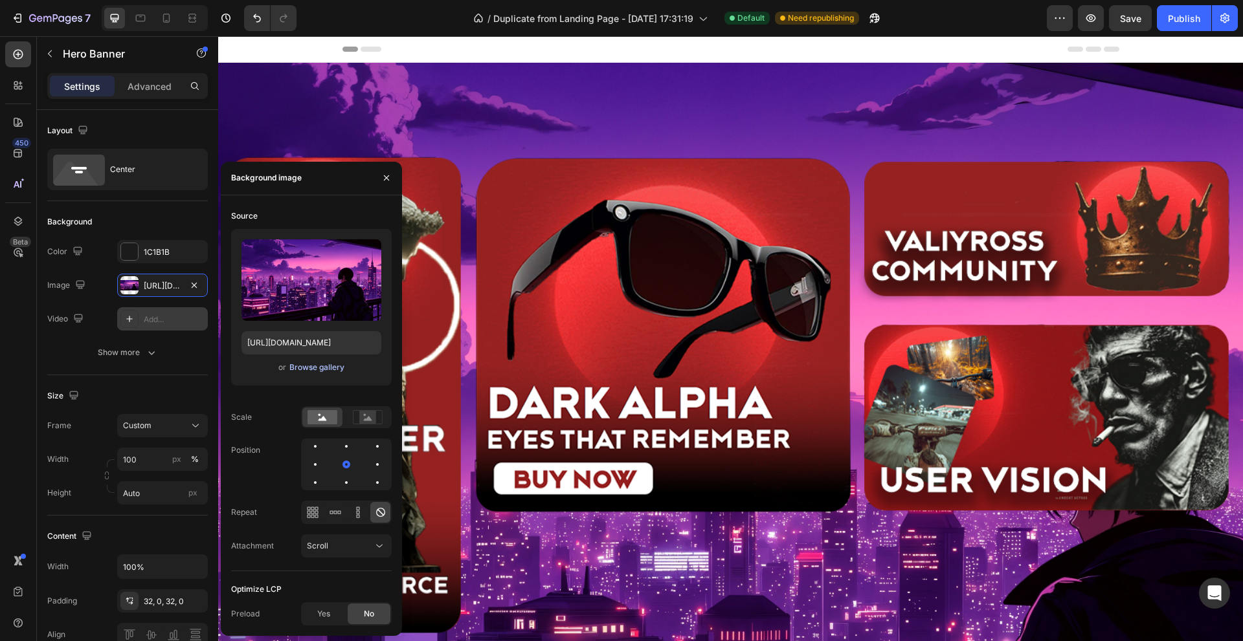
click at [322, 367] on div "Browse gallery" at bounding box center [316, 368] width 55 height 12
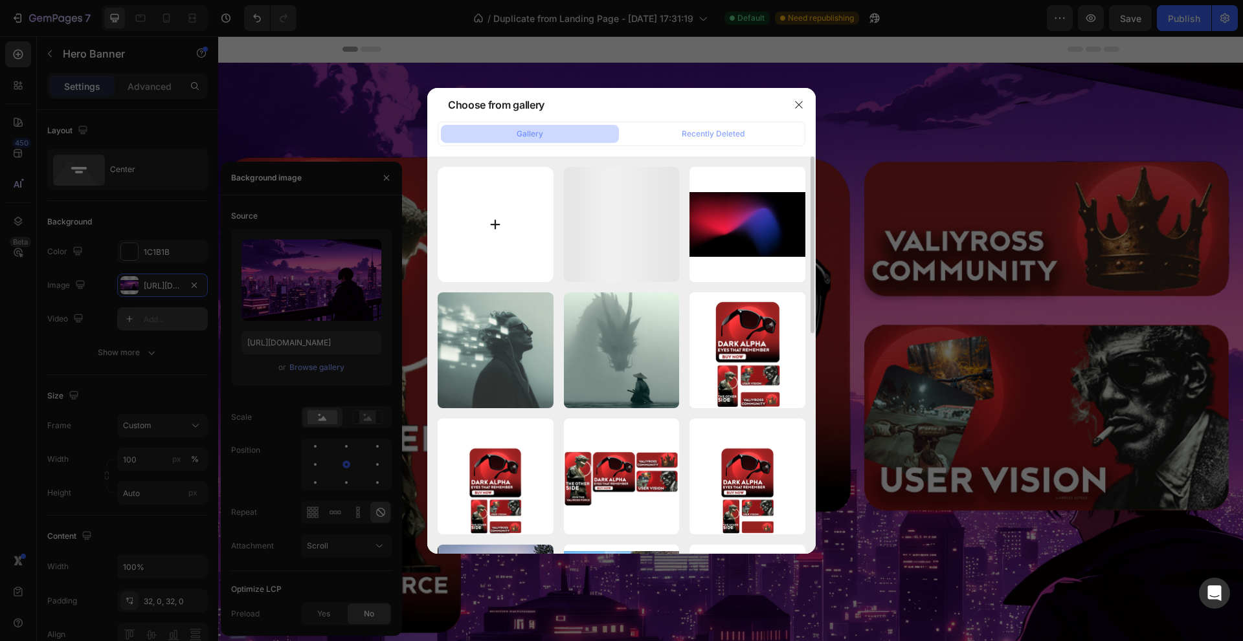
click at [496, 228] on input "file" at bounding box center [496, 225] width 116 height 116
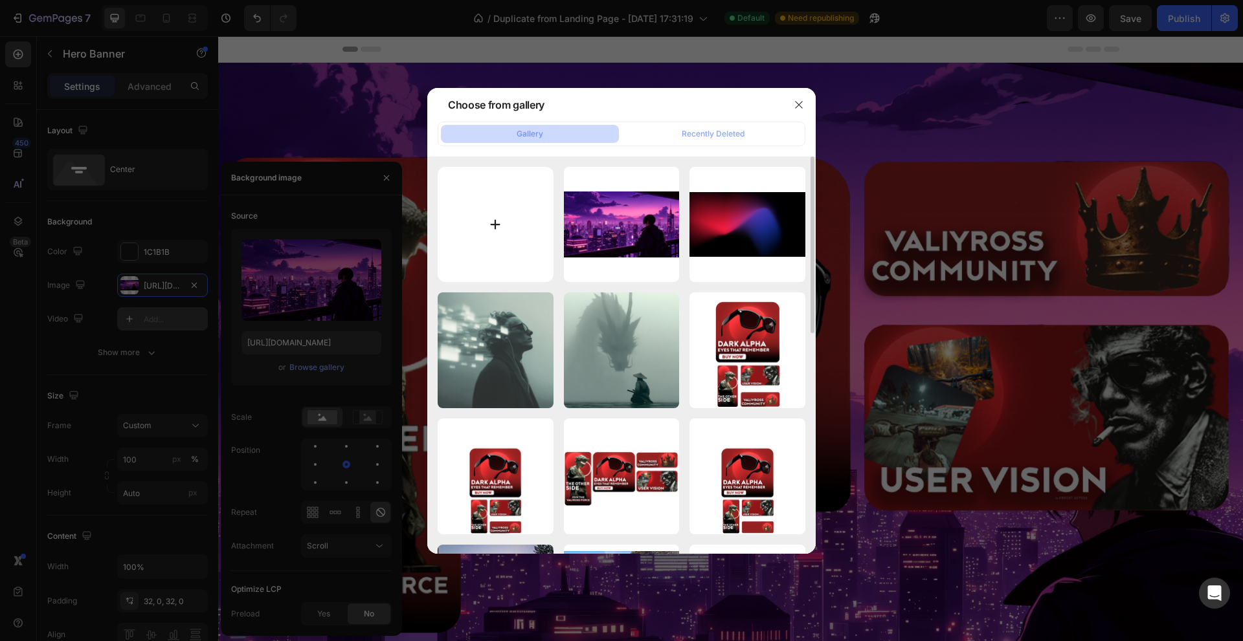
type input "C:\fakepath\photo_5866428880112438069_x.jpg"
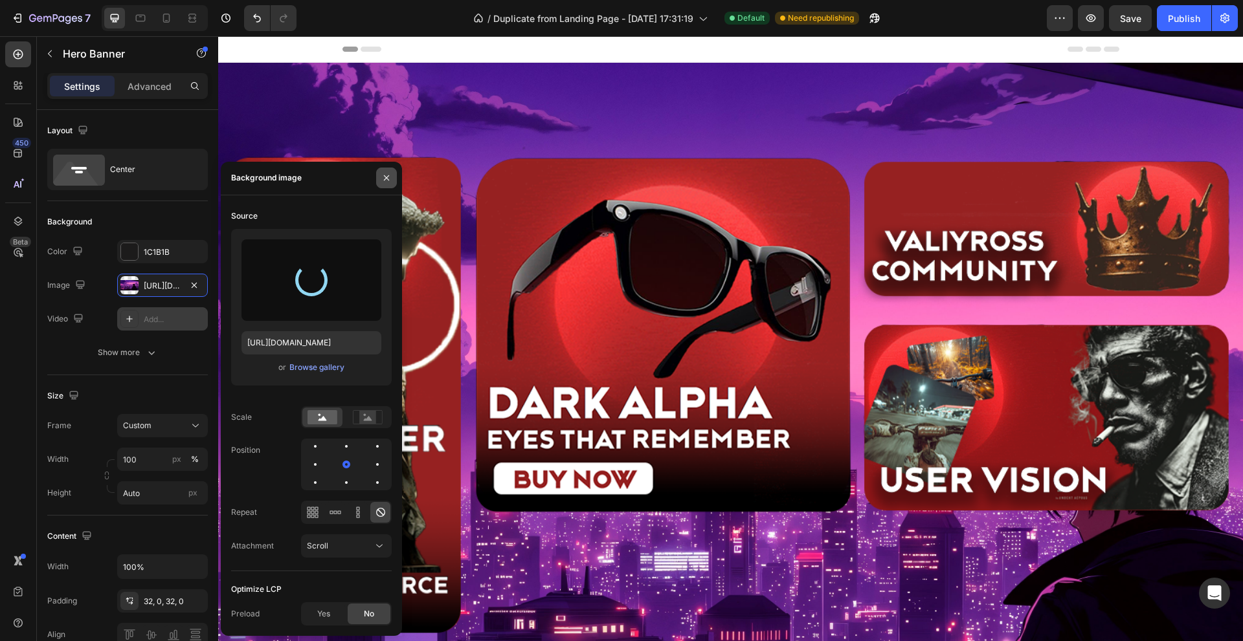
type input "[URL][DOMAIN_NAME]"
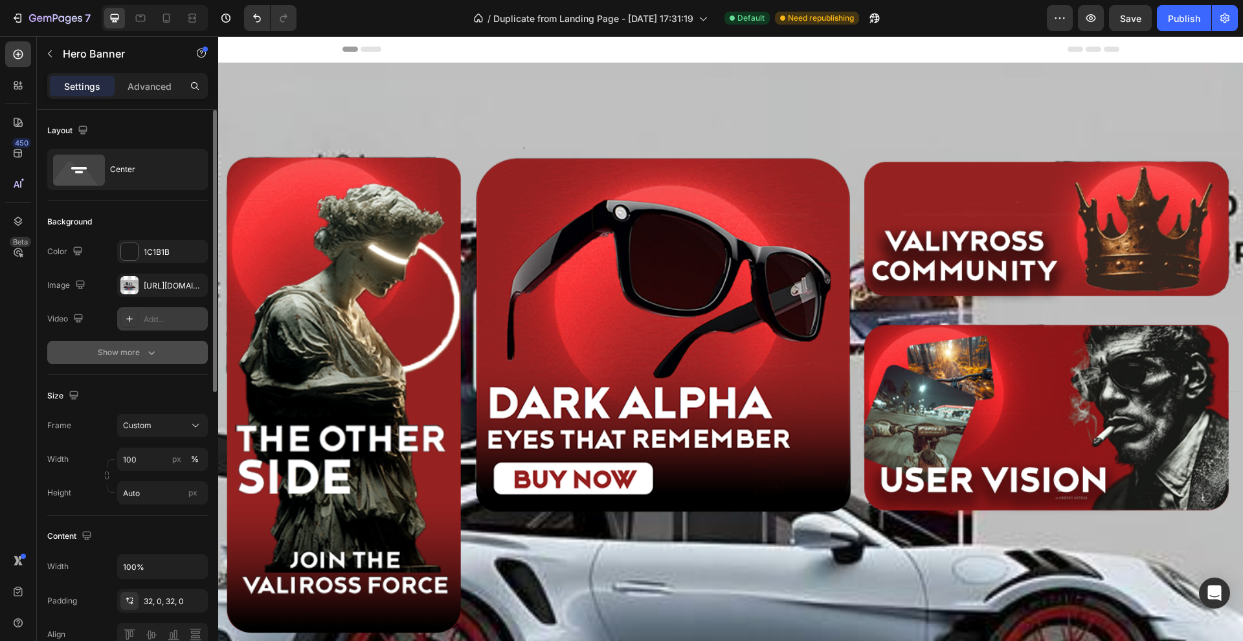
click at [165, 364] on button "Show more" at bounding box center [127, 352] width 161 height 23
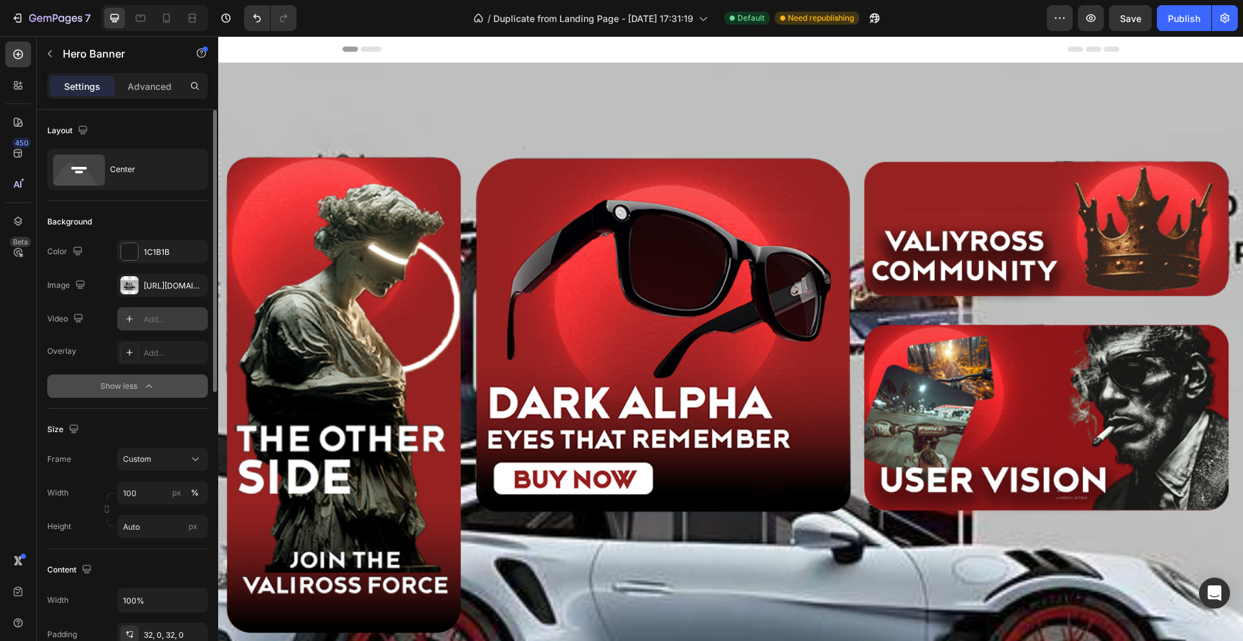
click at [170, 384] on button "Show less" at bounding box center [127, 386] width 161 height 23
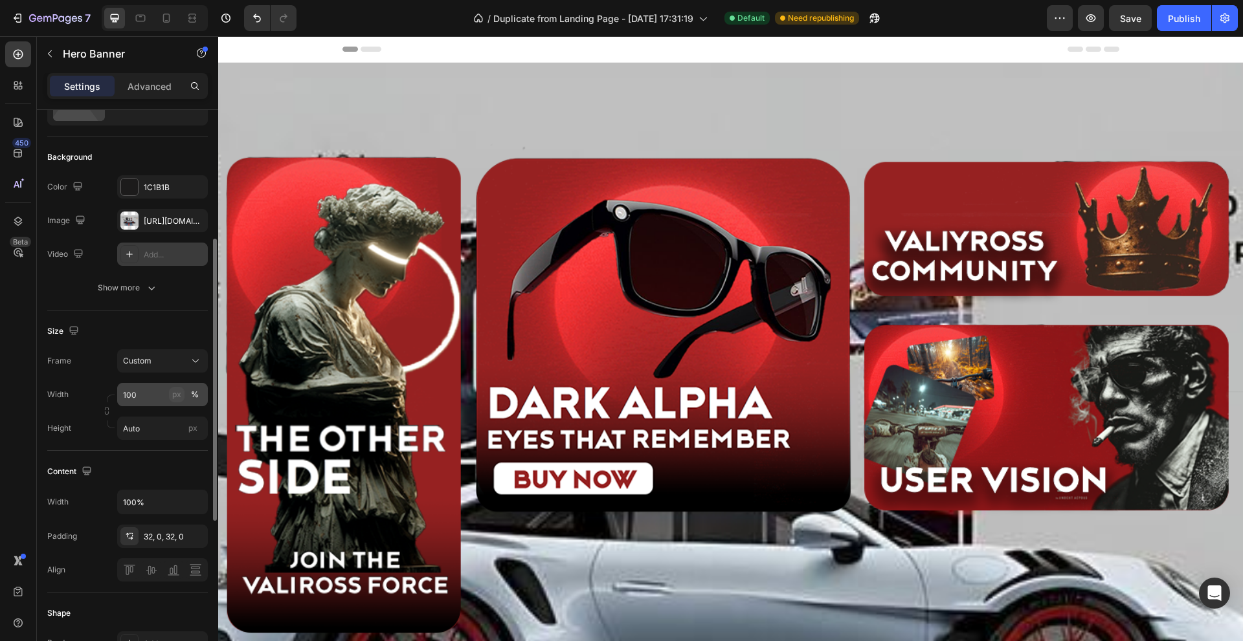
scroll to position [129, 0]
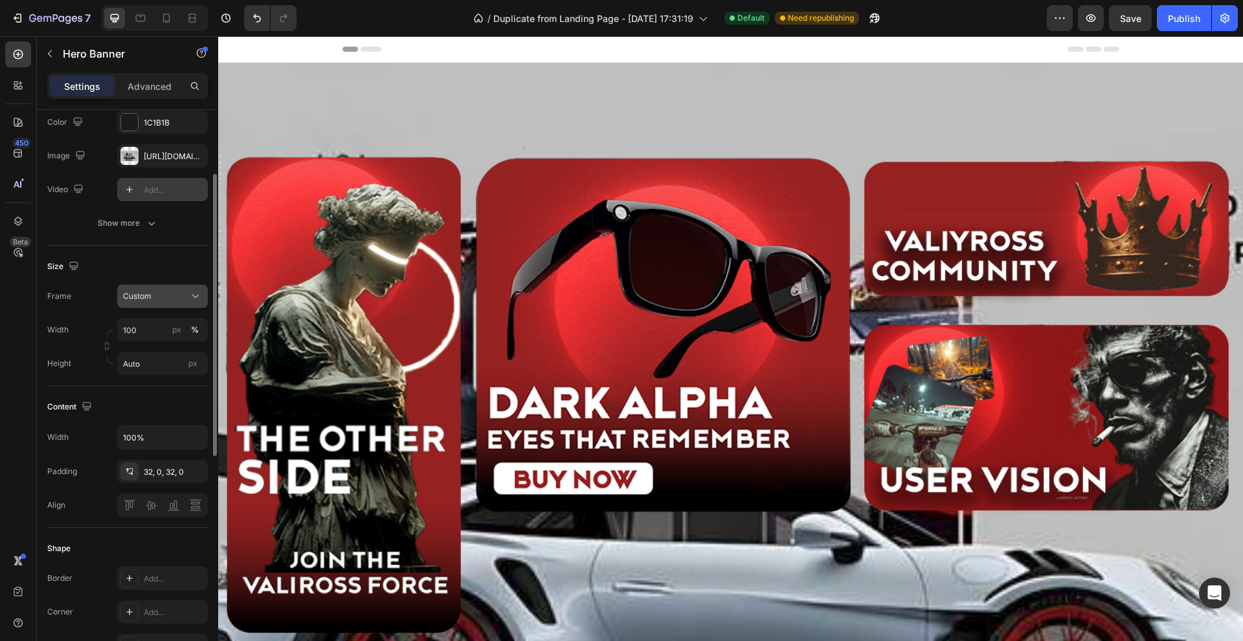
click at [190, 296] on icon at bounding box center [195, 296] width 13 height 13
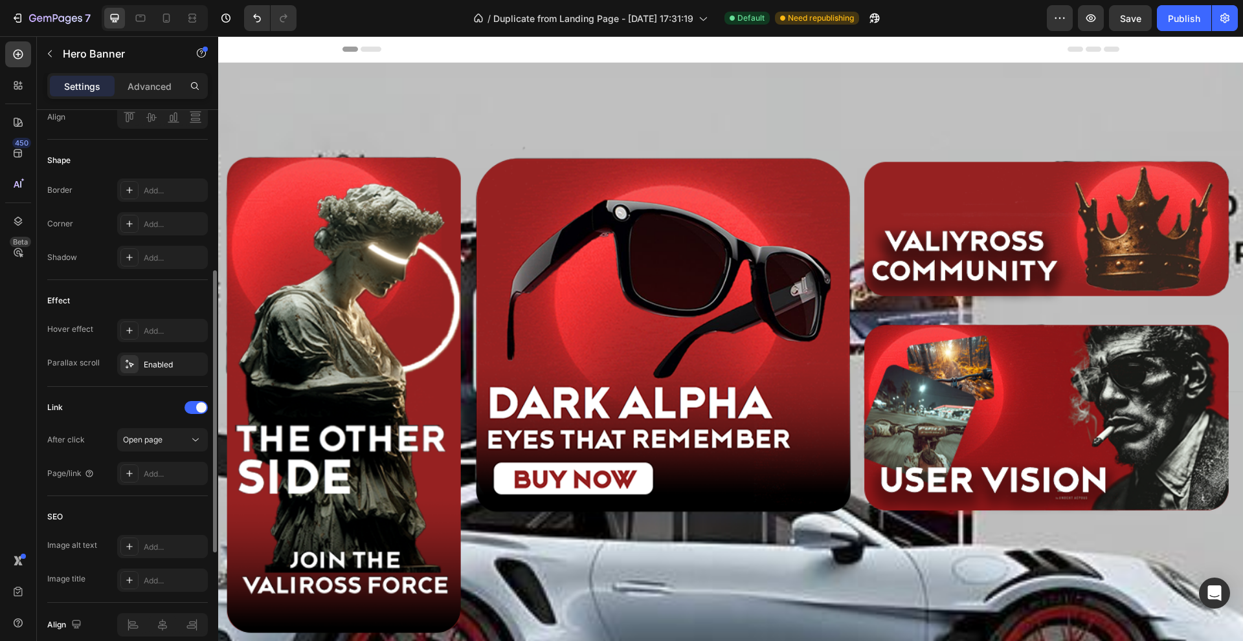
scroll to position [453, 0]
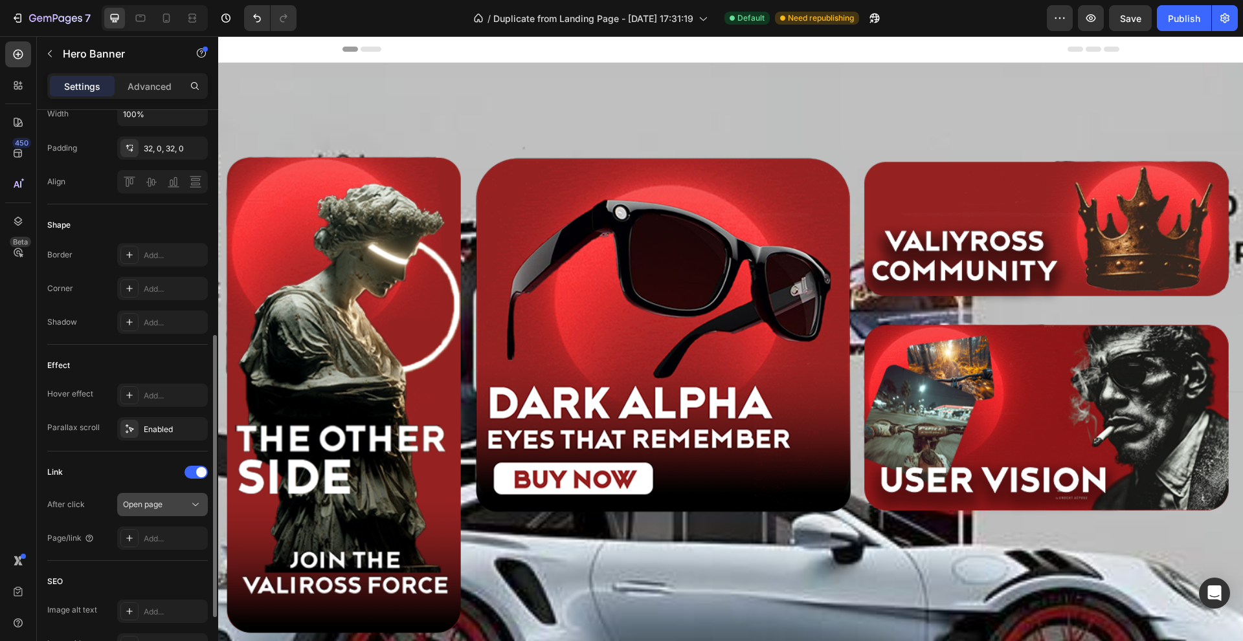
click at [185, 508] on div "Open page" at bounding box center [156, 505] width 66 height 12
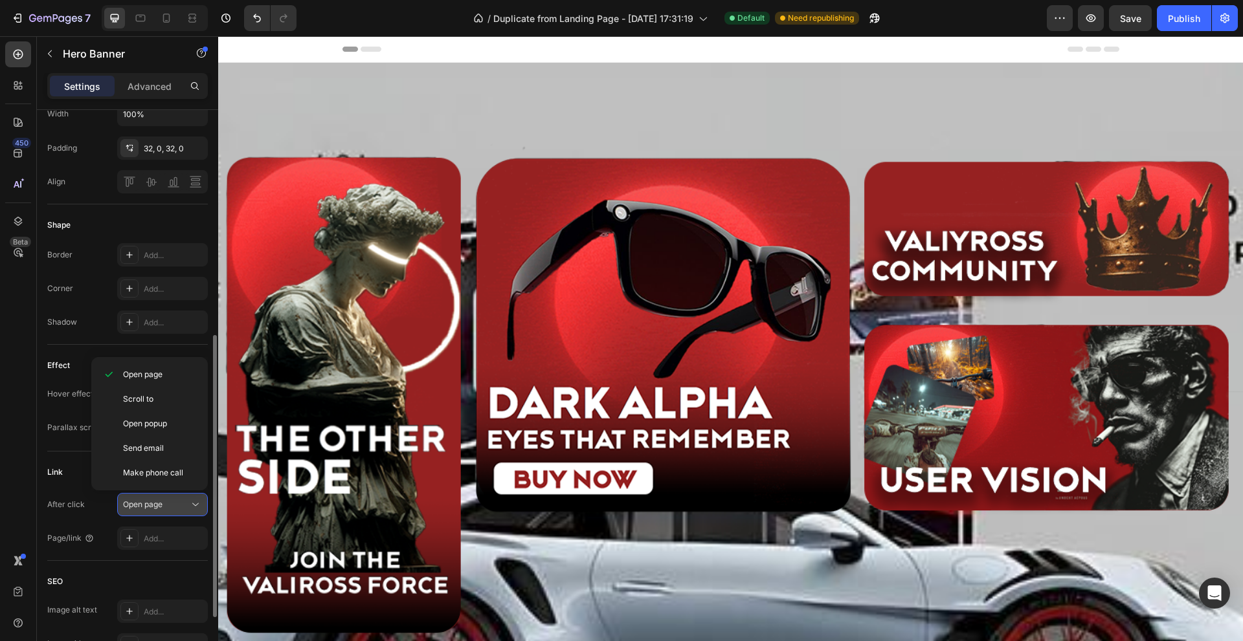
click at [186, 508] on div "Open page" at bounding box center [156, 505] width 66 height 12
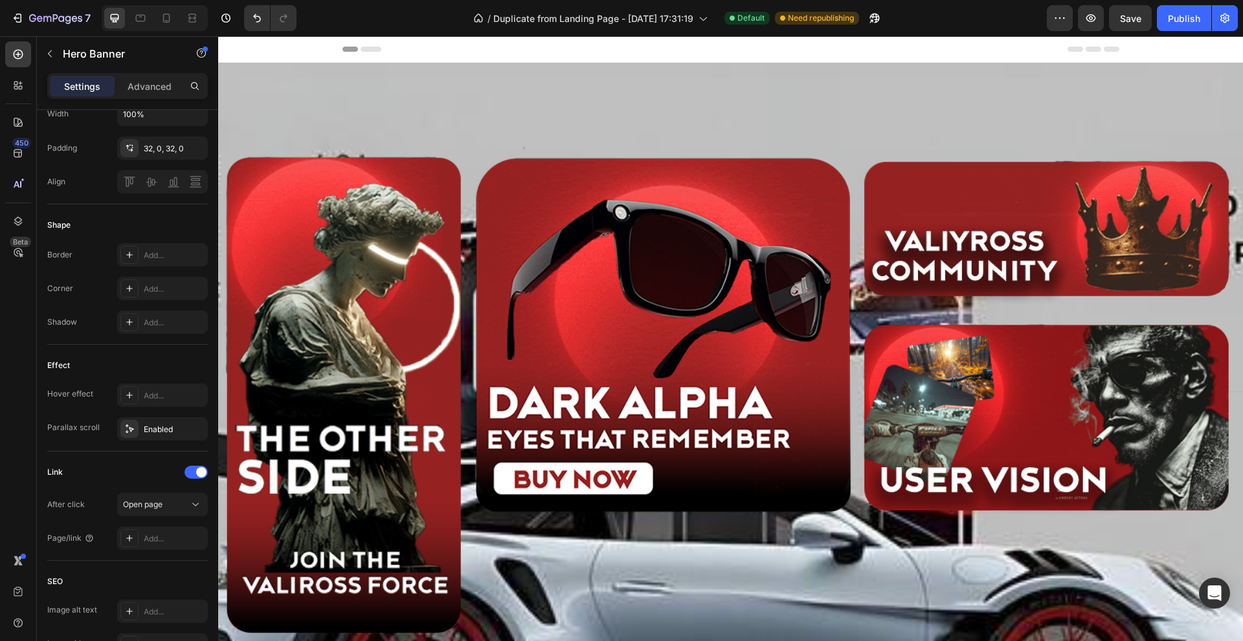
click at [287, 77] on div "Image Get started Button Get started Button Get started Button Get started Butt…" at bounding box center [730, 377] width 1025 height 628
click at [159, 90] on p "Advanced" at bounding box center [150, 87] width 44 height 14
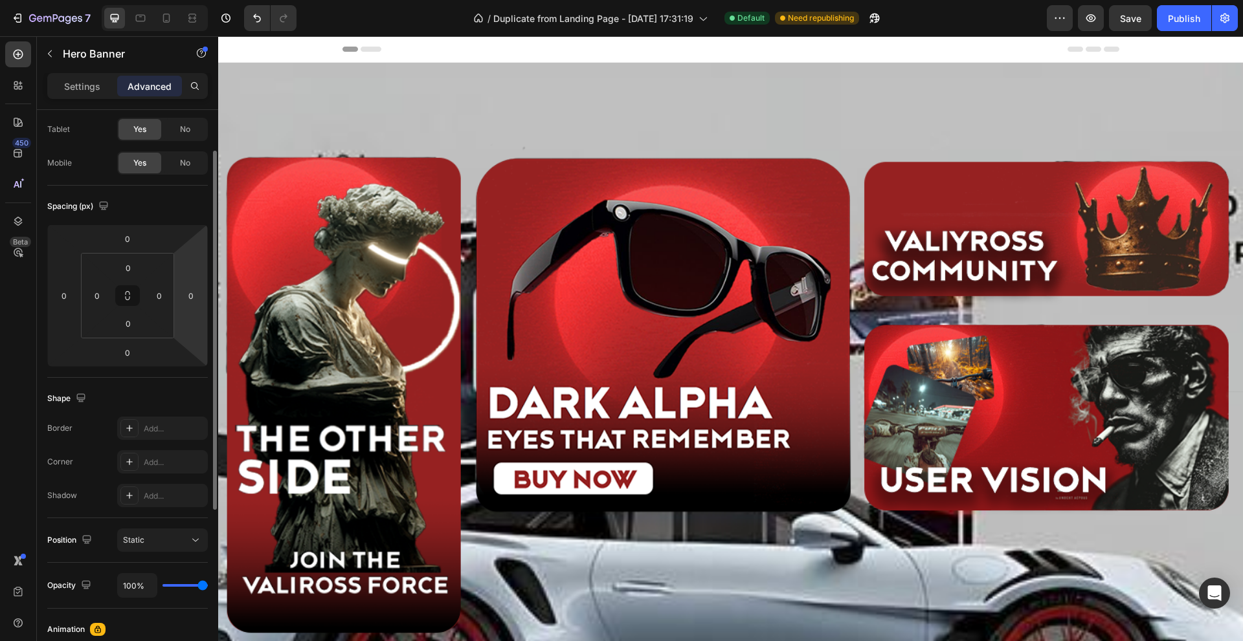
scroll to position [129, 0]
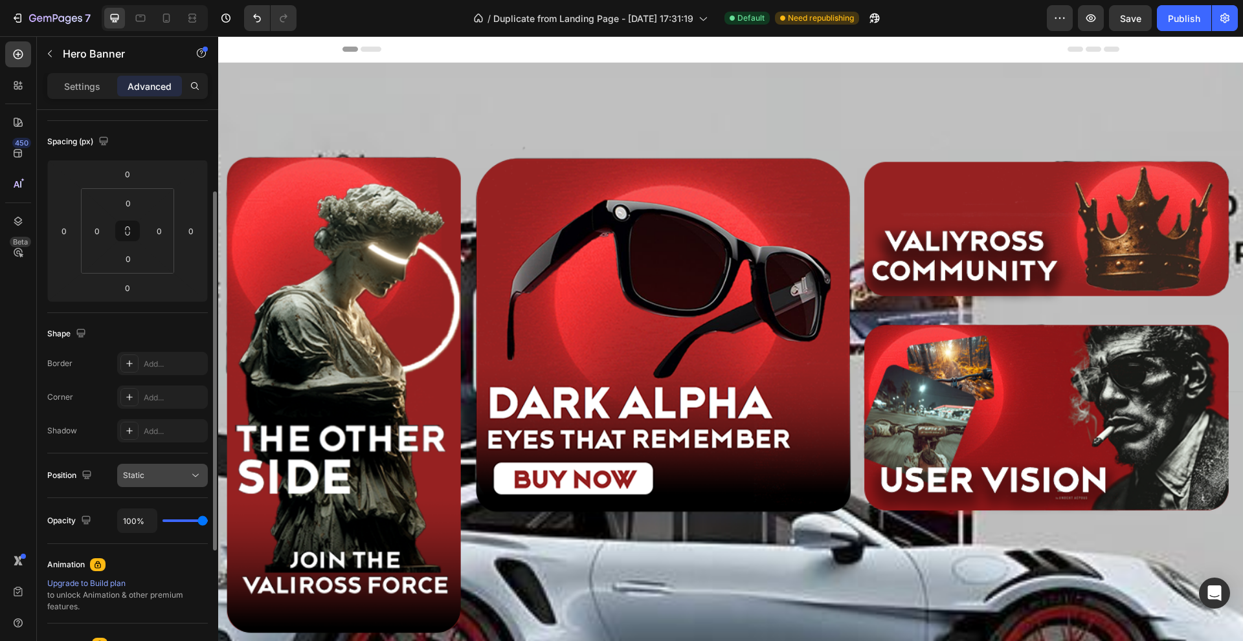
click at [178, 478] on div "Static" at bounding box center [156, 476] width 66 height 12
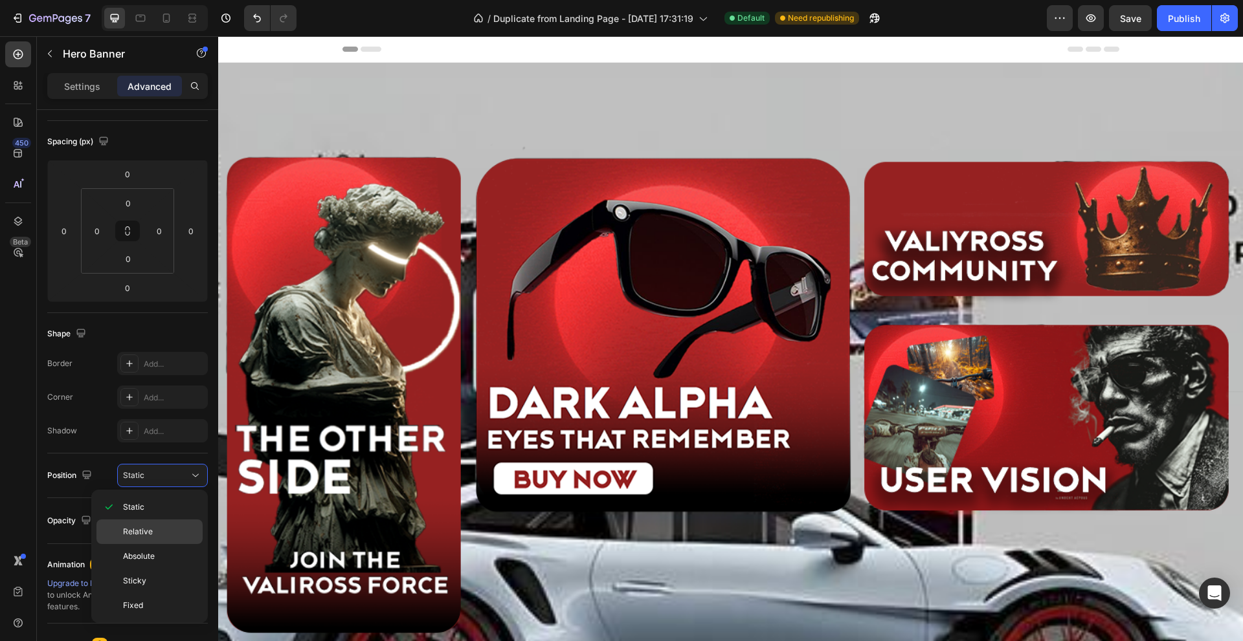
click at [162, 544] on div "Relative" at bounding box center [149, 556] width 106 height 25
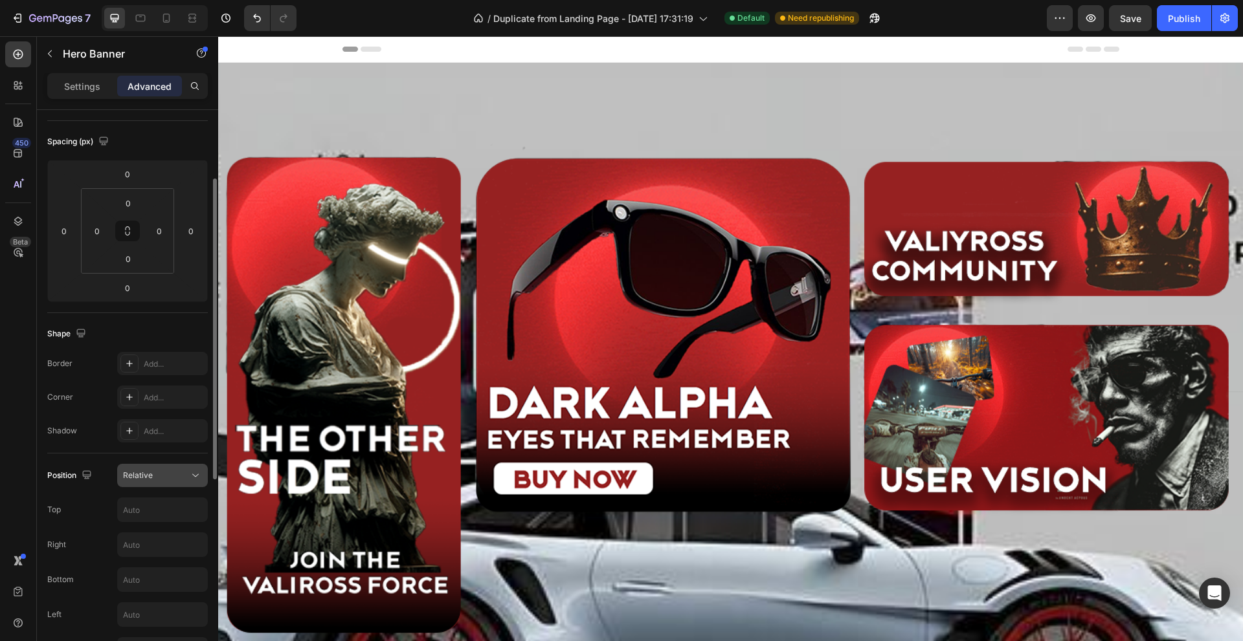
click at [172, 479] on div "Relative" at bounding box center [156, 476] width 66 height 12
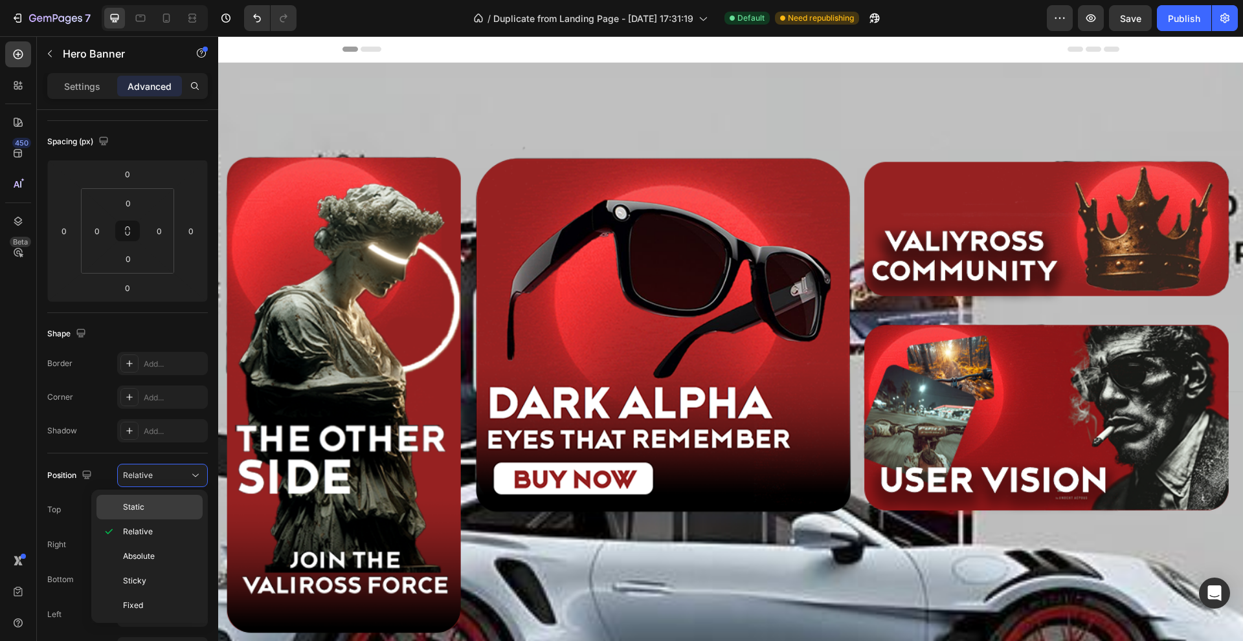
click at [165, 503] on p "Static" at bounding box center [160, 508] width 74 height 12
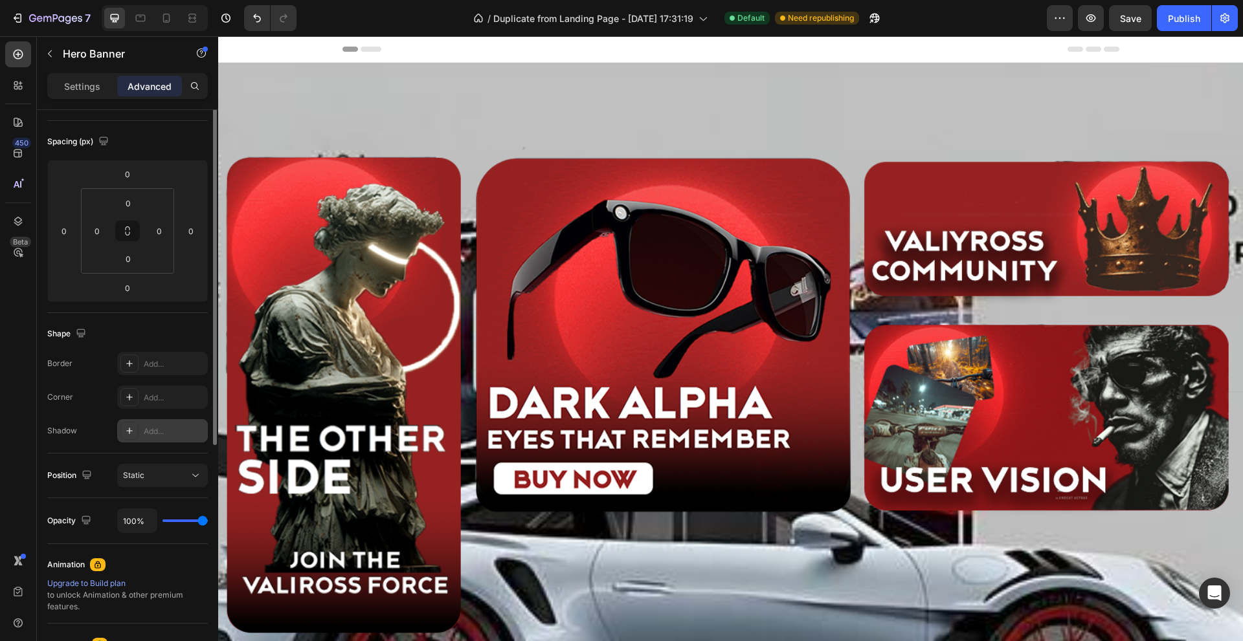
scroll to position [0, 0]
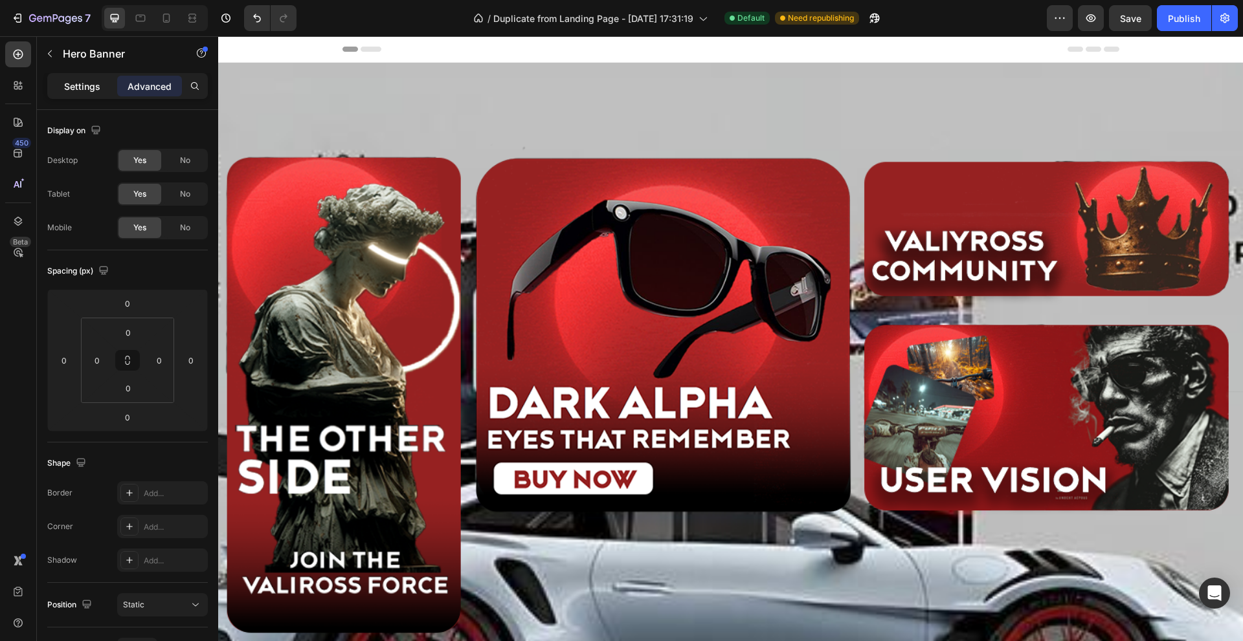
click at [94, 82] on p "Settings" at bounding box center [82, 87] width 36 height 14
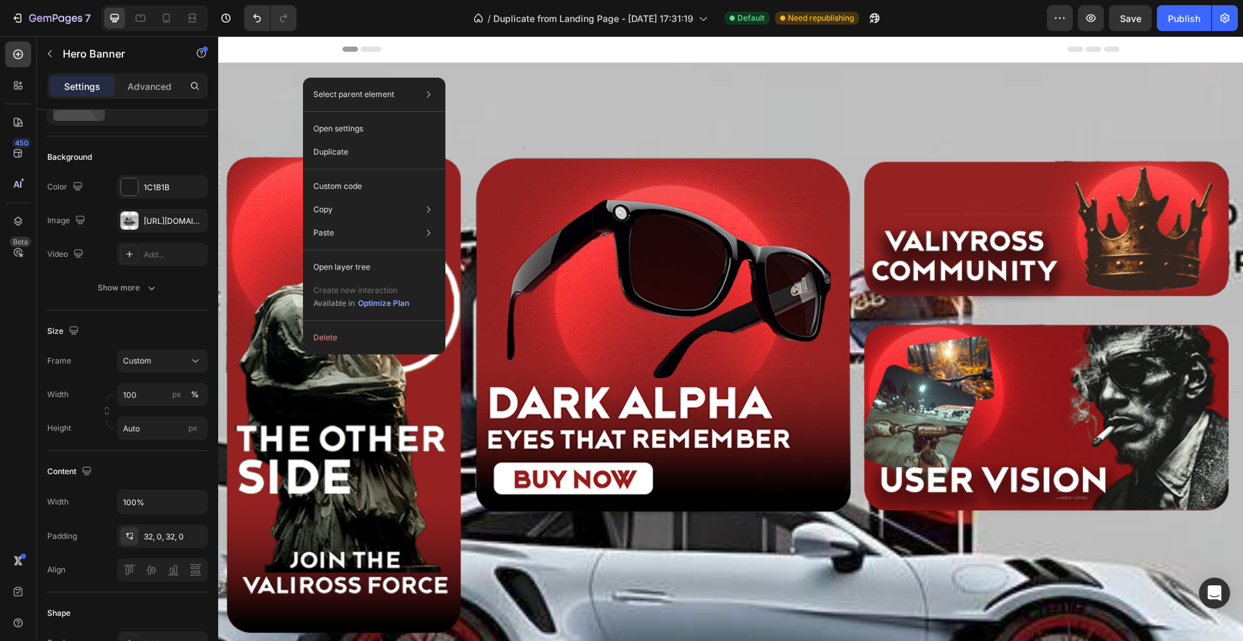
scroll to position [65, 0]
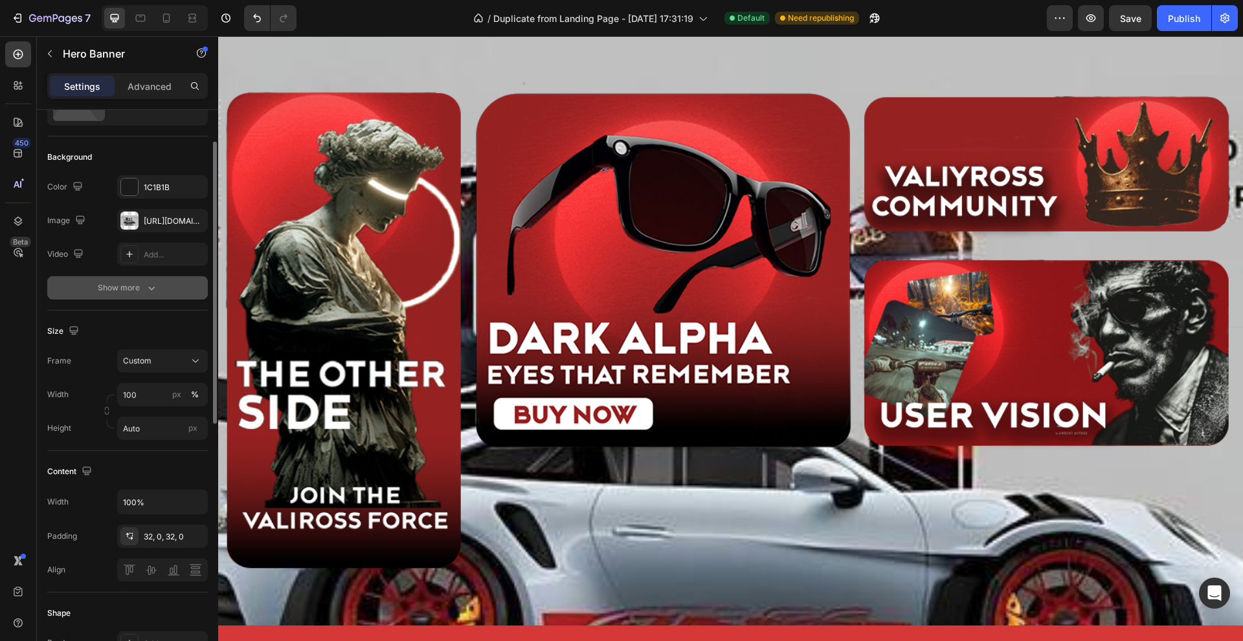
click at [152, 285] on icon "button" at bounding box center [151, 288] width 13 height 13
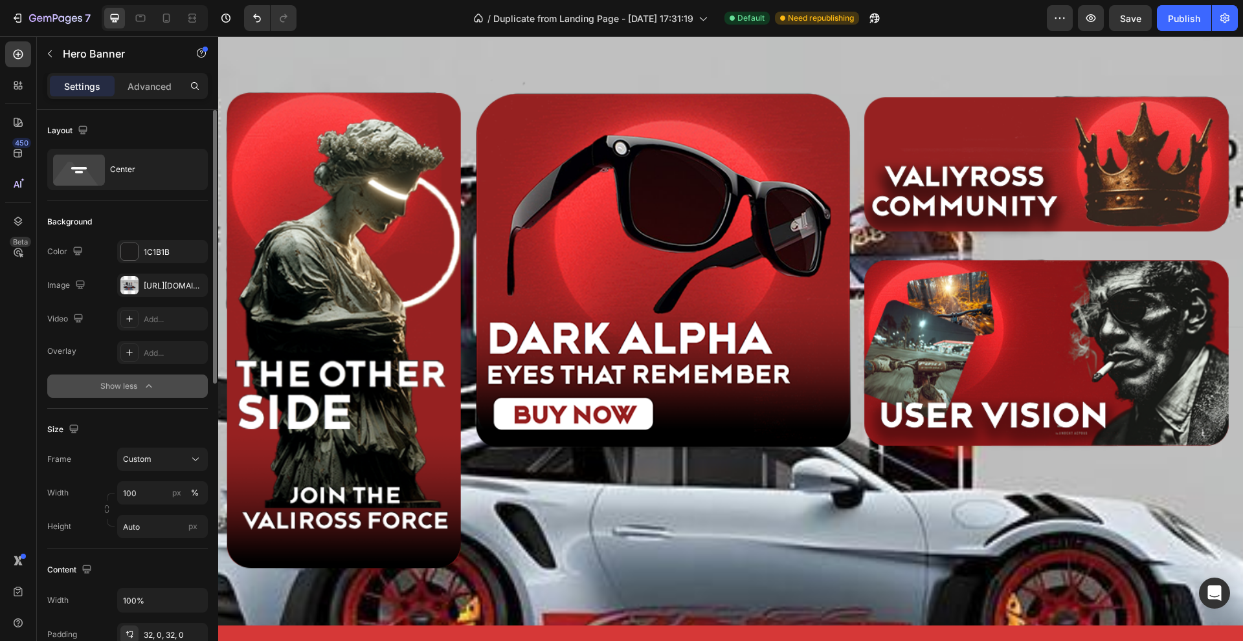
scroll to position [194, 0]
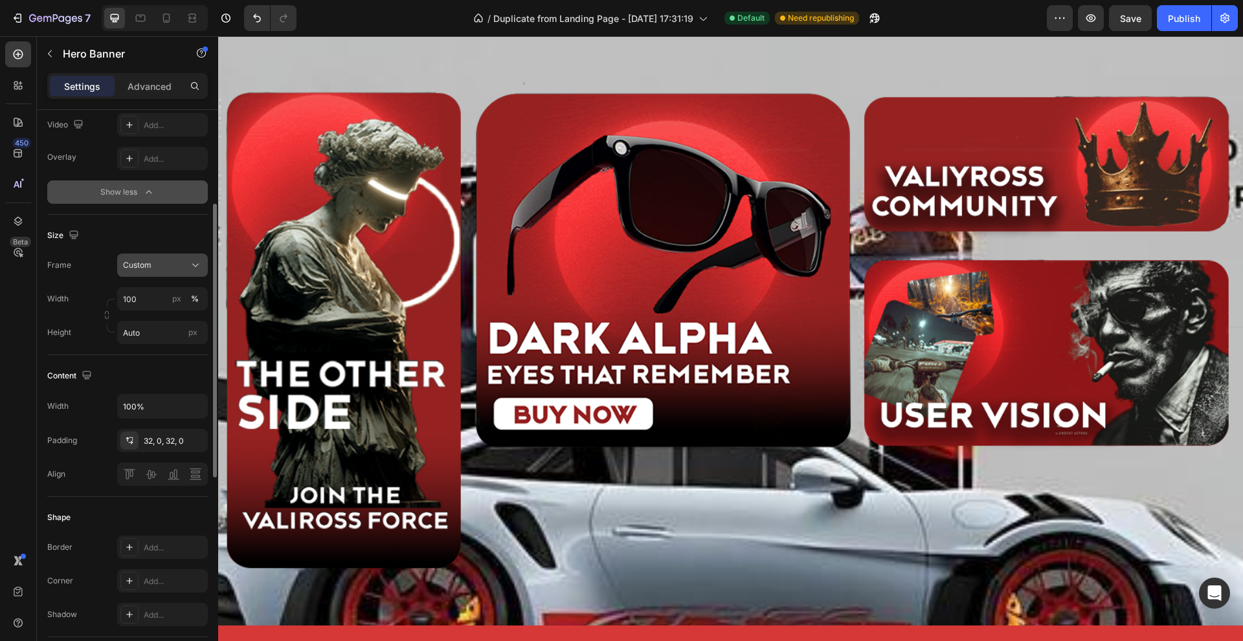
click at [182, 267] on div "Custom" at bounding box center [154, 266] width 63 height 12
click at [181, 271] on div "Custom" at bounding box center [162, 265] width 79 height 13
click at [131, 444] on icon at bounding box center [130, 442] width 5 height 3
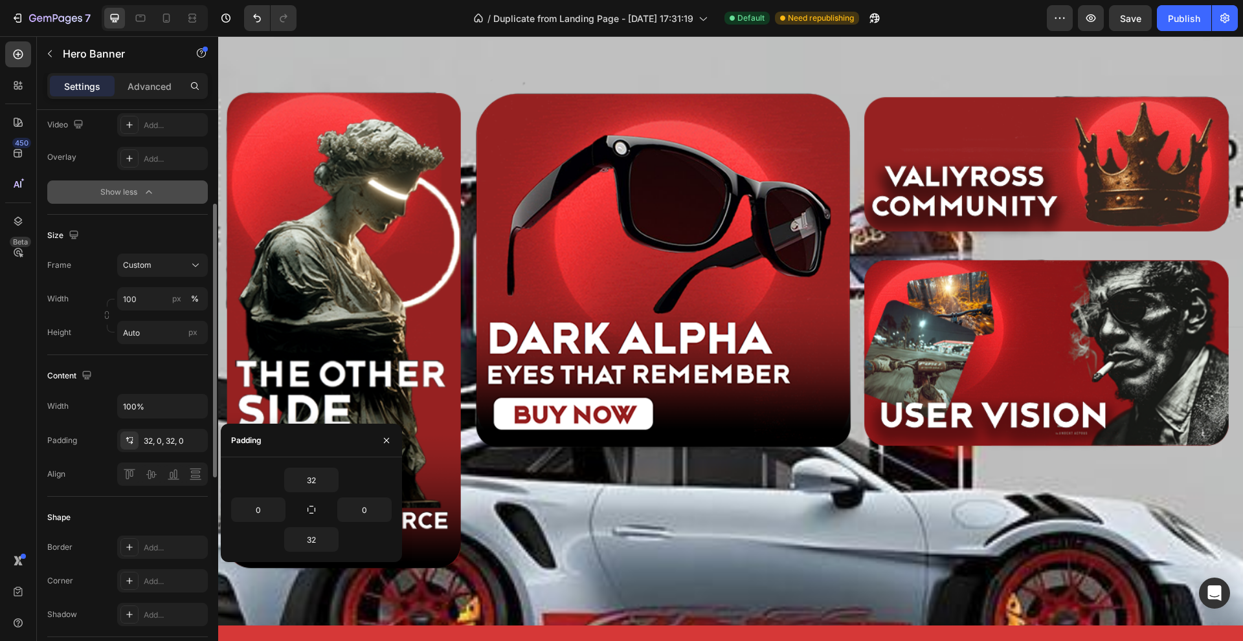
click at [102, 436] on div "Padding 32, 0, 32, 0" at bounding box center [127, 440] width 161 height 23
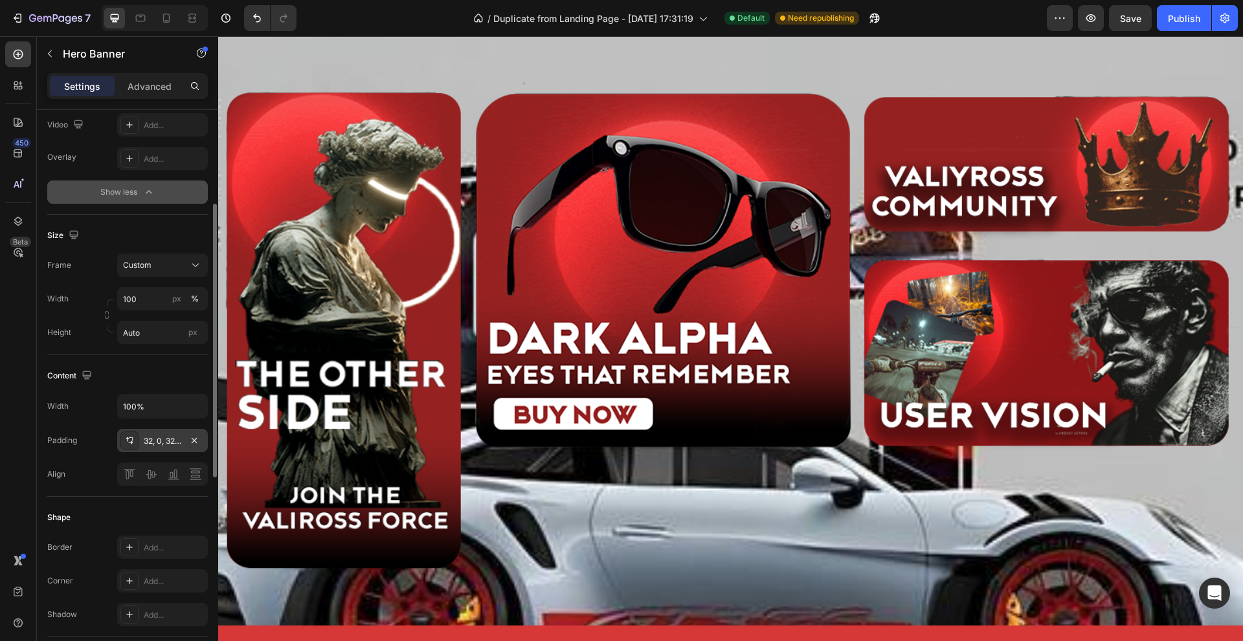
click at [133, 443] on icon at bounding box center [129, 441] width 10 height 10
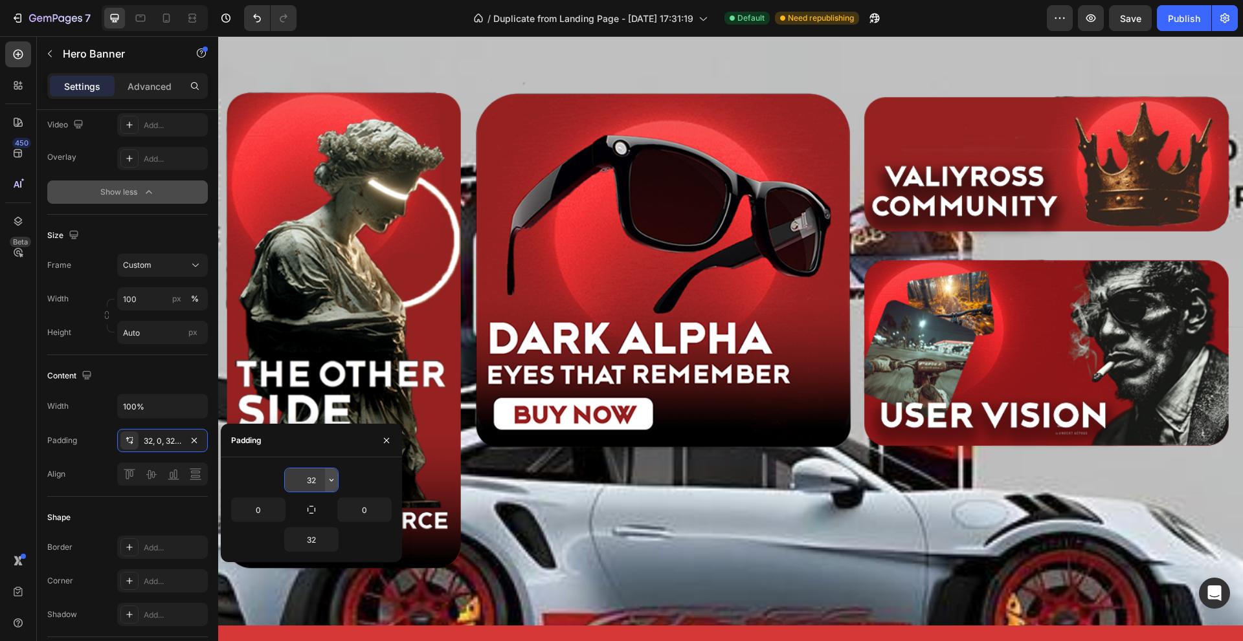
click at [333, 479] on icon "button" at bounding box center [331, 480] width 10 height 10
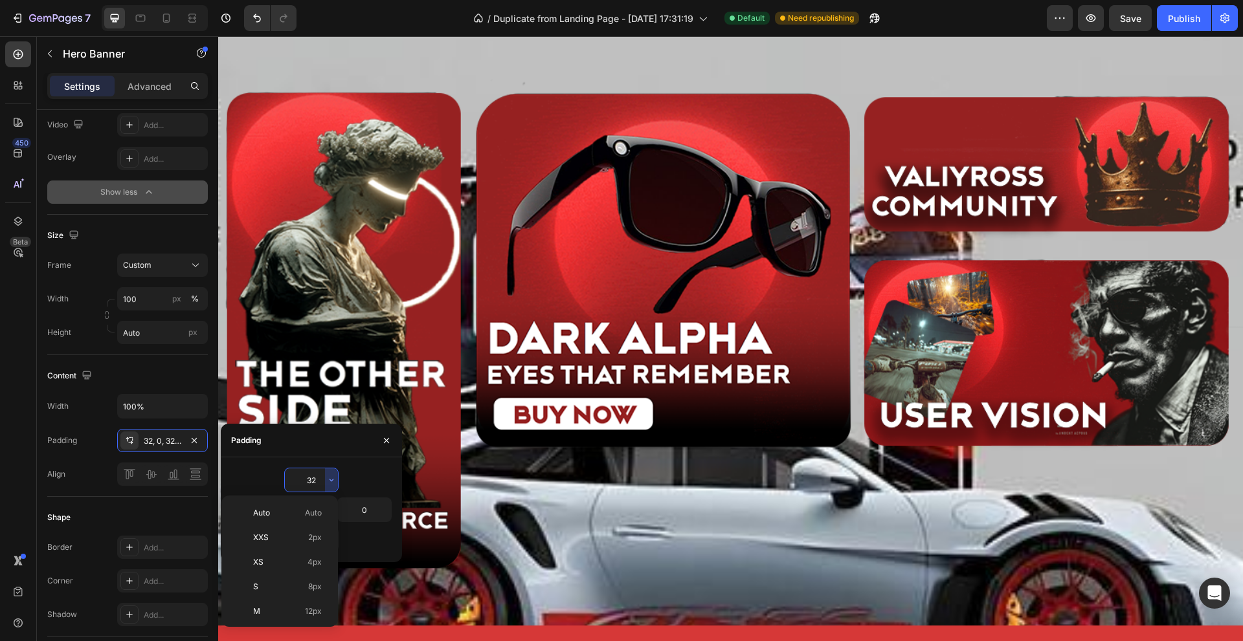
click at [295, 526] on div "Auto Auto" at bounding box center [277, 538] width 101 height 25
type input "Auto"
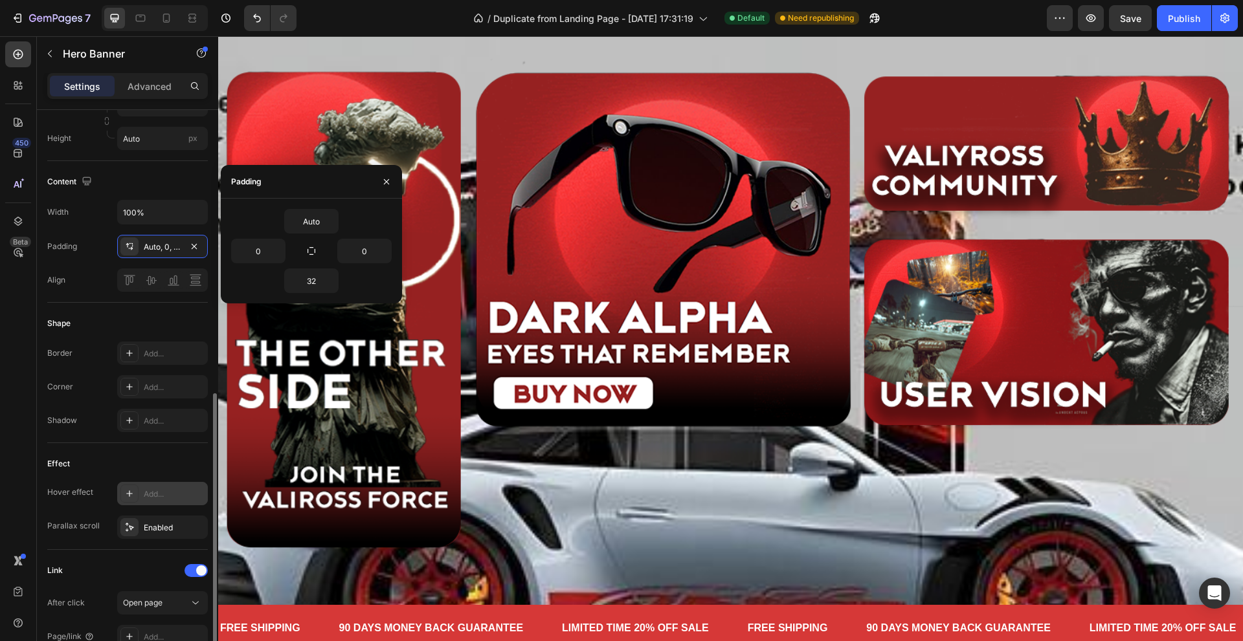
scroll to position [583, 0]
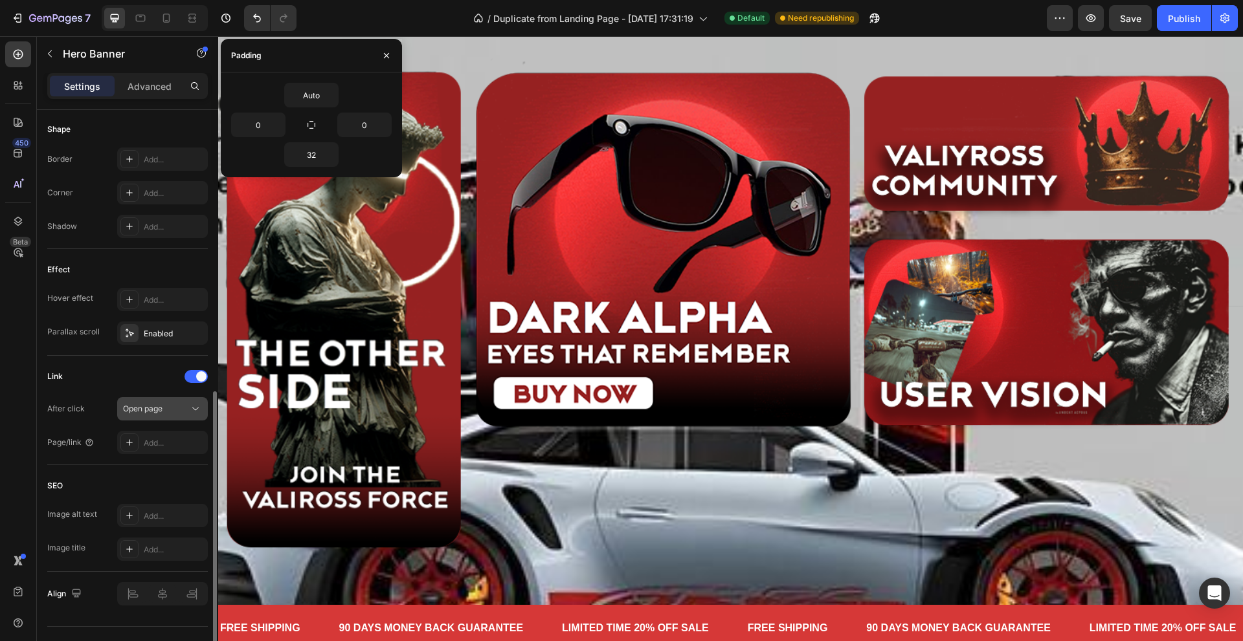
click at [180, 410] on div "Open page" at bounding box center [156, 409] width 66 height 12
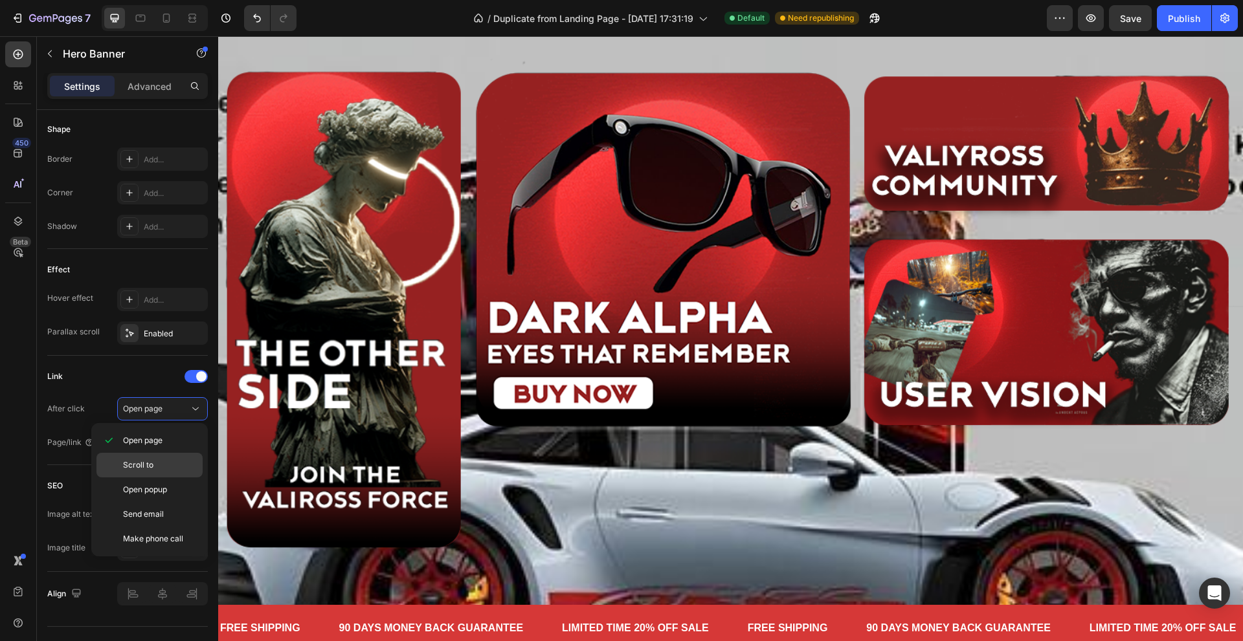
click at [176, 460] on p "Scroll to" at bounding box center [160, 466] width 74 height 12
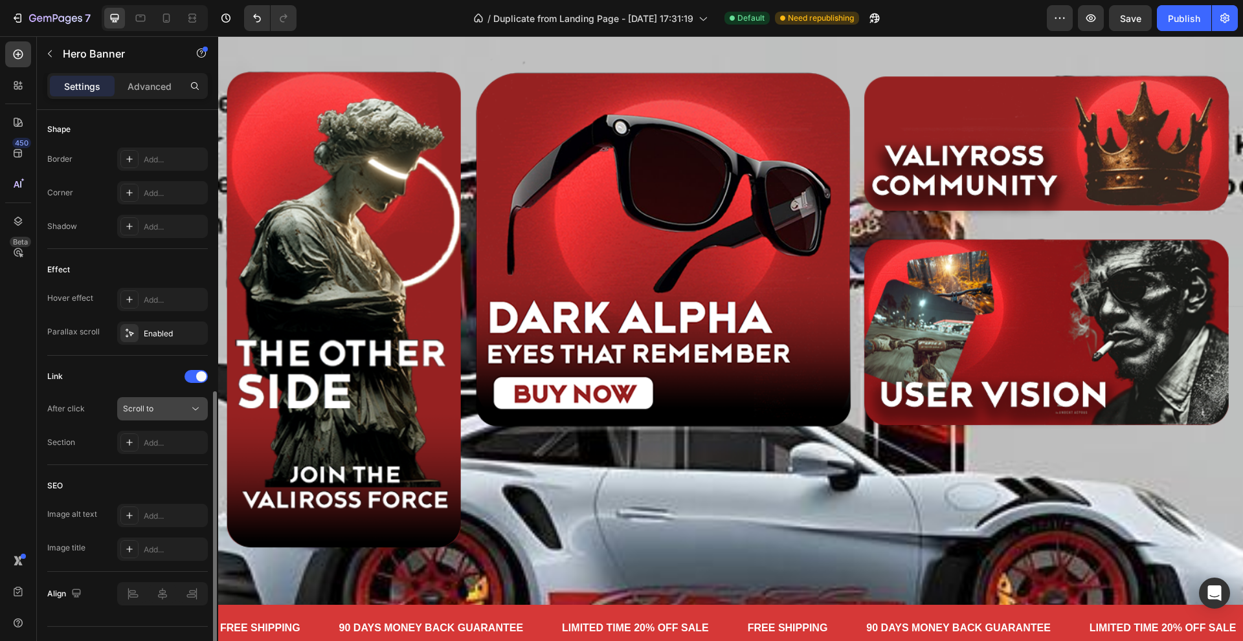
click at [178, 416] on button "Scroll to" at bounding box center [162, 408] width 91 height 23
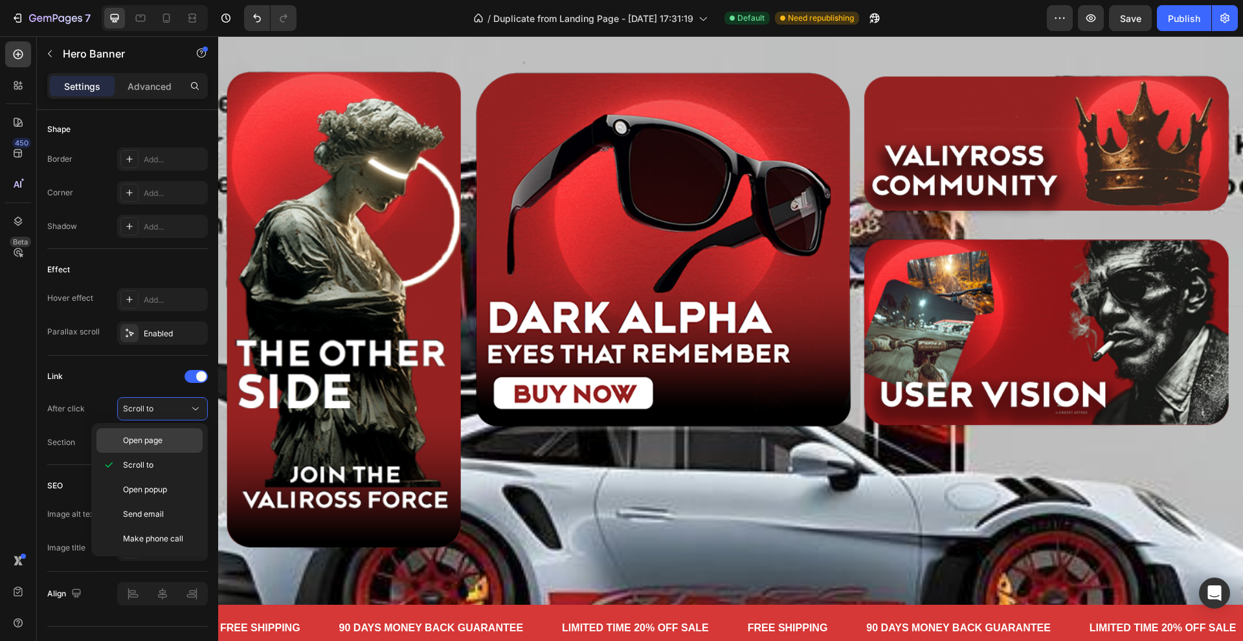
click at [183, 444] on p "Open page" at bounding box center [160, 441] width 74 height 12
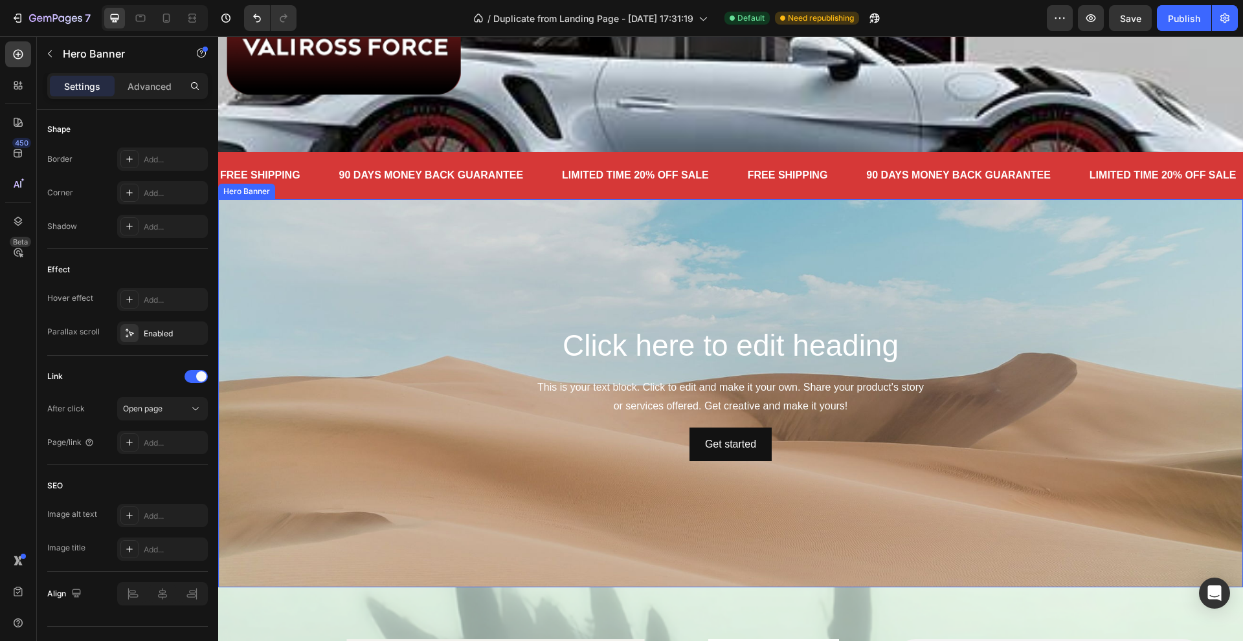
scroll to position [647, 0]
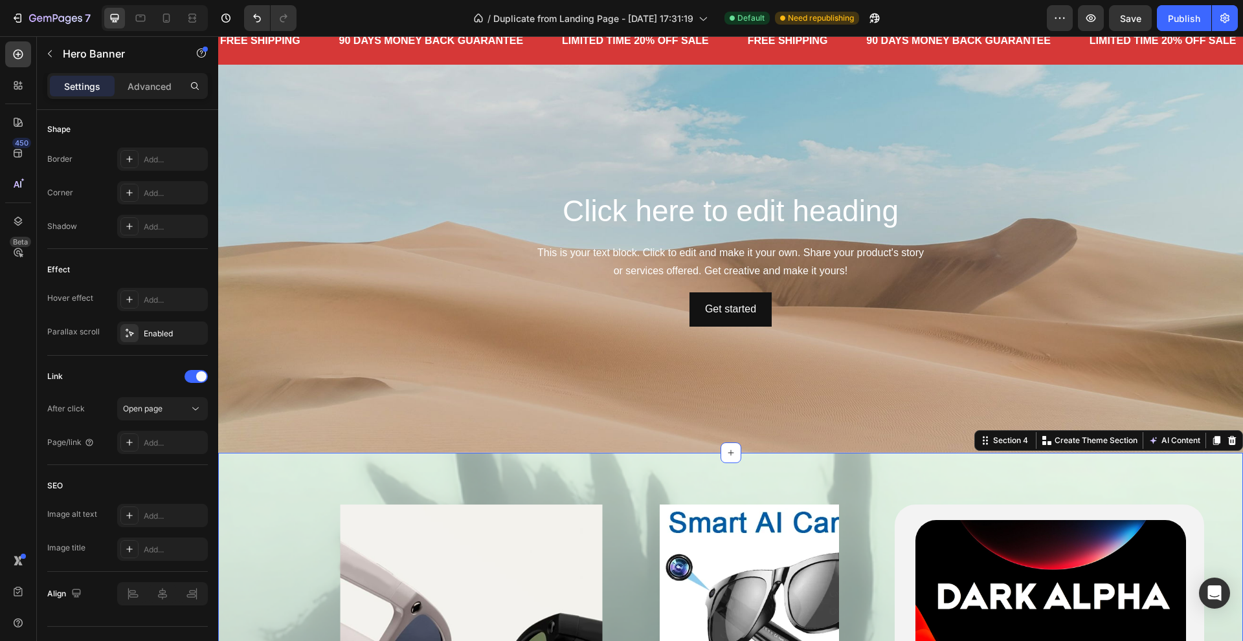
scroll to position [0, 0]
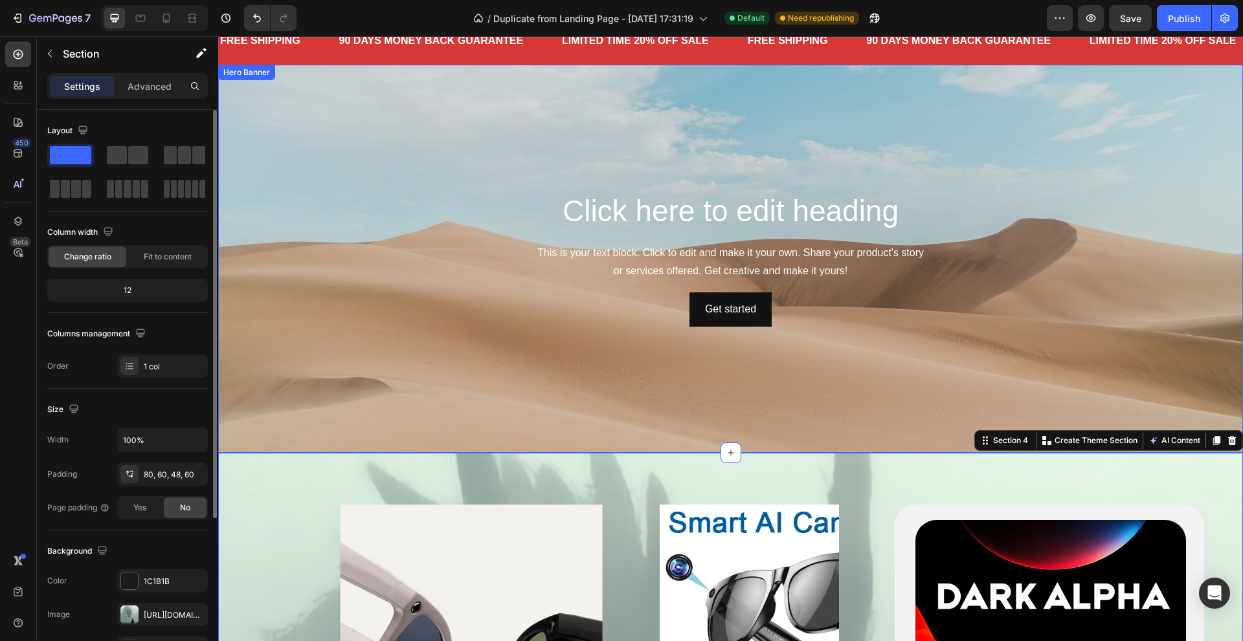
click at [327, 391] on div "Background Image" at bounding box center [730, 259] width 1025 height 388
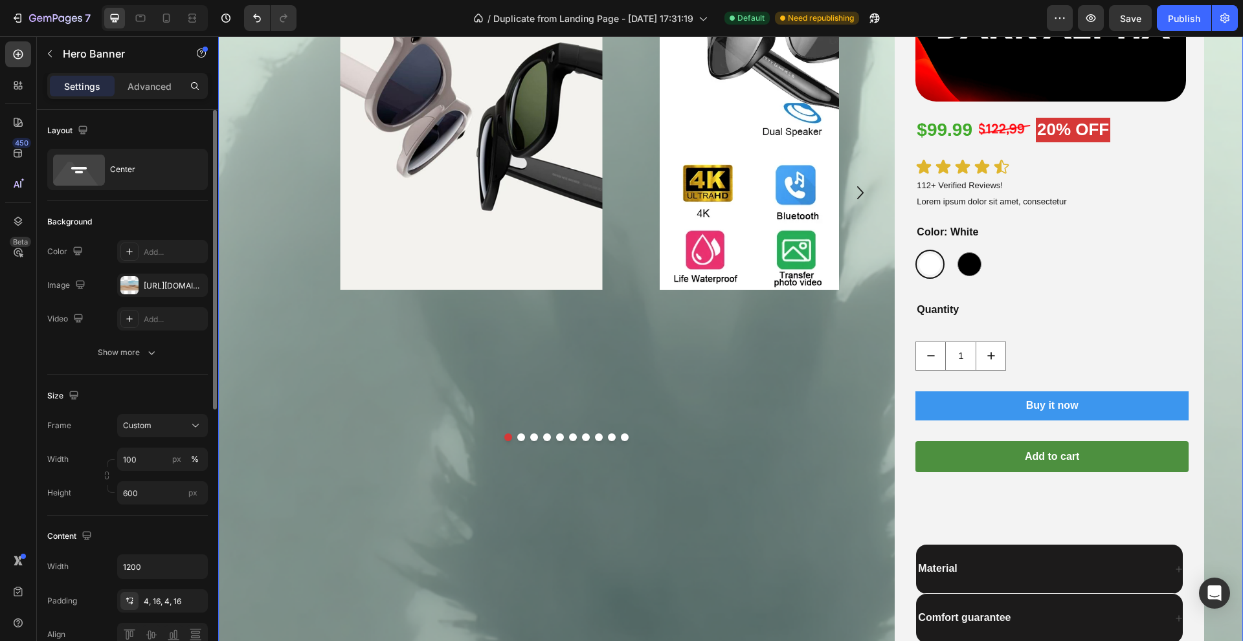
scroll to position [324, 0]
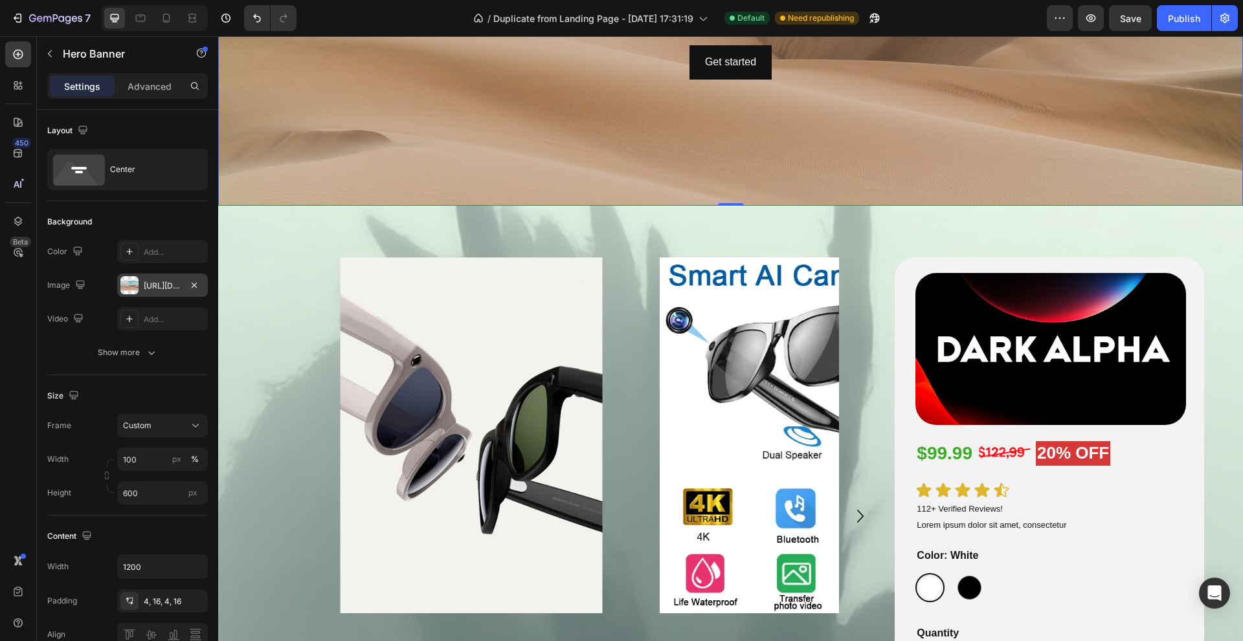
click at [129, 280] on div at bounding box center [129, 285] width 18 height 18
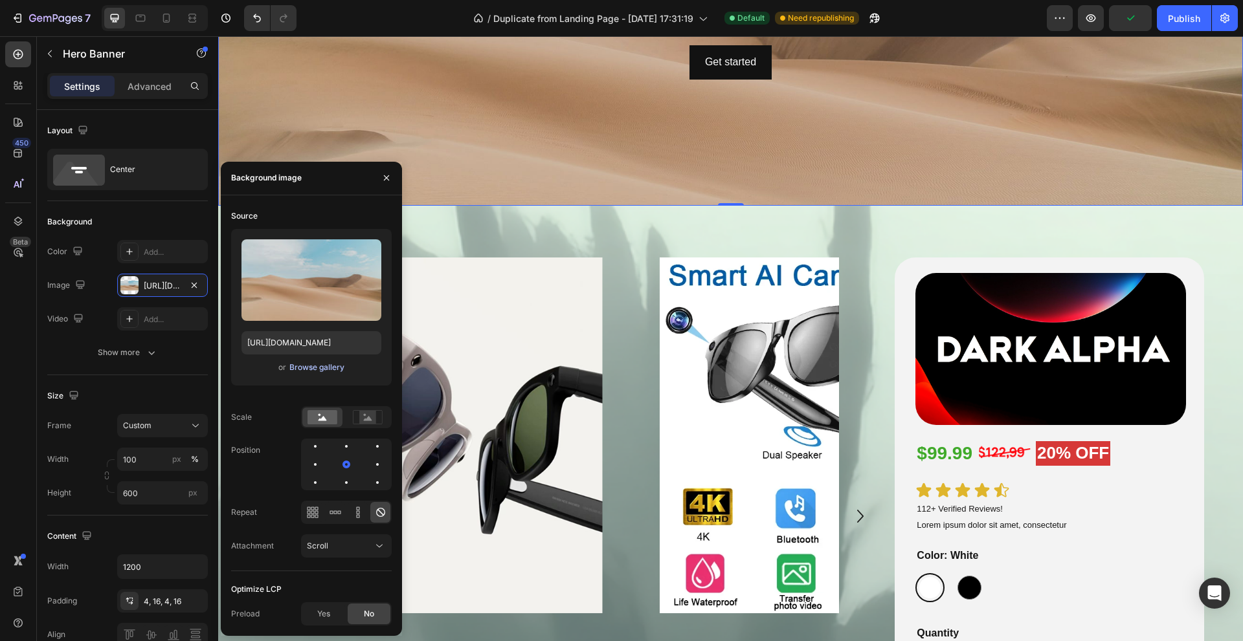
click at [315, 371] on div "Browse gallery" at bounding box center [316, 368] width 55 height 12
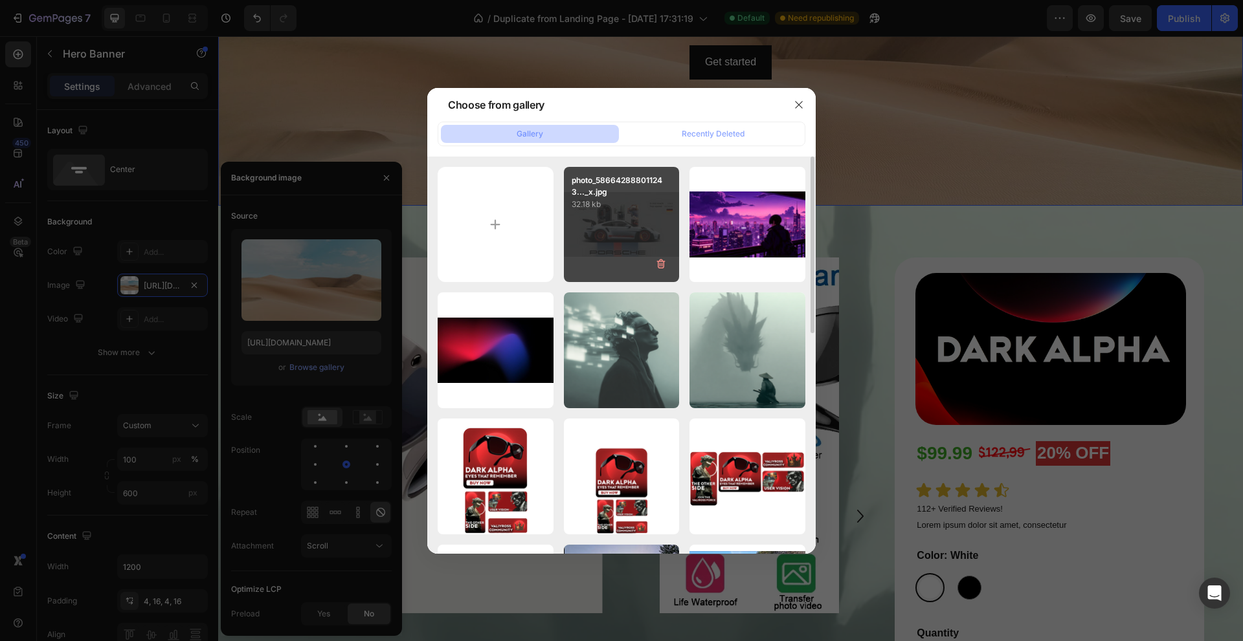
click at [619, 223] on div "photo_586642888011243..._x.jpg 32.18 kb" at bounding box center [622, 225] width 116 height 116
type input "[URL][DOMAIN_NAME]"
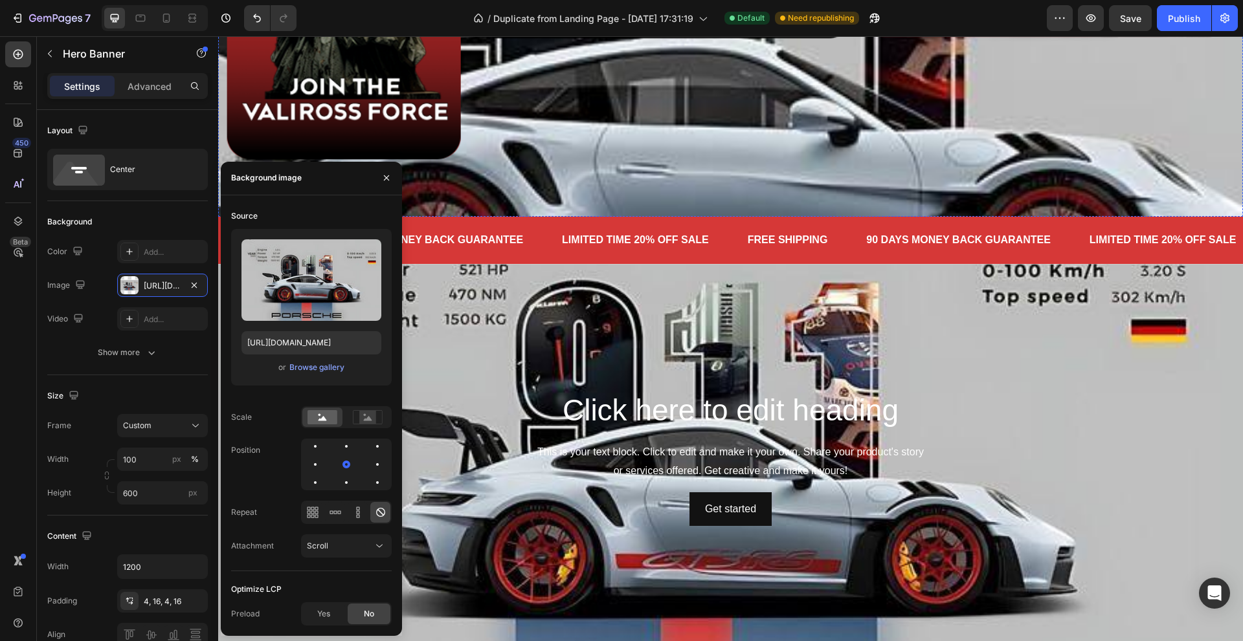
scroll to position [583, 0]
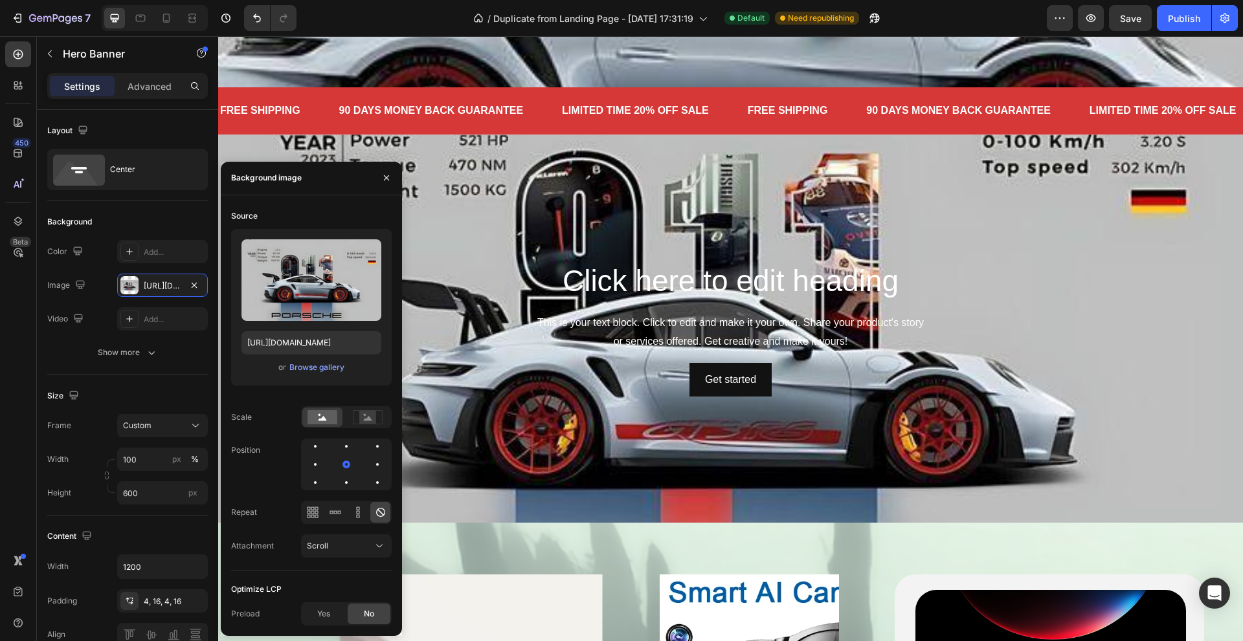
click at [711, 418] on div "Background Image" at bounding box center [730, 329] width 1025 height 388
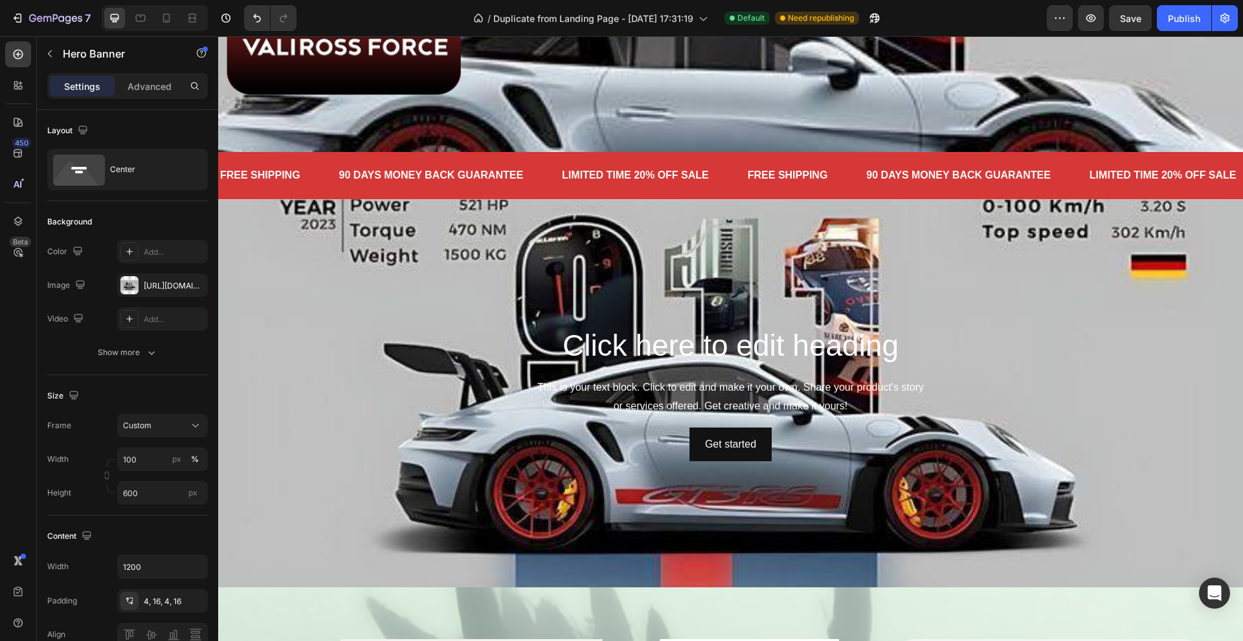
scroll to position [194, 0]
